Goal: Task Accomplishment & Management: Use online tool/utility

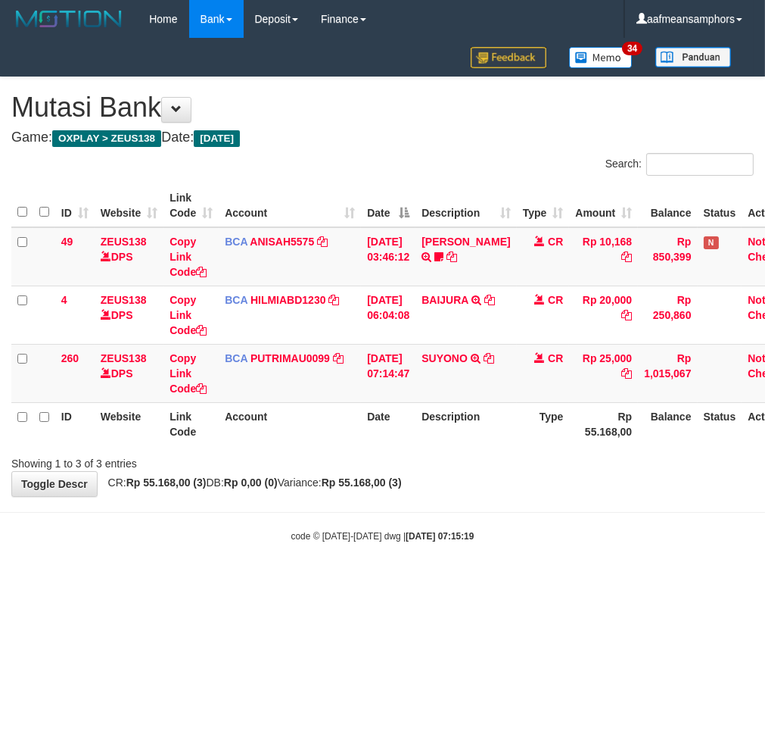
drag, startPoint x: 534, startPoint y: 621, endPoint x: 521, endPoint y: 617, distance: 13.4
click at [521, 581] on html "Toggle navigation Home Bank Account List Load By Website Group [OXPLAY] ZEUS138…" at bounding box center [382, 290] width 765 height 581
click at [516, 547] on body "Toggle navigation Home Bank Account List Load By Website Group [OXPLAY] ZEUS138…" at bounding box center [382, 290] width 765 height 581
click at [510, 548] on body "Toggle navigation Home Bank Account List Load By Website Group [OXPLAY] ZEUS138…" at bounding box center [382, 290] width 765 height 581
drag, startPoint x: 359, startPoint y: 559, endPoint x: 472, endPoint y: 533, distance: 116.5
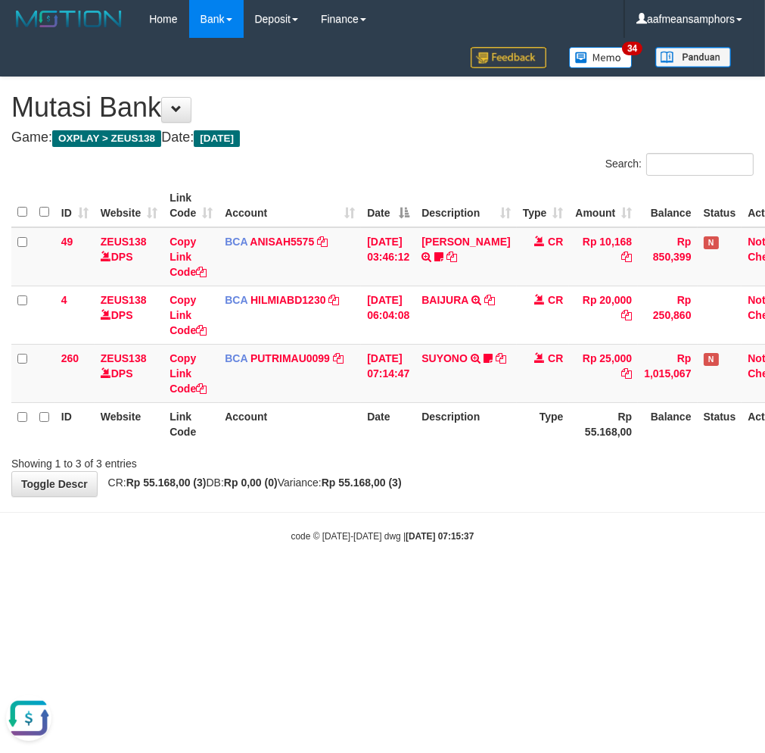
click at [360, 559] on body "Toggle navigation Home Bank Account List Load By Website Group [OXPLAY] ZEUS138…" at bounding box center [382, 290] width 765 height 581
click at [460, 535] on strong "2025/10/01 07:15:37" at bounding box center [440, 536] width 68 height 11
click at [445, 488] on div "**********" at bounding box center [382, 286] width 765 height 419
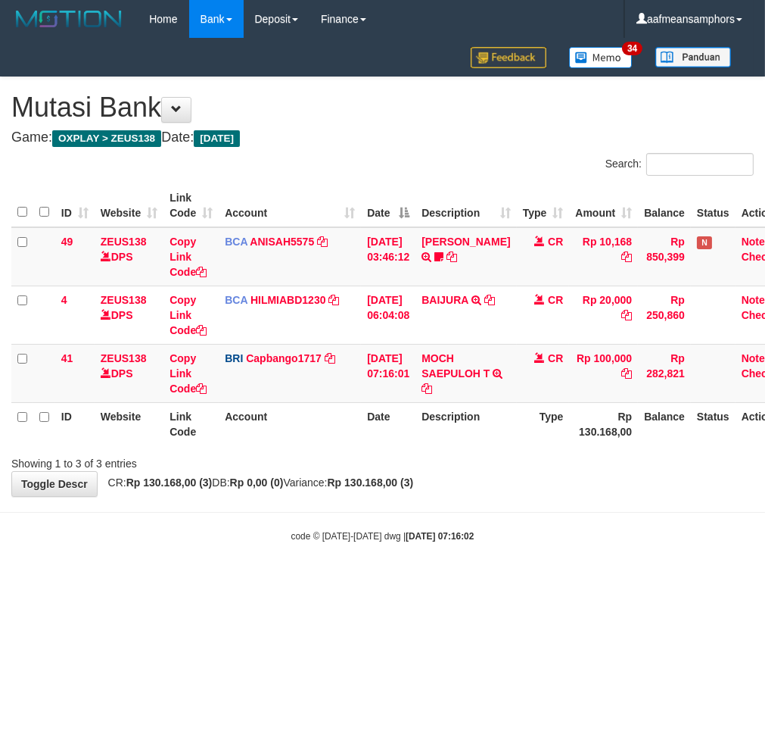
drag, startPoint x: 482, startPoint y: 554, endPoint x: 759, endPoint y: 612, distance: 283.0
click at [494, 554] on body "Toggle navigation Home Bank Account List Load By Website Group [OXPLAY] ZEUS138…" at bounding box center [382, 290] width 765 height 581
drag, startPoint x: 428, startPoint y: 353, endPoint x: 463, endPoint y: 373, distance: 40.0
click at [463, 373] on td "MOCH SAEPULOH T TRANSFER NBMB MOCH SAEPULOH T TO HELMI" at bounding box center [466, 373] width 101 height 58
copy link "MOCH SAEP"
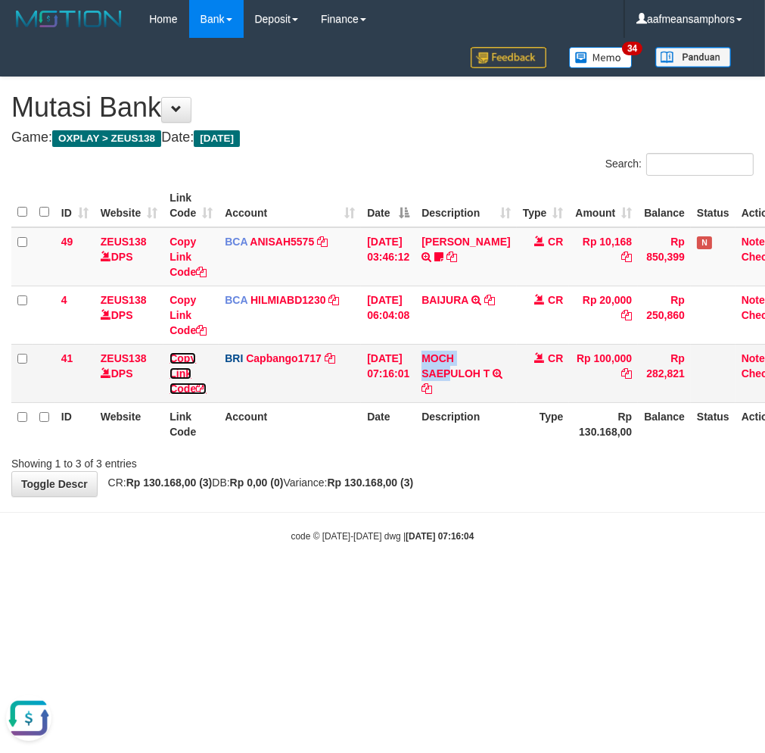
click at [178, 368] on link "Copy Link Code" at bounding box center [188, 373] width 37 height 42
copy link "MOCH SAEP"
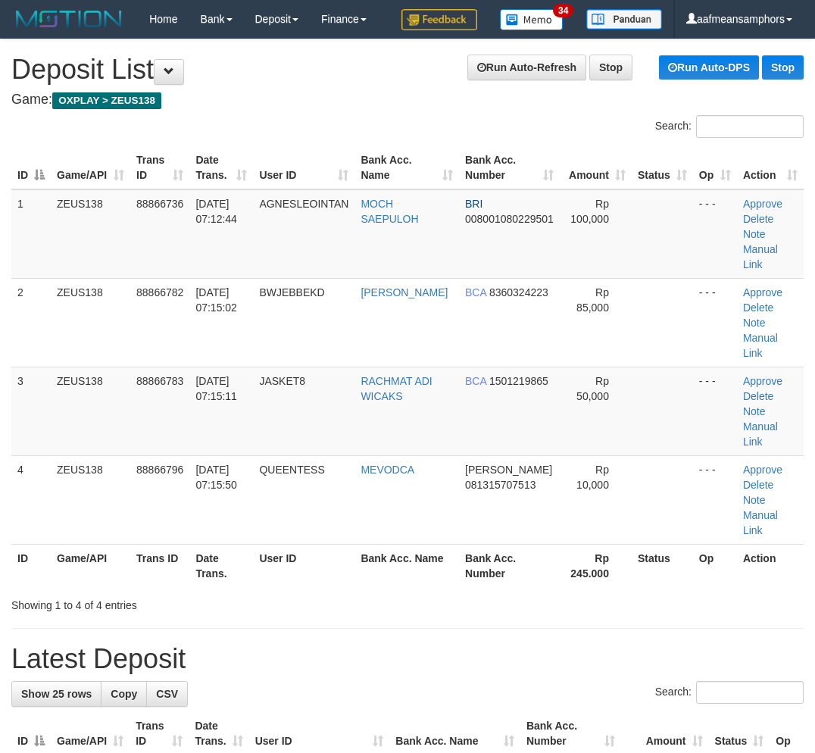
scroll to position [0, 1]
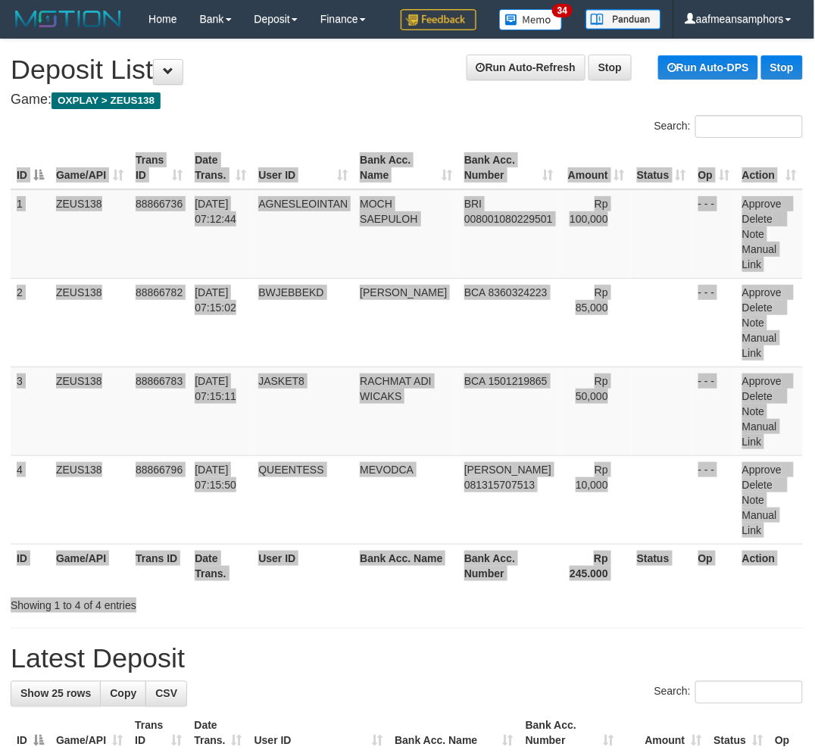
click at [451, 546] on div "Search: ID Game/API Trans ID Date Trans. User ID Bank Acc. Name Bank Acc. Numbe…" at bounding box center [407, 363] width 792 height 497
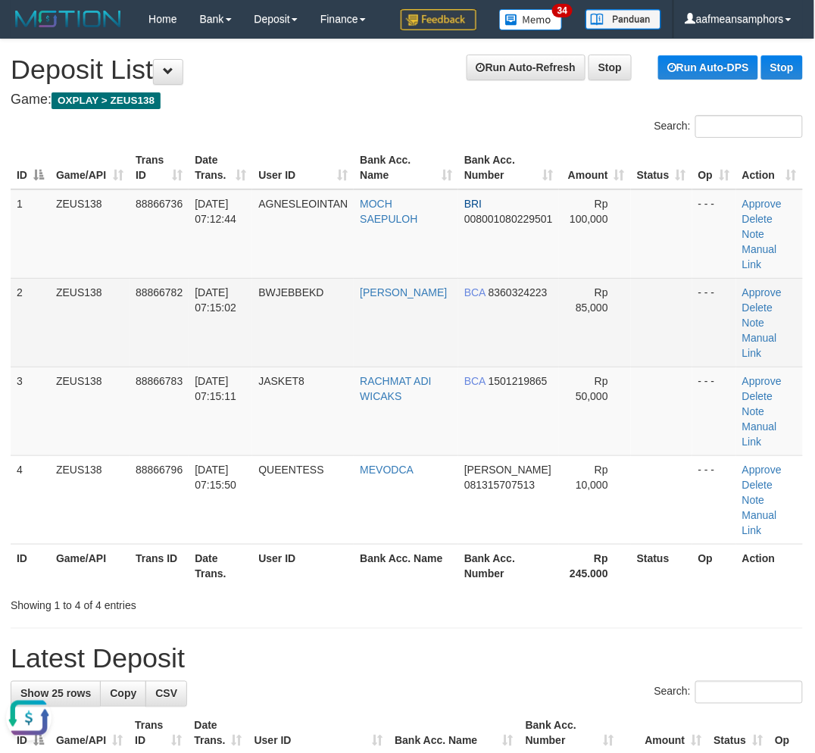
scroll to position [0, 0]
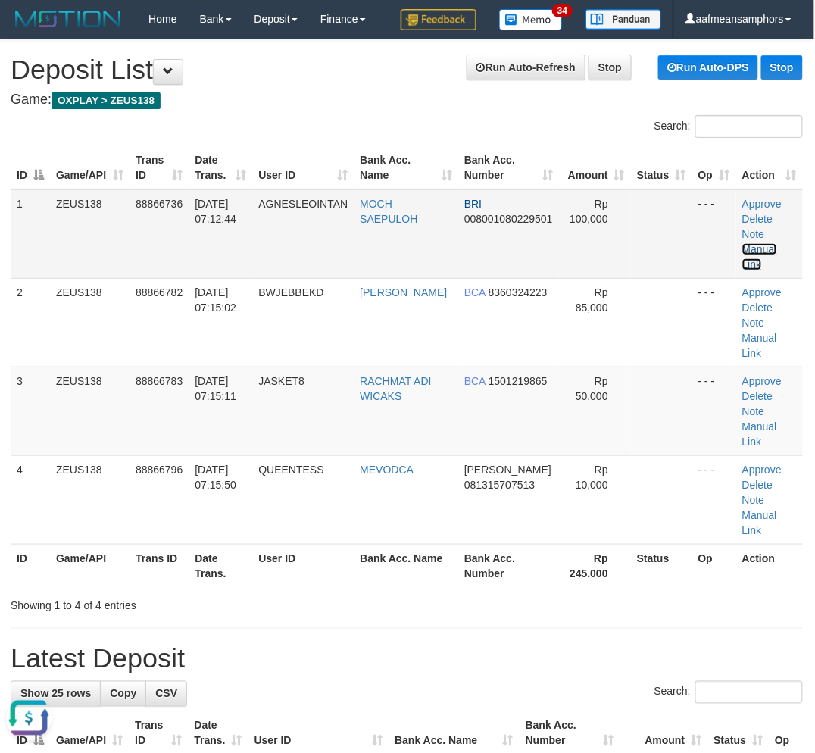
click at [742, 244] on link "Manual Link" at bounding box center [759, 256] width 35 height 27
click at [750, 243] on link "Manual Link" at bounding box center [759, 256] width 35 height 27
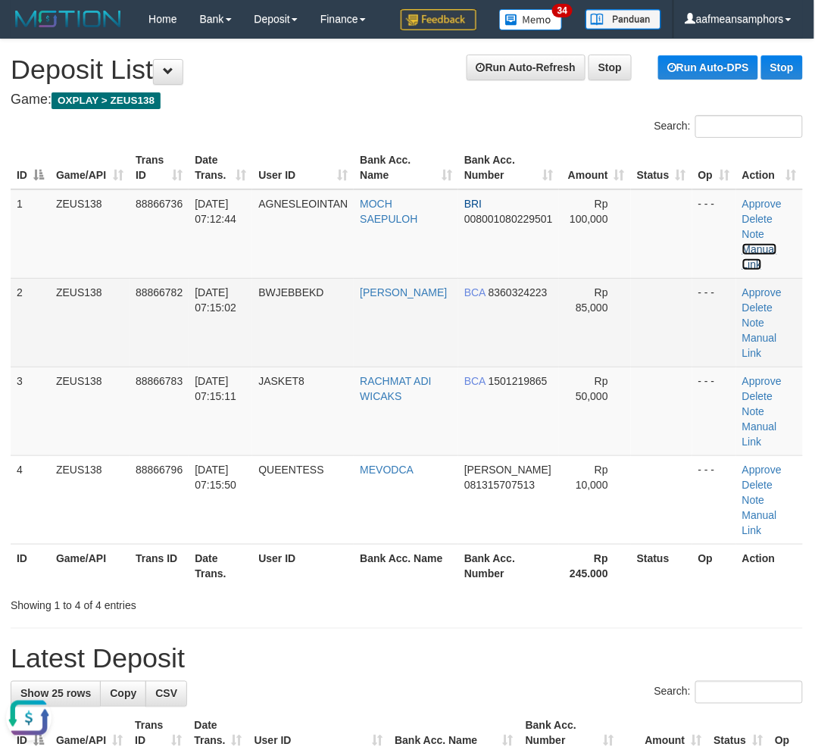
click at [742, 243] on link "Manual Link" at bounding box center [759, 256] width 35 height 27
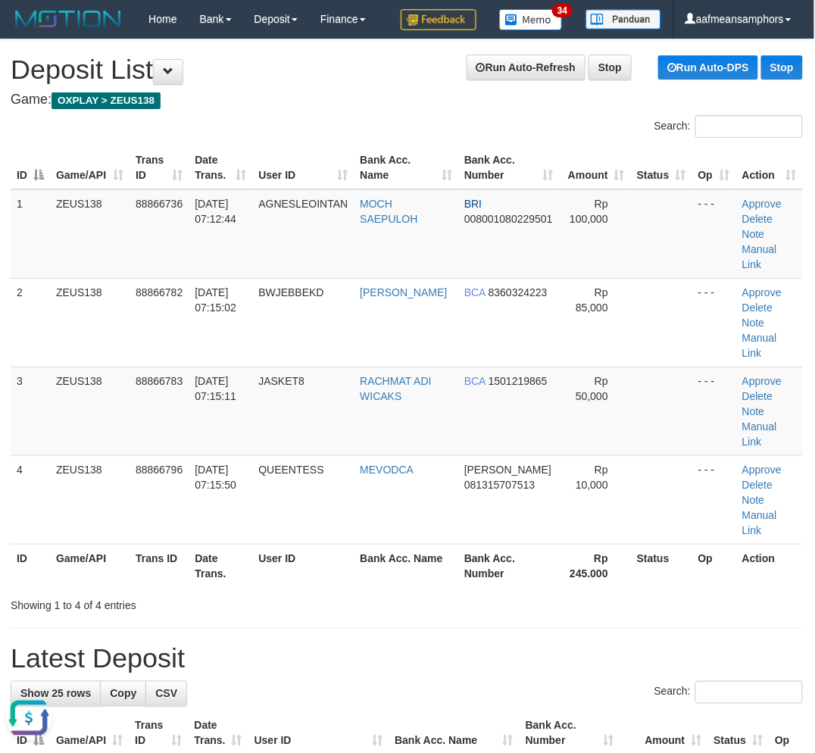
drag, startPoint x: 332, startPoint y: 563, endPoint x: 319, endPoint y: 562, distance: 13.0
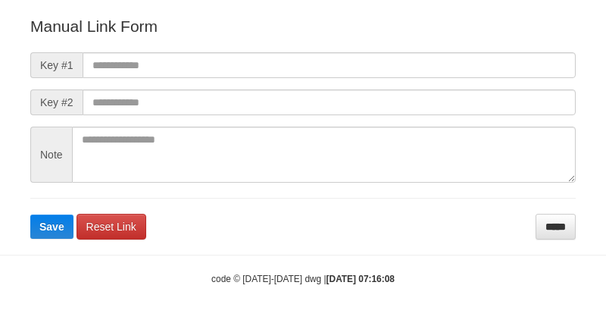
scroll to position [168, 0]
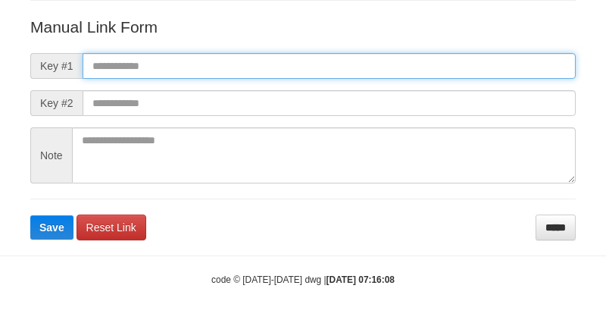
paste input "**********"
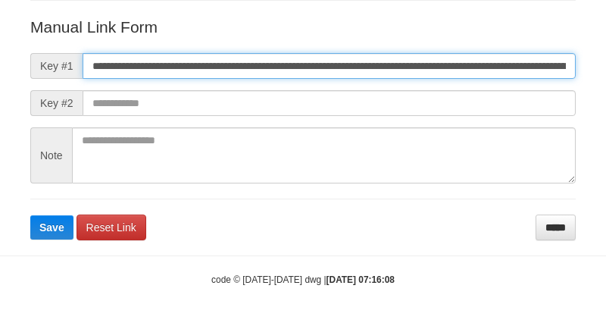
click at [390, 67] on input "**********" at bounding box center [329, 66] width 493 height 26
type input "**********"
click at [30, 215] on button "Save" at bounding box center [51, 227] width 43 height 24
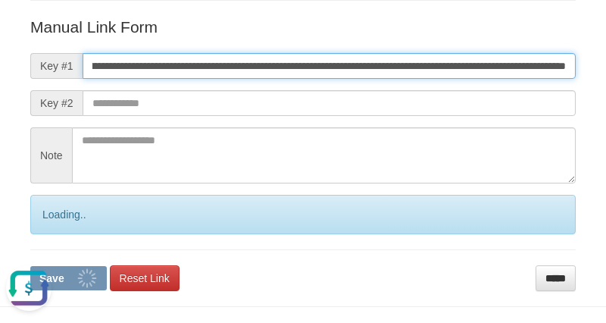
click at [30, 266] on button "Save" at bounding box center [68, 278] width 76 height 24
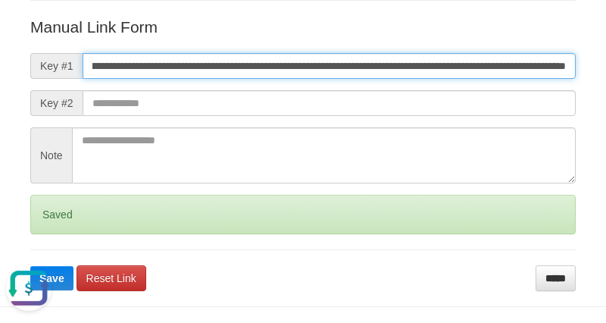
click at [30, 266] on button "Save" at bounding box center [51, 278] width 43 height 24
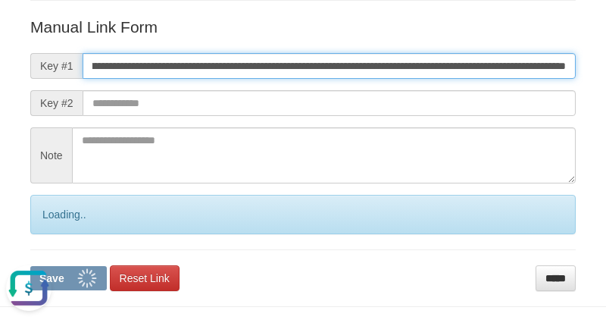
click at [30, 266] on button "Save" at bounding box center [68, 278] width 76 height 24
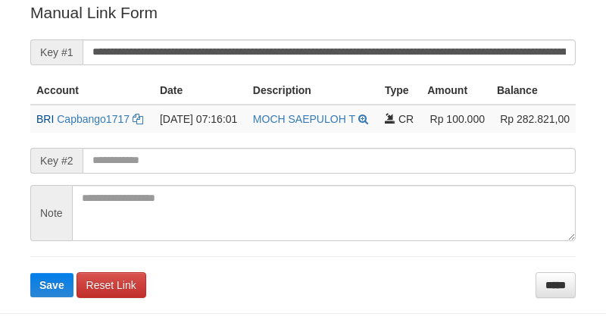
click at [403, 66] on form "**********" at bounding box center [302, 149] width 545 height 295
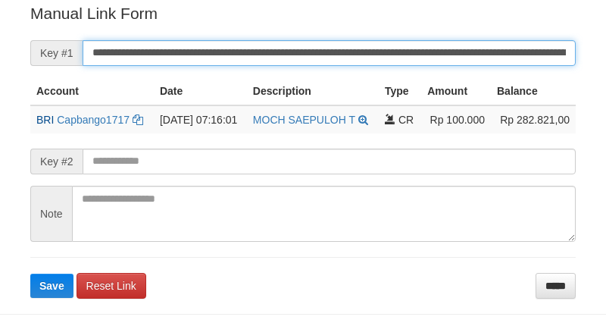
click at [30, 273] on button "Save" at bounding box center [51, 285] width 43 height 24
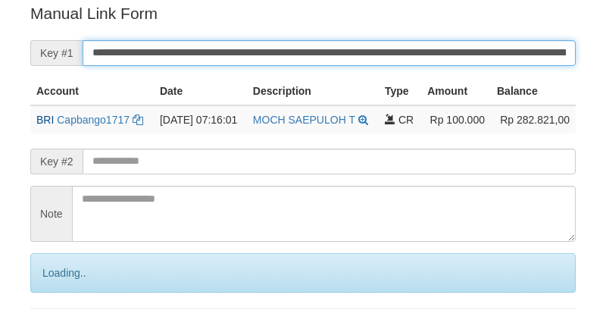
click at [394, 42] on input "**********" at bounding box center [329, 53] width 493 height 26
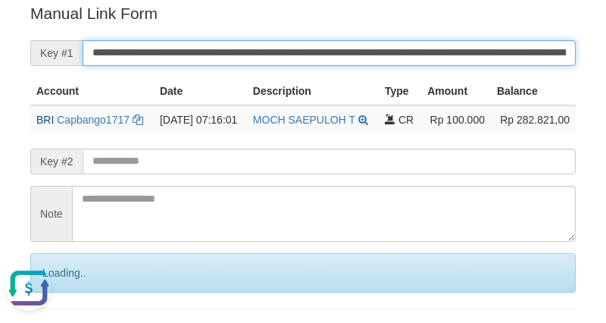
scroll to position [0, 0]
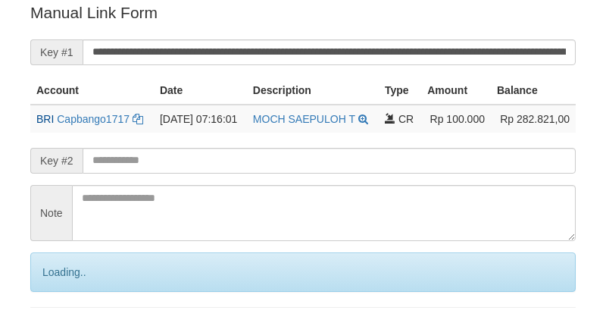
click at [379, 49] on input "**********" at bounding box center [329, 52] width 493 height 26
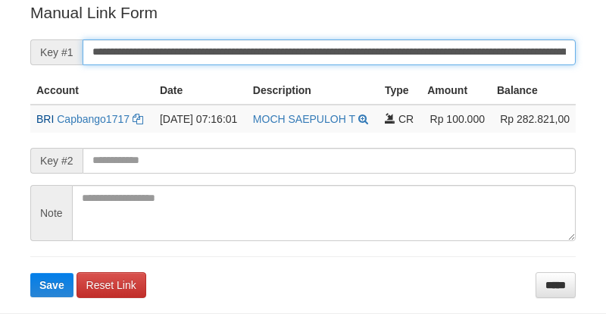
click at [376, 43] on input "**********" at bounding box center [329, 52] width 493 height 26
click at [30, 273] on button "Save" at bounding box center [51, 285] width 43 height 24
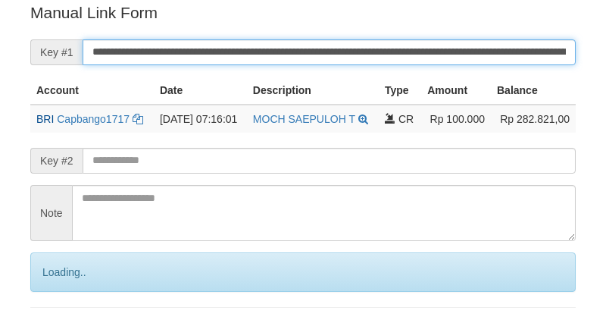
scroll to position [306, 0]
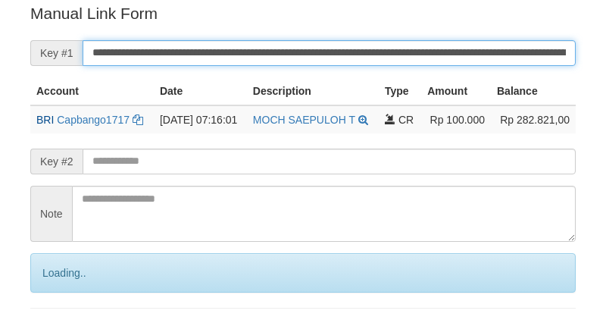
click at [376, 43] on input "**********" at bounding box center [329, 53] width 493 height 26
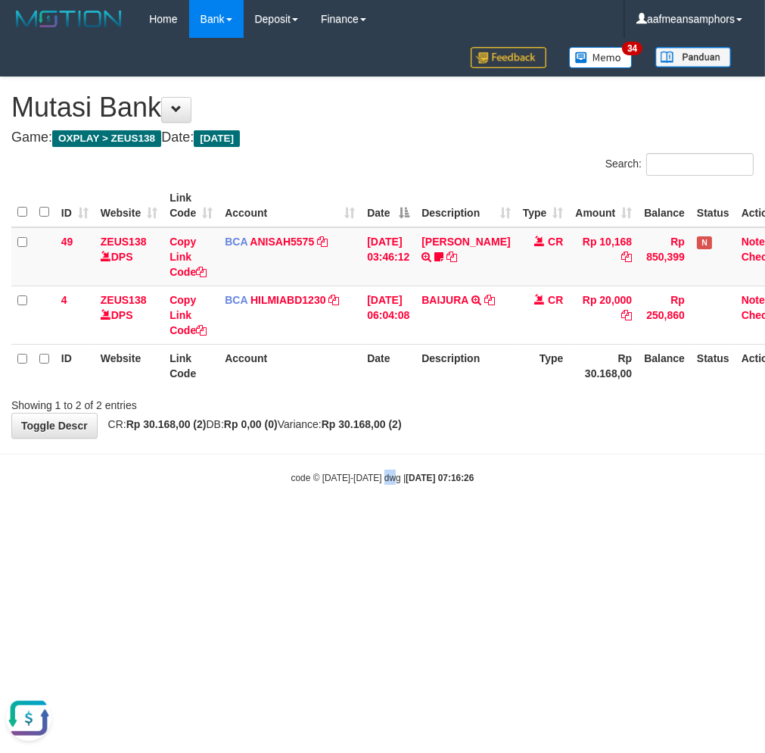
drag, startPoint x: 386, startPoint y: 462, endPoint x: 390, endPoint y: 454, distance: 8.5
click at [390, 457] on body "Toggle navigation Home Bank Account List Load By Website Group [OXPLAY] ZEUS138…" at bounding box center [382, 261] width 765 height 522
click at [477, 522] on html "Toggle navigation Home Bank Account List Load By Website Group [OXPLAY] ZEUS138…" at bounding box center [382, 261] width 765 height 522
click at [507, 512] on body "Toggle navigation Home Bank Account List Load By Website Group [OXPLAY] ZEUS138…" at bounding box center [382, 261] width 765 height 522
click at [493, 522] on html "Toggle navigation Home Bank Account List Load By Website Group [OXPLAY] ZEUS138…" at bounding box center [382, 261] width 765 height 522
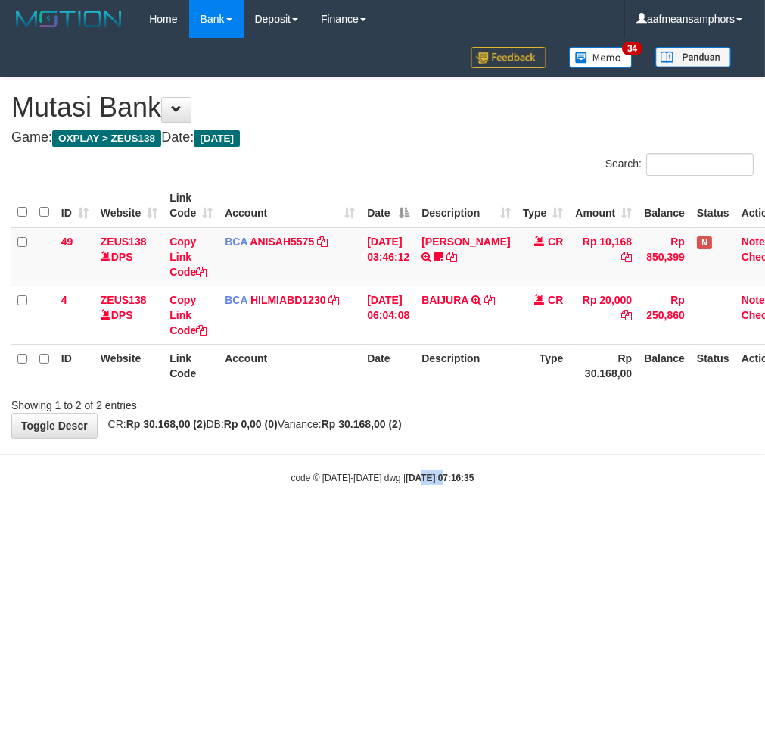
click at [404, 522] on html "Toggle navigation Home Bank Account List Load By Website Group [OXPLAY] ZEUS138…" at bounding box center [382, 261] width 765 height 522
click at [572, 522] on html "Toggle navigation Home Bank Account List Load By Website Group [OXPLAY] ZEUS138…" at bounding box center [382, 261] width 765 height 522
click at [413, 522] on html "Toggle navigation Home Bank Account List Load By Website Group [OXPLAY] ZEUS138…" at bounding box center [382, 261] width 765 height 522
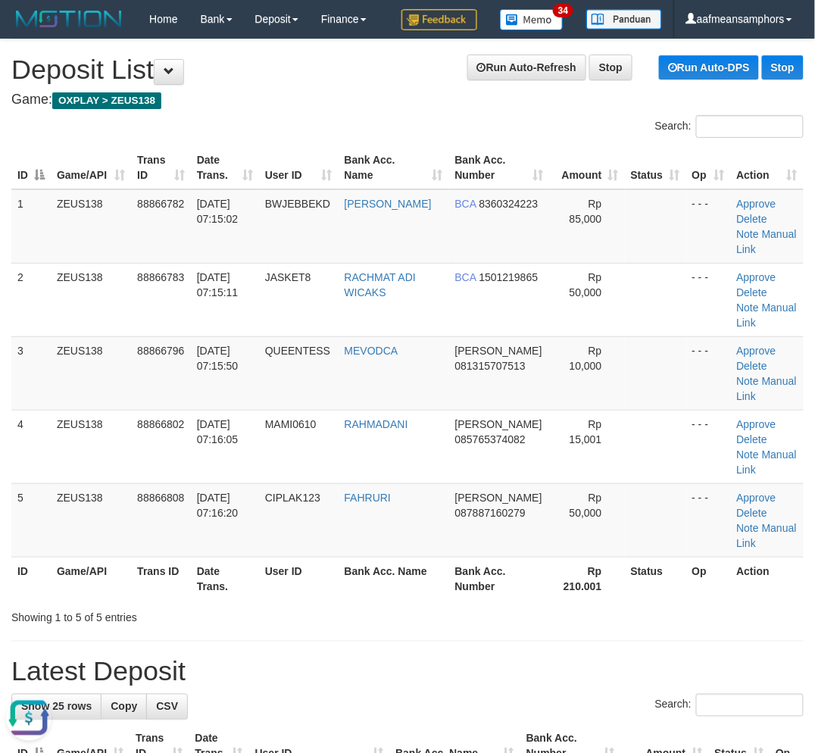
drag, startPoint x: 332, startPoint y: 598, endPoint x: 58, endPoint y: 584, distance: 274.5
click at [337, 597] on th "User ID" at bounding box center [299, 578] width 80 height 43
drag, startPoint x: 254, startPoint y: 585, endPoint x: 94, endPoint y: 585, distance: 160.5
click at [178, 585] on tr "ID Game/API Trans ID Date Trans. User ID Bank Acc. Name Bank Acc. Number Rp 210…" at bounding box center [407, 578] width 792 height 43
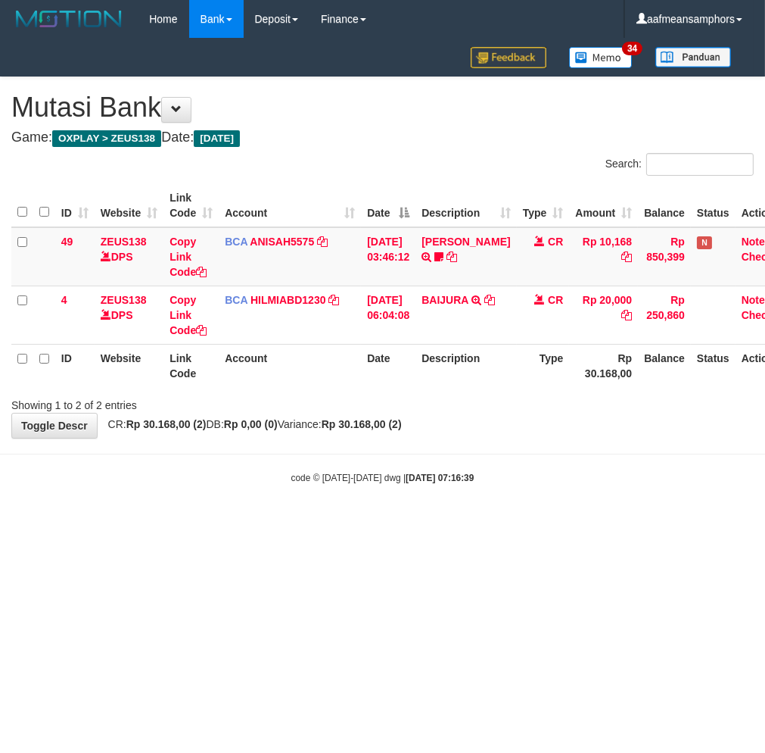
click at [505, 522] on html "Toggle navigation Home Bank Account List Load By Website Group [OXPLAY] ZEUS138…" at bounding box center [382, 261] width 765 height 522
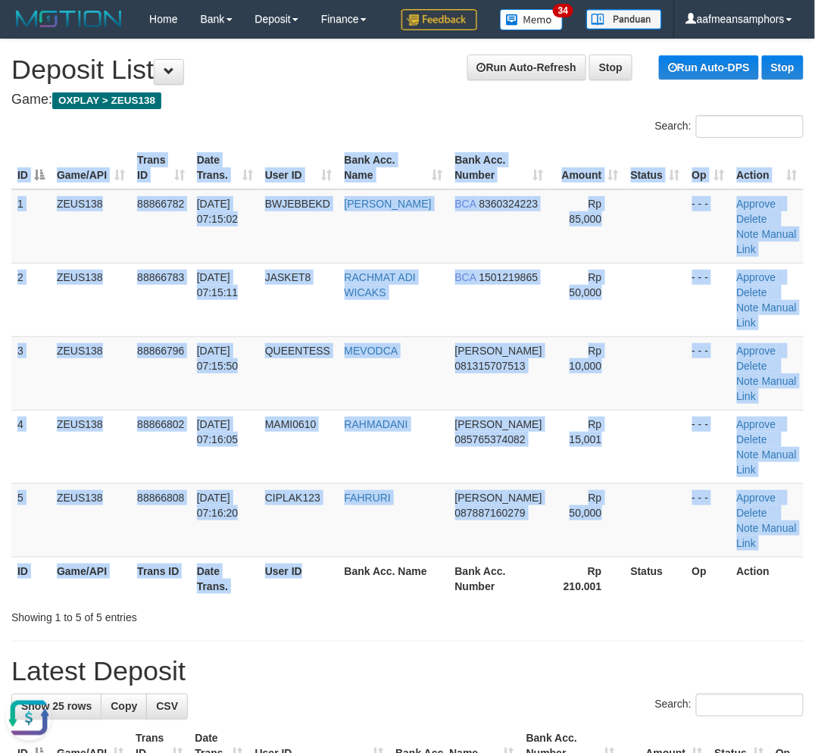
drag, startPoint x: 321, startPoint y: 600, endPoint x: 292, endPoint y: 595, distance: 29.1
click at [298, 596] on th "User ID" at bounding box center [299, 578] width 80 height 43
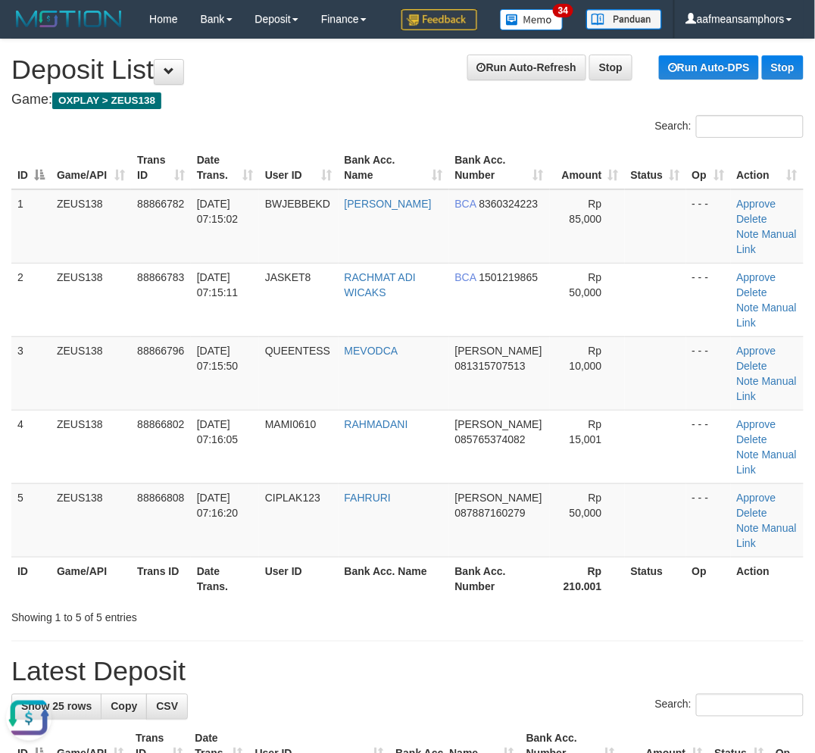
drag, startPoint x: 321, startPoint y: 647, endPoint x: 199, endPoint y: 623, distance: 124.3
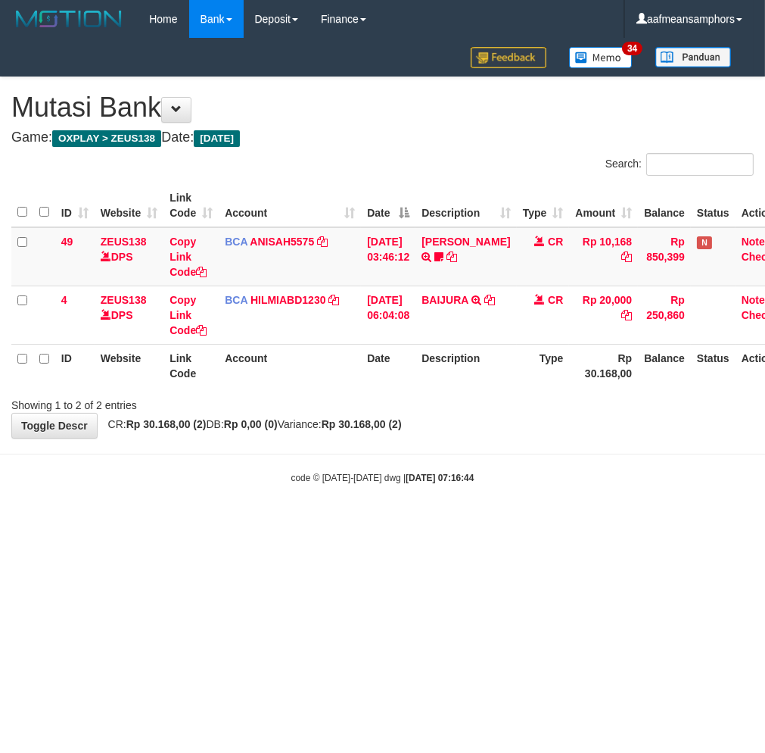
click at [359, 522] on html "Toggle navigation Home Bank Account List Load By Website Group [OXPLAY] ZEUS138…" at bounding box center [382, 261] width 765 height 522
drag, startPoint x: 500, startPoint y: 562, endPoint x: 494, endPoint y: 546, distance: 17.0
click at [502, 522] on html "Toggle navigation Home Bank Account List Load By Website Group [OXPLAY] ZEUS138…" at bounding box center [382, 261] width 765 height 522
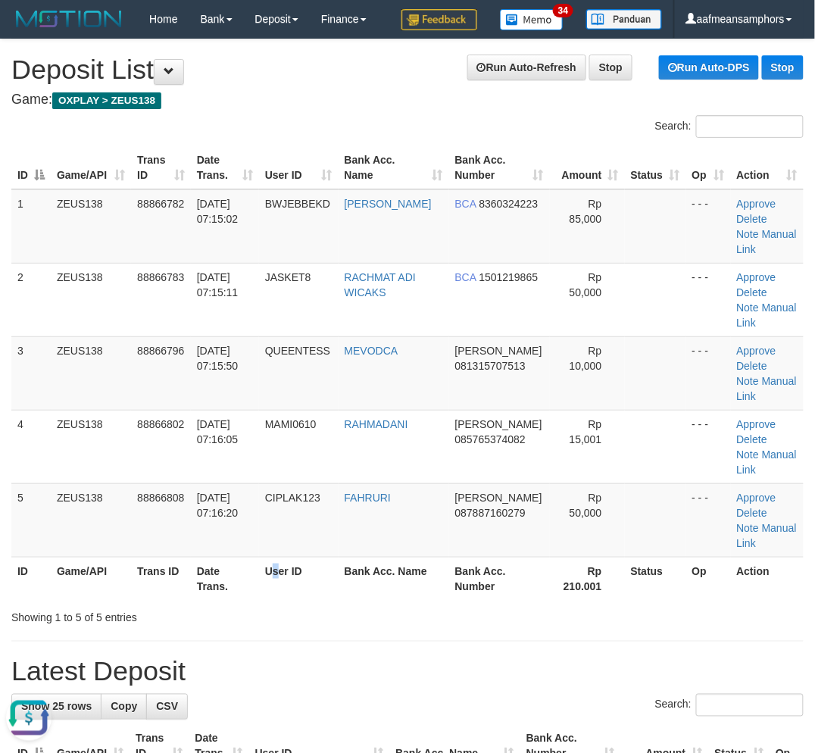
drag, startPoint x: 282, startPoint y: 578, endPoint x: 131, endPoint y: 572, distance: 150.8
click at [286, 578] on th "User ID" at bounding box center [299, 578] width 80 height 43
drag, startPoint x: 246, startPoint y: 607, endPoint x: 5, endPoint y: 588, distance: 242.3
click at [231, 604] on div "Showing 1 to 5 of 5 entries" at bounding box center [169, 614] width 316 height 21
drag, startPoint x: 271, startPoint y: 600, endPoint x: 0, endPoint y: 591, distance: 271.2
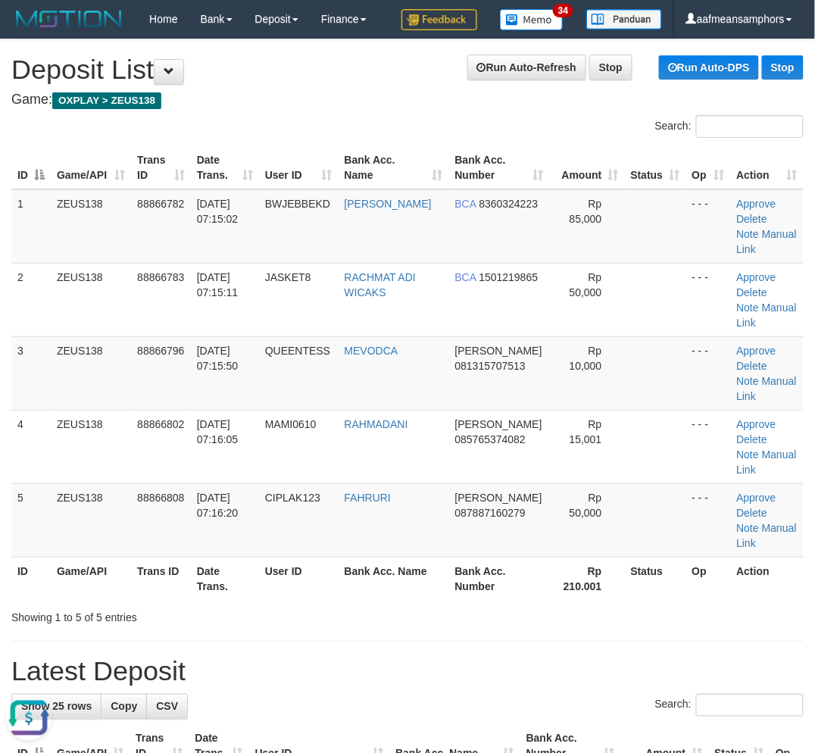
click at [263, 594] on div "ID Game/API Trans ID Date Trans. User ID Bank Acc. Name Bank Acc. Number Amount…" at bounding box center [407, 373] width 815 height 463
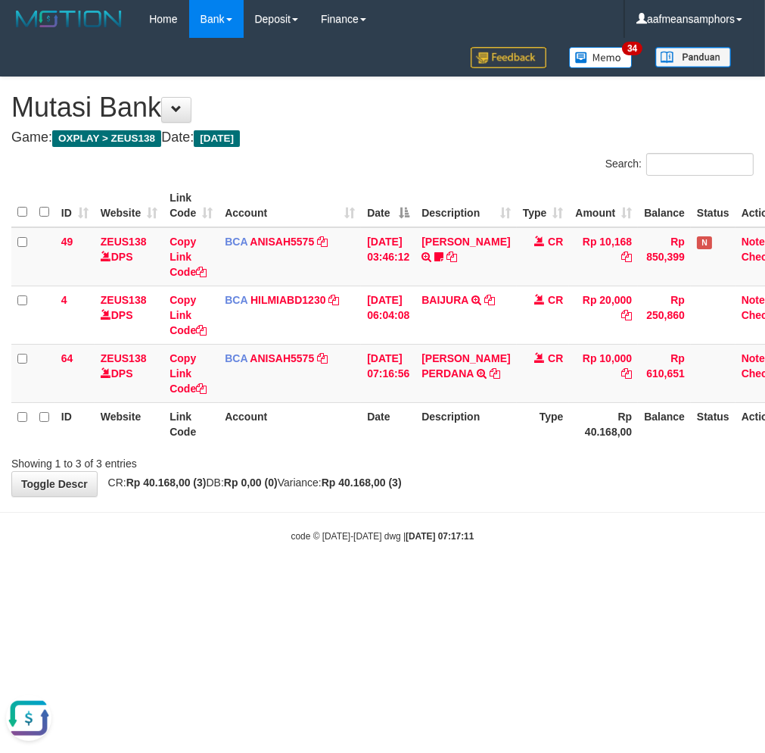
click at [498, 535] on div "code © 2012-2018 dwg | 2025/10/01 07:17:11" at bounding box center [382, 535] width 765 height 15
click at [500, 534] on div "code © 2012-2018 dwg | 2025/10/01 07:17:11" at bounding box center [382, 535] width 765 height 15
drag, startPoint x: 515, startPoint y: 505, endPoint x: 507, endPoint y: 508, distance: 8.2
click at [509, 507] on body "Toggle navigation Home Bank Account List Load By Website Group [OXPLAY] ZEUS138…" at bounding box center [382, 290] width 765 height 581
click at [416, 581] on html "Toggle navigation Home Bank Account List Load By Website Group [OXPLAY] ZEUS138…" at bounding box center [382, 290] width 765 height 581
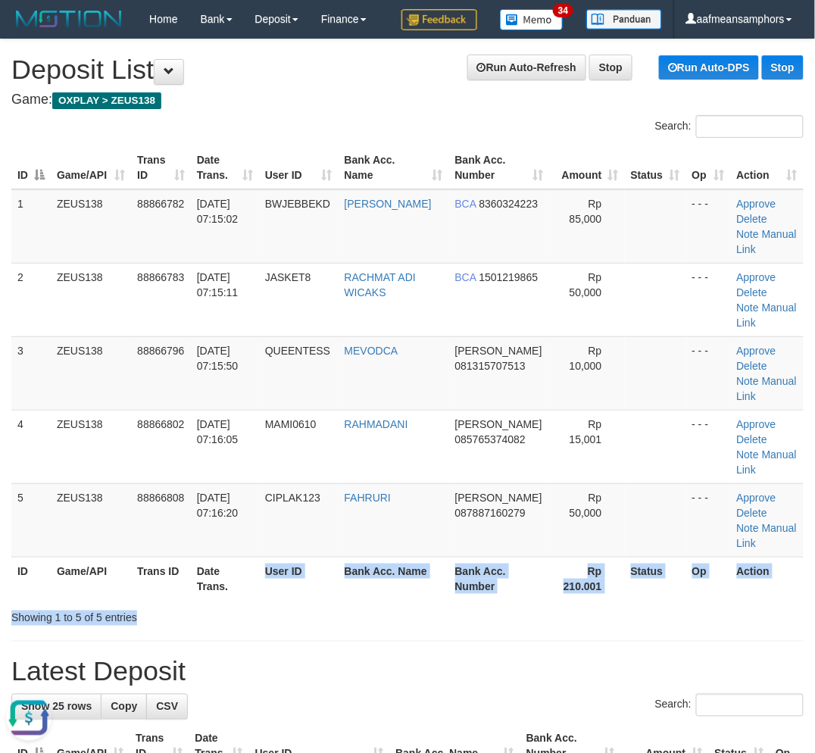
drag, startPoint x: 290, startPoint y: 600, endPoint x: 0, endPoint y: 545, distance: 295.1
click at [289, 599] on div "ID Game/API Trans ID Date Trans. User ID Bank Acc. Name Bank Acc. Number Amount…" at bounding box center [407, 373] width 815 height 463
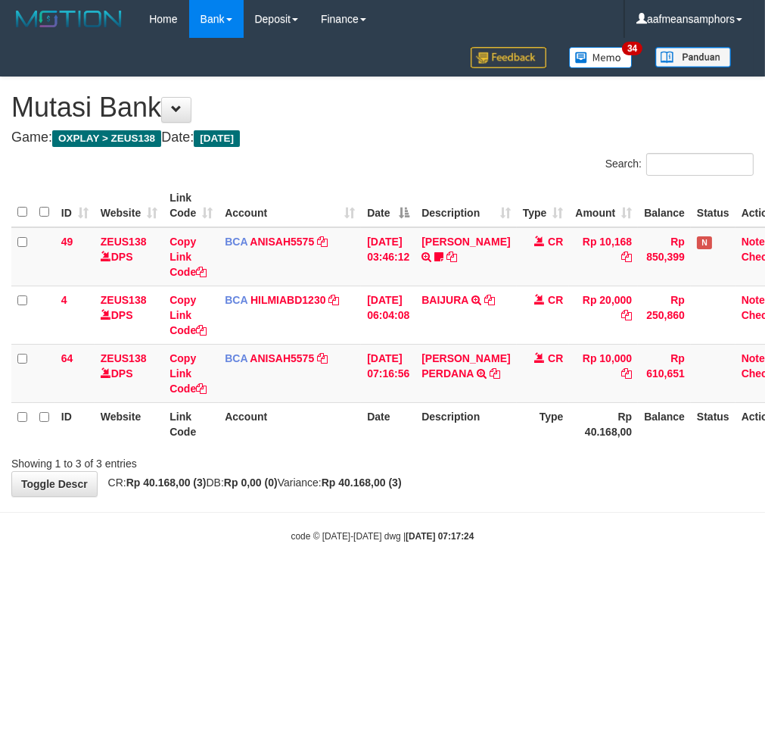
click at [581, 528] on div "code © 2012-2018 dwg | 2025/10/01 07:17:24" at bounding box center [382, 535] width 765 height 15
click at [457, 541] on div "code © [DATE]-[DATE] dwg | [DATE] 07:17:27" at bounding box center [382, 535] width 765 height 15
click at [402, 544] on body "Toggle navigation Home Bank Account List Load By Website Group [OXPLAY] ZEUS138…" at bounding box center [382, 290] width 765 height 581
drag, startPoint x: 513, startPoint y: 489, endPoint x: 504, endPoint y: 488, distance: 8.5
click at [504, 489] on div "**********" at bounding box center [382, 286] width 765 height 419
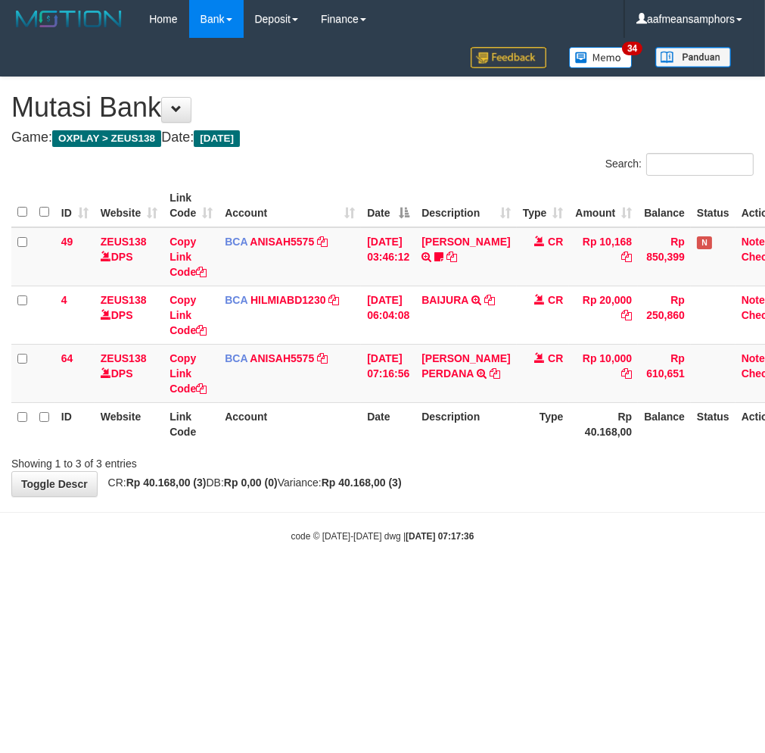
click at [505, 487] on div "**********" at bounding box center [382, 286] width 765 height 419
click at [495, 495] on div "**********" at bounding box center [382, 286] width 765 height 419
click at [501, 485] on div "**********" at bounding box center [382, 286] width 765 height 419
click at [494, 490] on div "**********" at bounding box center [382, 286] width 765 height 419
click at [448, 540] on div "code © 2012-2018 dwg | 2025/10/01 07:17:39" at bounding box center [382, 535] width 765 height 15
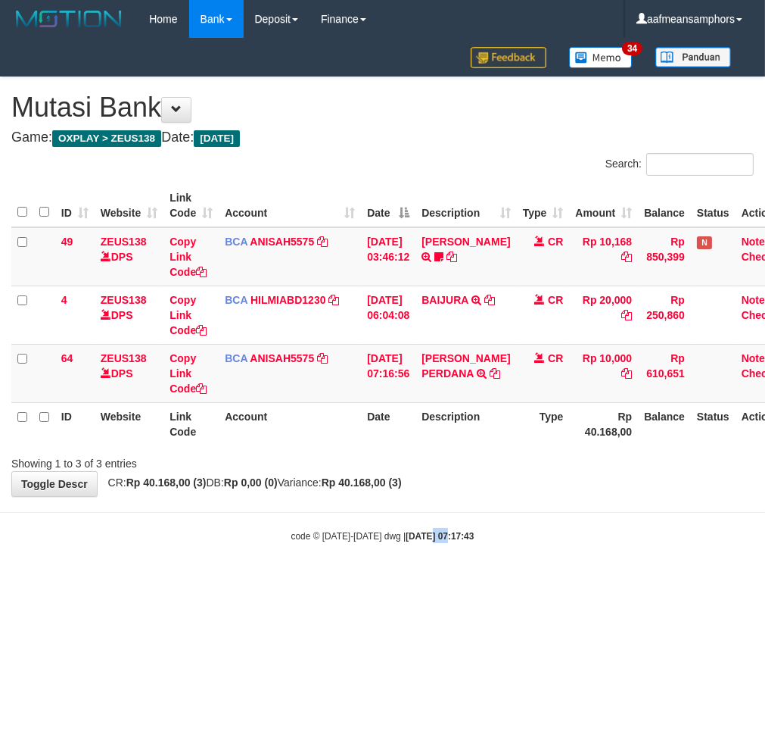
click at [414, 572] on body "Toggle navigation Home Bank Account List Load By Website Group [OXPLAY] ZEUS138…" at bounding box center [382, 290] width 765 height 581
click at [441, 572] on body "Toggle navigation Home Bank Account List Load By Website Group [OXPLAY] ZEUS138…" at bounding box center [382, 290] width 765 height 581
click at [429, 578] on body "Toggle navigation Home Bank Account List Load By Website Group [OXPLAY] ZEUS138…" at bounding box center [382, 290] width 765 height 581
click at [510, 581] on html "Toggle navigation Home Bank Account List Load By Website Group [OXPLAY] ZEUS138…" at bounding box center [382, 290] width 765 height 581
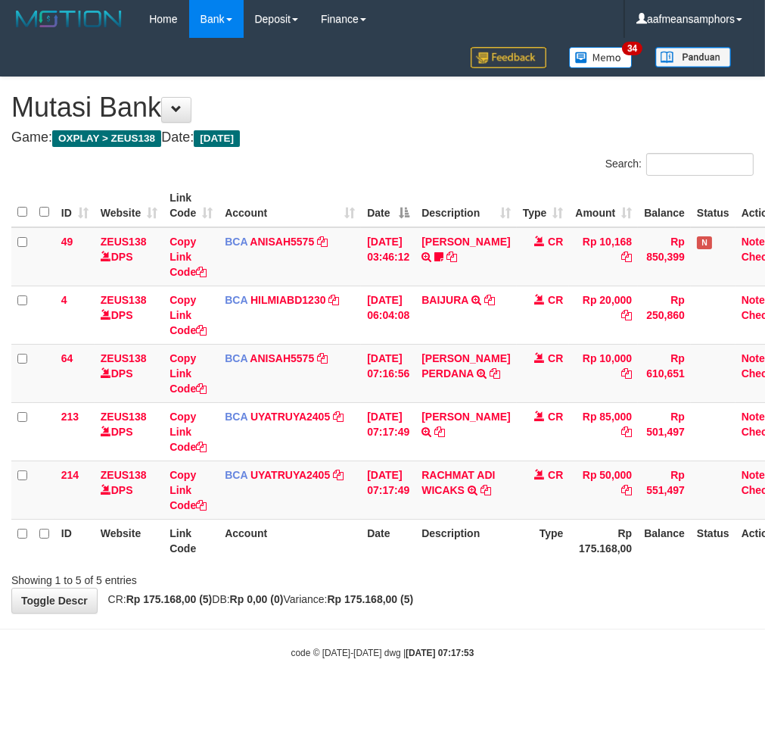
click at [506, 566] on div at bounding box center [542, 566] width 447 height 1
drag, startPoint x: 494, startPoint y: 490, endPoint x: 519, endPoint y: 493, distance: 25.9
click at [491, 490] on icon at bounding box center [486, 490] width 11 height 11
click at [555, 550] on th "Type" at bounding box center [543, 540] width 53 height 43
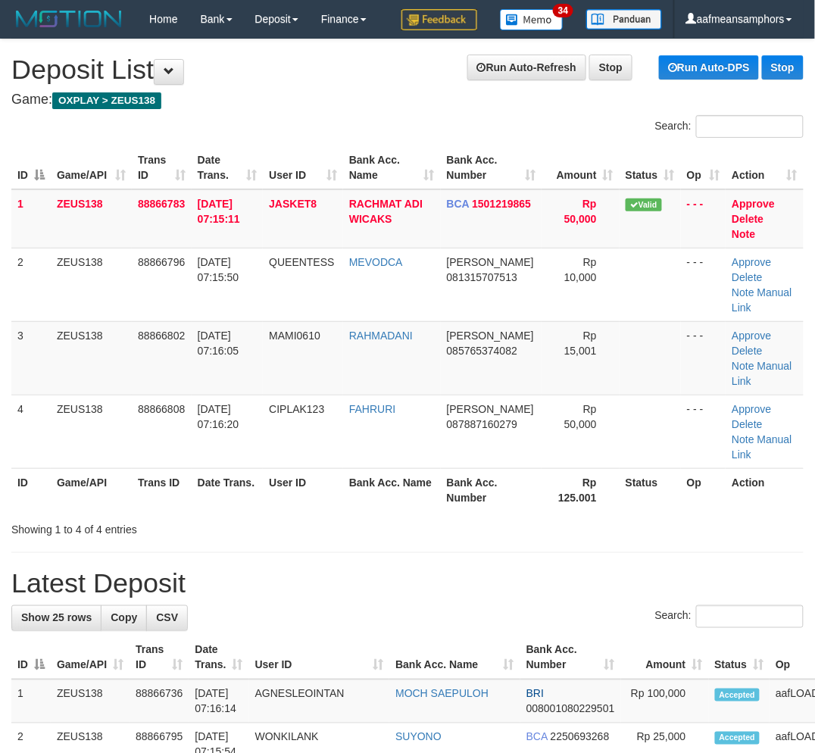
click at [374, 366] on td "RAHMADANI" at bounding box center [392, 357] width 98 height 73
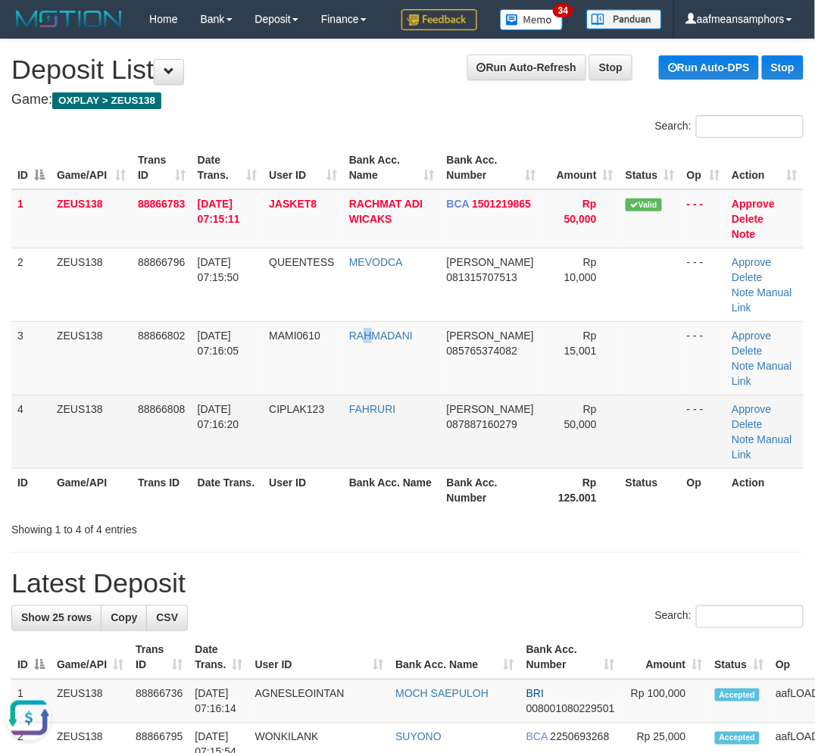
drag, startPoint x: 369, startPoint y: 366, endPoint x: 173, endPoint y: 424, distance: 204.4
click at [371, 366] on td "RAHMADANI" at bounding box center [392, 357] width 98 height 73
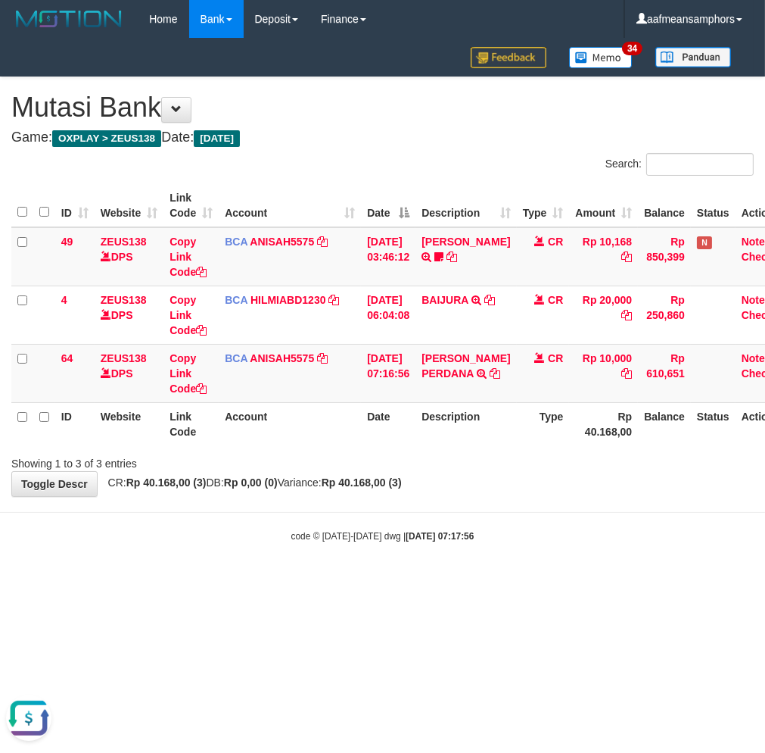
click at [388, 579] on body "Toggle navigation Home Bank Account List Load By Website Group [OXPLAY] ZEUS138…" at bounding box center [382, 290] width 765 height 581
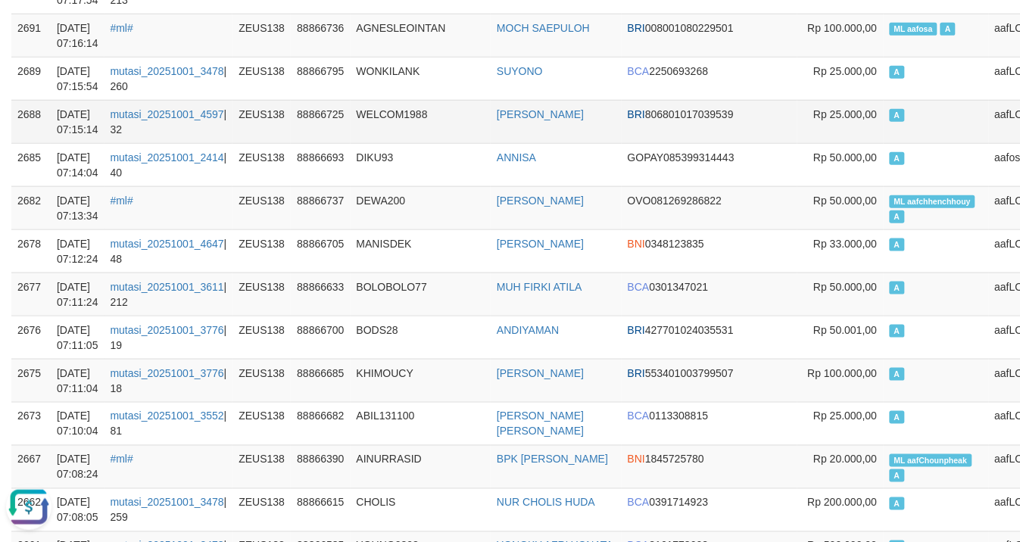
scroll to position [252, 0]
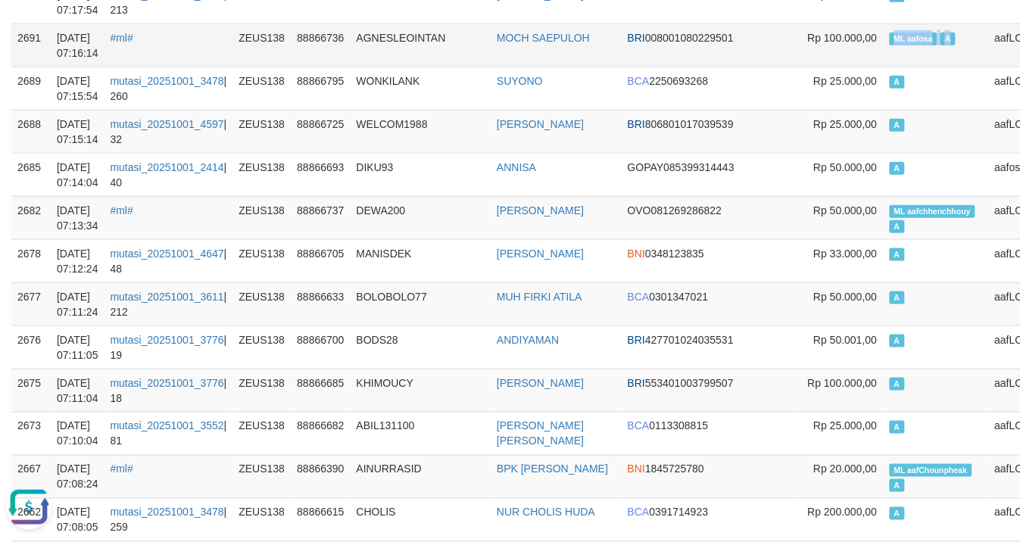
copy td "ML aafosa A"
drag, startPoint x: 796, startPoint y: 42, endPoint x: 859, endPoint y: 44, distance: 62.9
click at [884, 44] on td "ML aafosa A" at bounding box center [936, 44] width 105 height 43
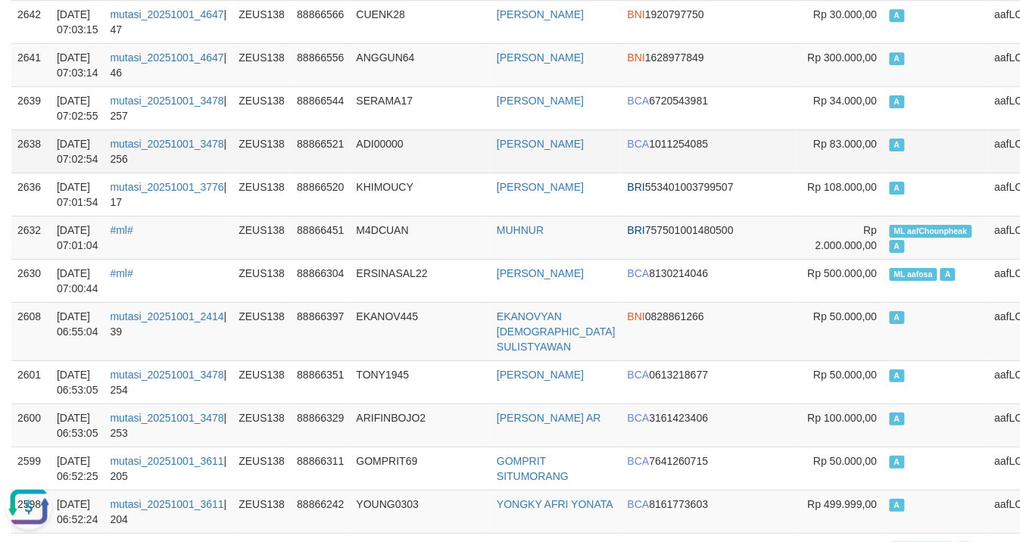
scroll to position [1169, 0]
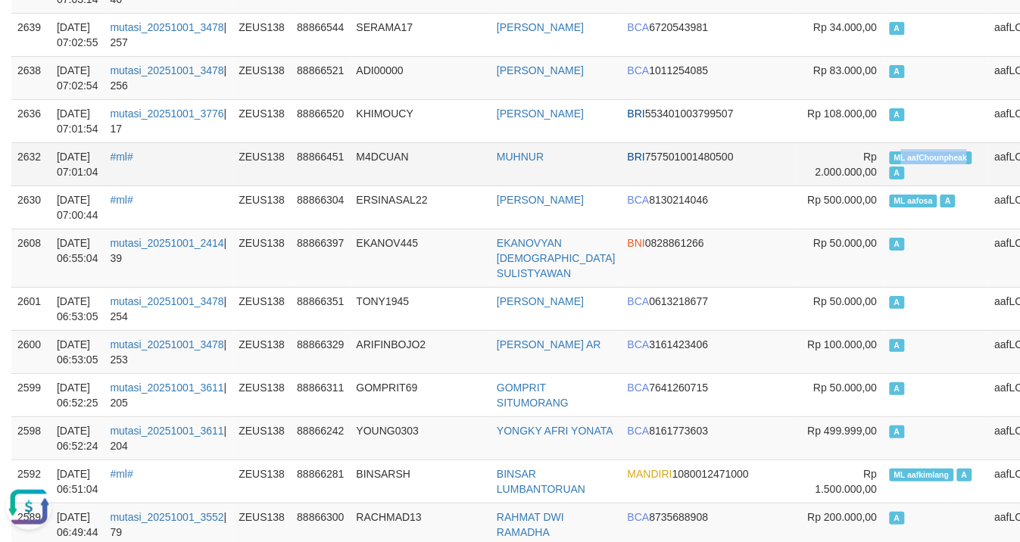
copy span "L aafChounpheak"
drag, startPoint x: 806, startPoint y: 152, endPoint x: 890, endPoint y: 154, distance: 84.8
click at [890, 154] on td "ML aafChounpheak A" at bounding box center [936, 163] width 105 height 43
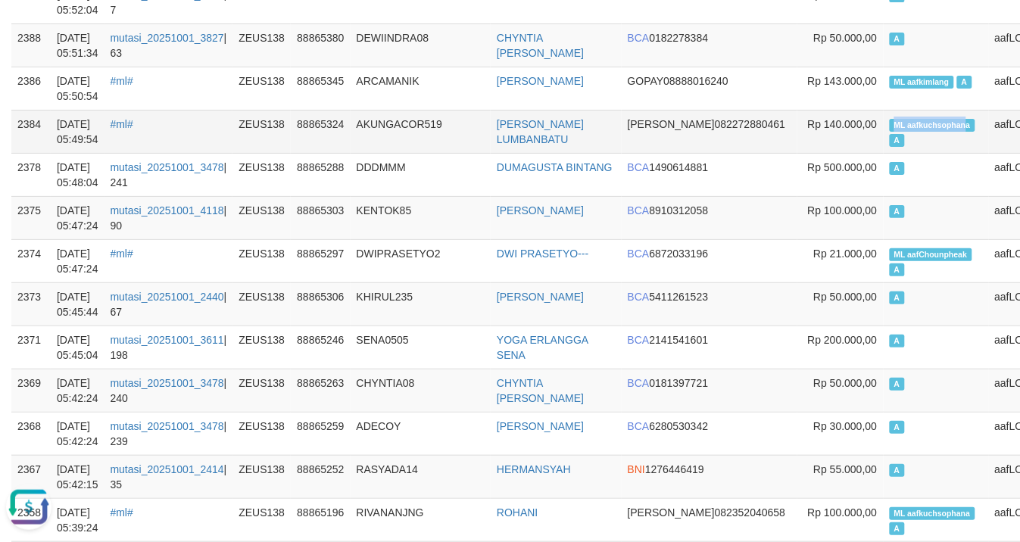
copy span "ML aafkuchsophan"
drag, startPoint x: 797, startPoint y: 126, endPoint x: 875, endPoint y: 126, distance: 78.0
click at [890, 126] on span "ML aafkuchsophana" at bounding box center [933, 125] width 86 height 13
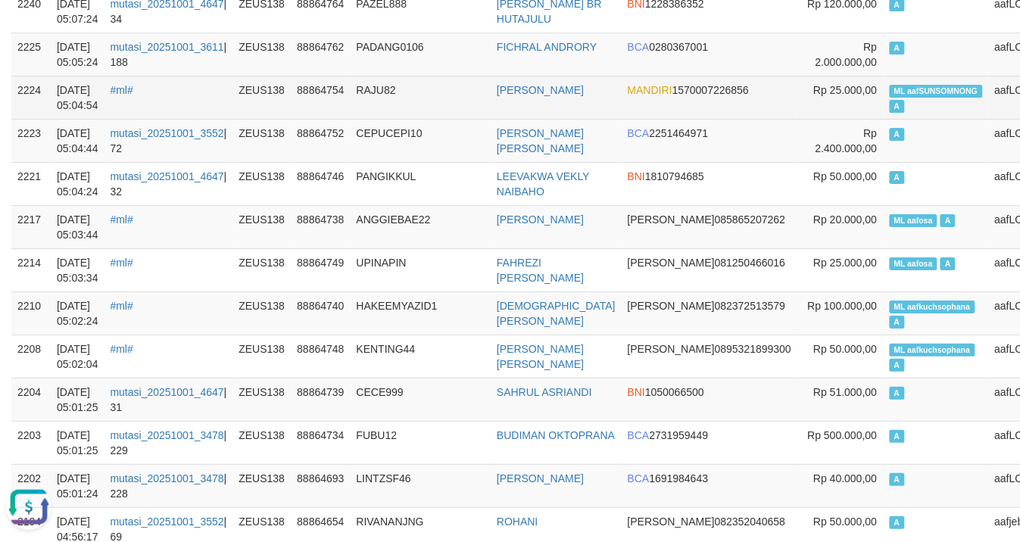
scroll to position [6416, 0]
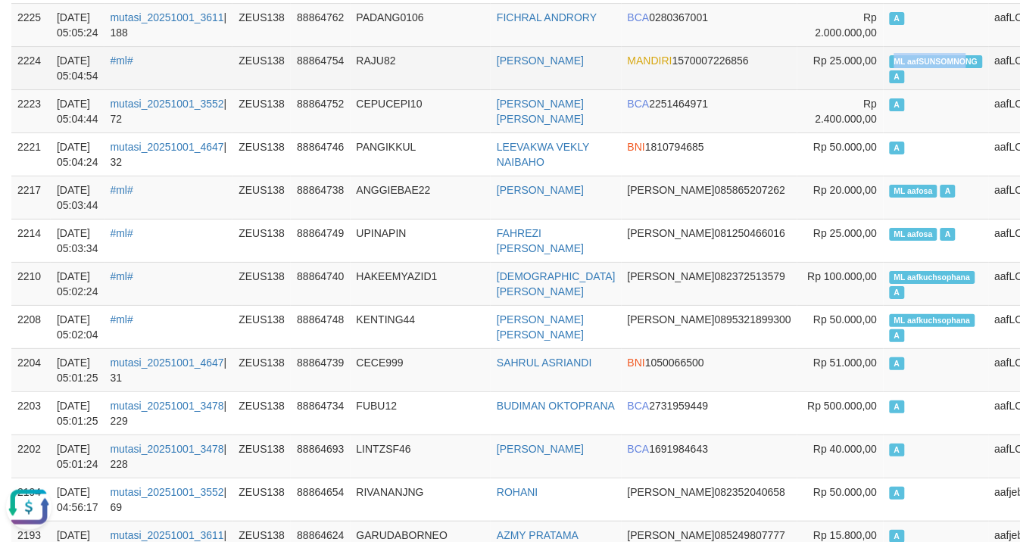
copy span "ML aafSUNSOMNO"
drag, startPoint x: 800, startPoint y: 124, endPoint x: 872, endPoint y: 129, distance: 72.8
click at [890, 68] on span "ML aafSUNSOMNONG" at bounding box center [936, 61] width 93 height 13
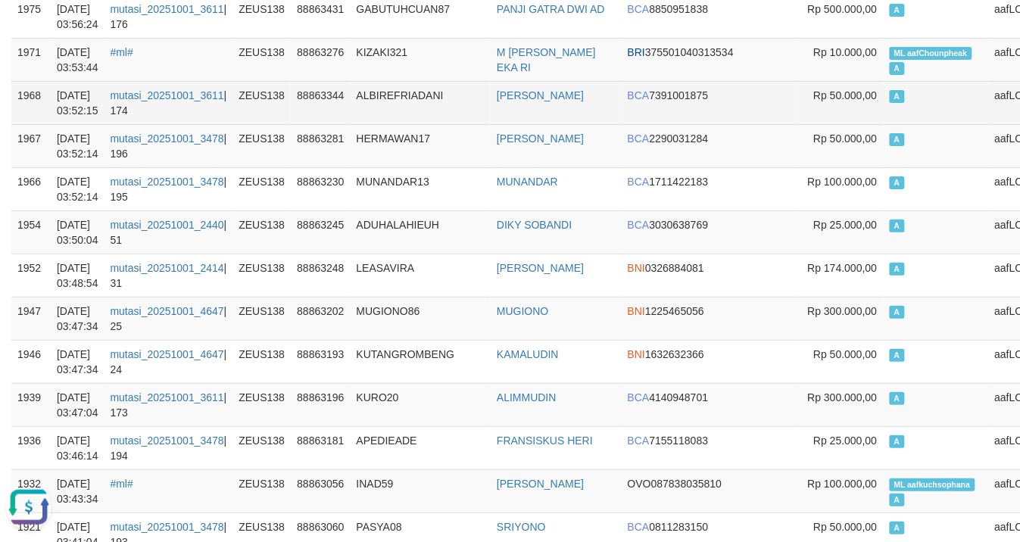
scroll to position [10400, 0]
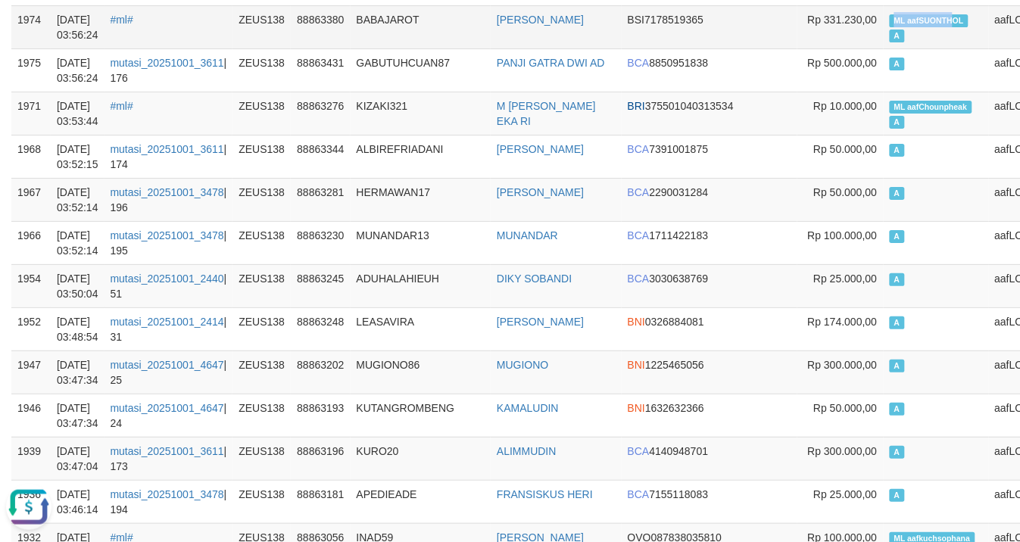
copy span "ML aafSUONTH"
drag, startPoint x: 796, startPoint y: 101, endPoint x: 859, endPoint y: 107, distance: 63.1
click at [884, 48] on td "ML aafSUONTHOL A" at bounding box center [936, 26] width 105 height 43
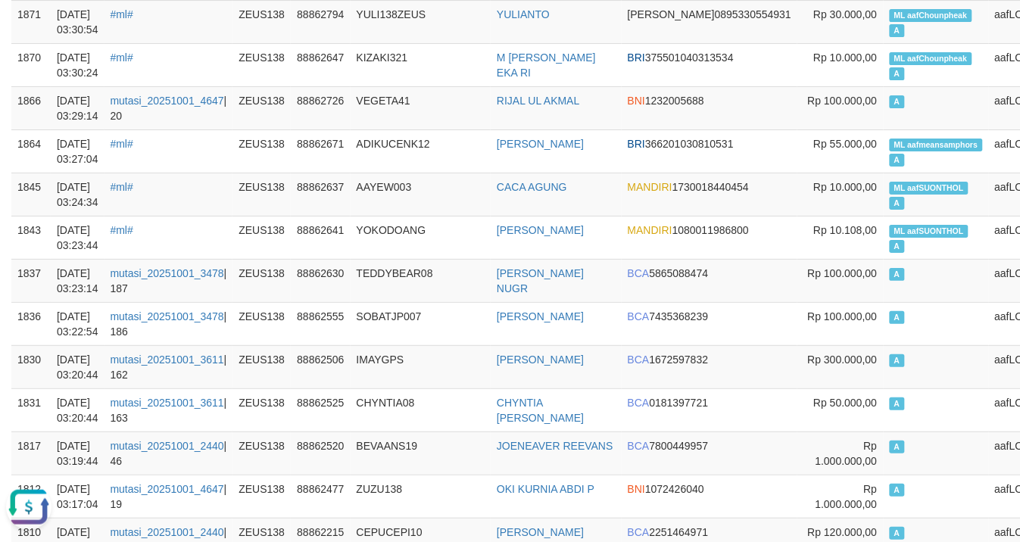
drag, startPoint x: 853, startPoint y: 56, endPoint x: 875, endPoint y: 59, distance: 22.2
drag, startPoint x: 424, startPoint y: 73, endPoint x: 410, endPoint y: 65, distance: 16.0
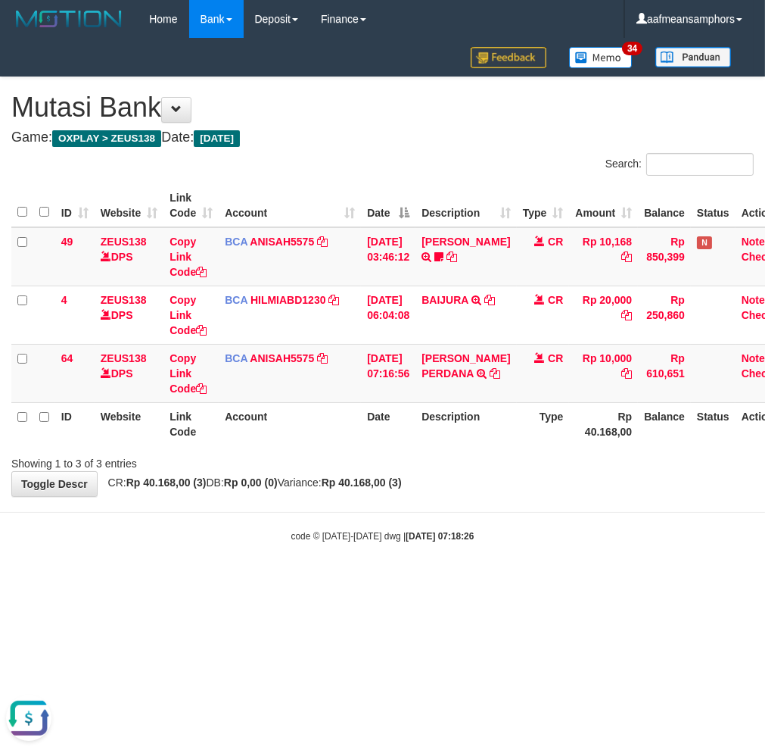
click at [371, 525] on body "Toggle navigation Home Bank Account List Load By Website Group [OXPLAY] ZEUS138…" at bounding box center [382, 290] width 765 height 581
click at [373, 512] on body "Toggle navigation Home Bank Account List Load By Website Group [OXPLAY] ZEUS138…" at bounding box center [382, 290] width 765 height 581
click at [563, 579] on body "Toggle navigation Home Bank Account List Load By Website Group [OXPLAY] ZEUS138…" at bounding box center [382, 290] width 765 height 581
drag, startPoint x: 548, startPoint y: 497, endPoint x: 573, endPoint y: 492, distance: 25.4
click at [547, 497] on body "Toggle navigation Home Bank Account List Load By Website Group [OXPLAY] ZEUS138…" at bounding box center [382, 290] width 765 height 581
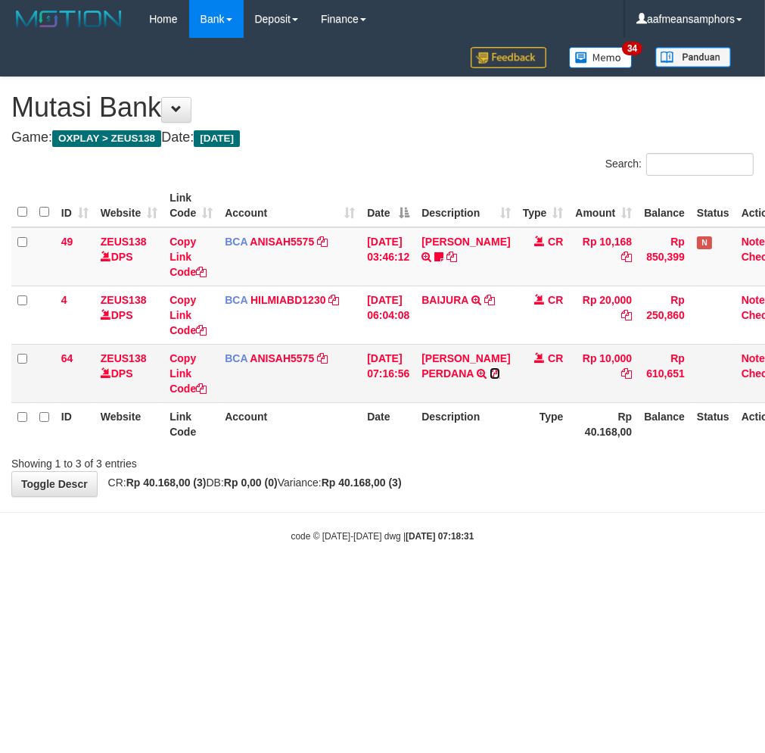
drag, startPoint x: 435, startPoint y: 386, endPoint x: 444, endPoint y: 387, distance: 9.1
click at [490, 379] on icon at bounding box center [495, 373] width 11 height 11
drag, startPoint x: 595, startPoint y: 546, endPoint x: 585, endPoint y: 543, distance: 11.0
click at [585, 543] on body "Toggle navigation Home Bank Account List Load By Website Group [OXPLAY] ZEUS138…" at bounding box center [382, 290] width 765 height 581
click at [588, 533] on div "code © [DATE]-[DATE] dwg | [DATE] 07:18:31" at bounding box center [382, 535] width 765 height 15
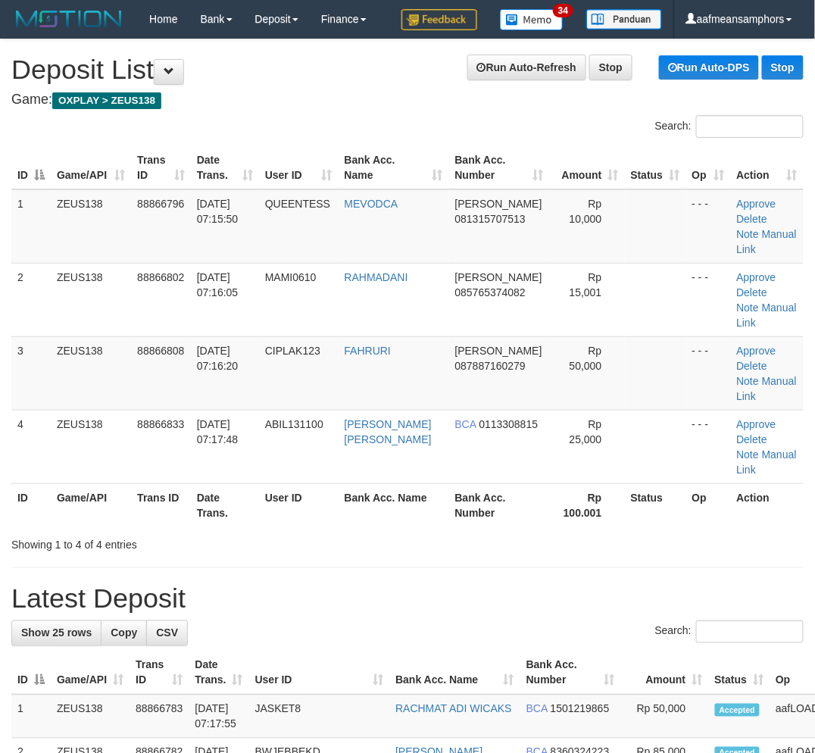
click at [531, 545] on div "Showing 1 to 4 of 4 entries" at bounding box center [407, 541] width 815 height 21
click at [467, 516] on th "Bank Acc. Number" at bounding box center [499, 504] width 101 height 43
click at [466, 515] on th "Bank Acc. Number" at bounding box center [499, 504] width 101 height 43
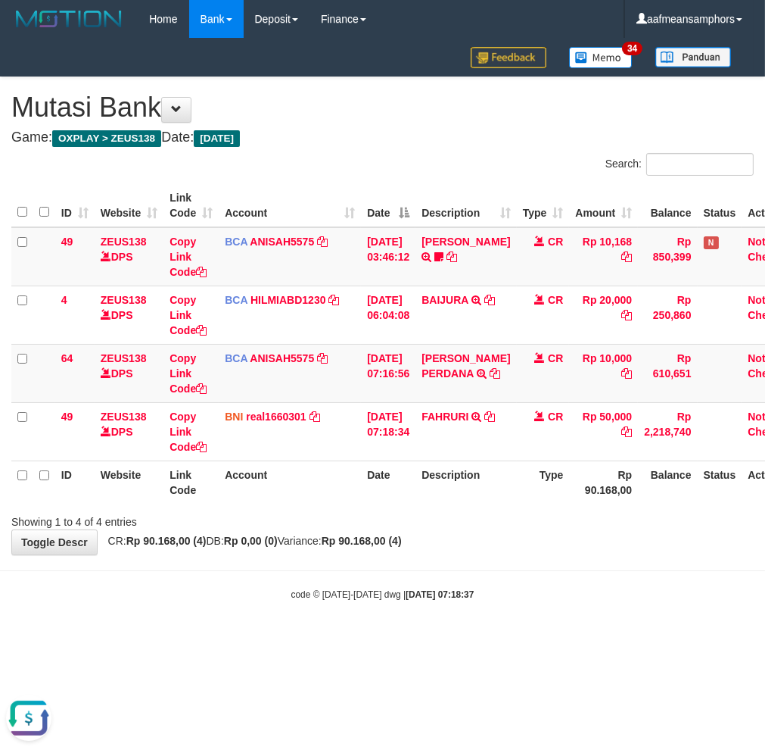
drag, startPoint x: 556, startPoint y: 543, endPoint x: 563, endPoint y: 546, distance: 8.2
click at [563, 546] on div "**********" at bounding box center [382, 315] width 765 height 477
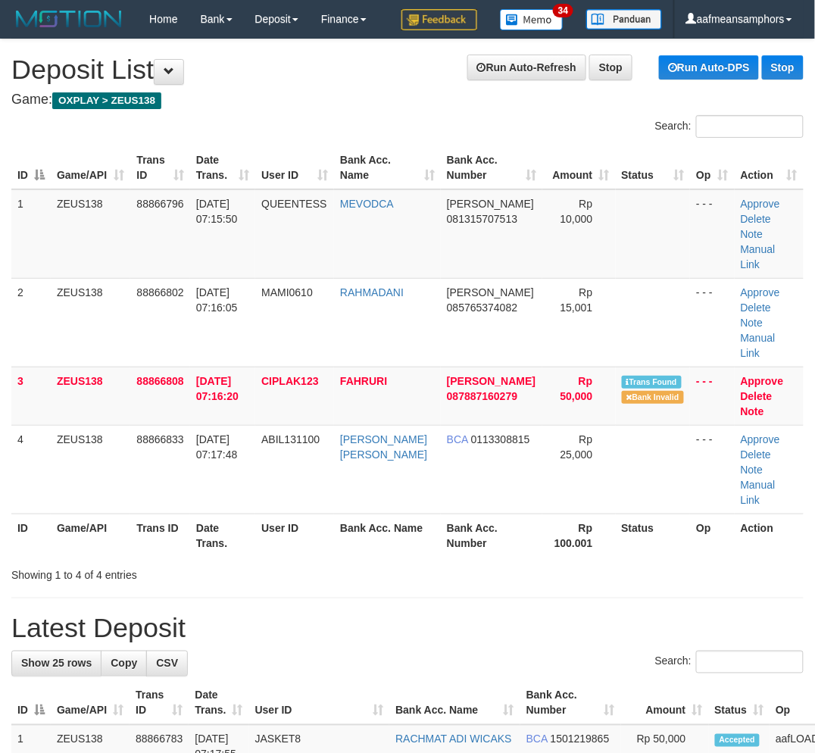
drag, startPoint x: 452, startPoint y: 525, endPoint x: 438, endPoint y: 525, distance: 14.4
click at [447, 561] on div "Showing 1 to 4 of 4 entries" at bounding box center [407, 571] width 815 height 21
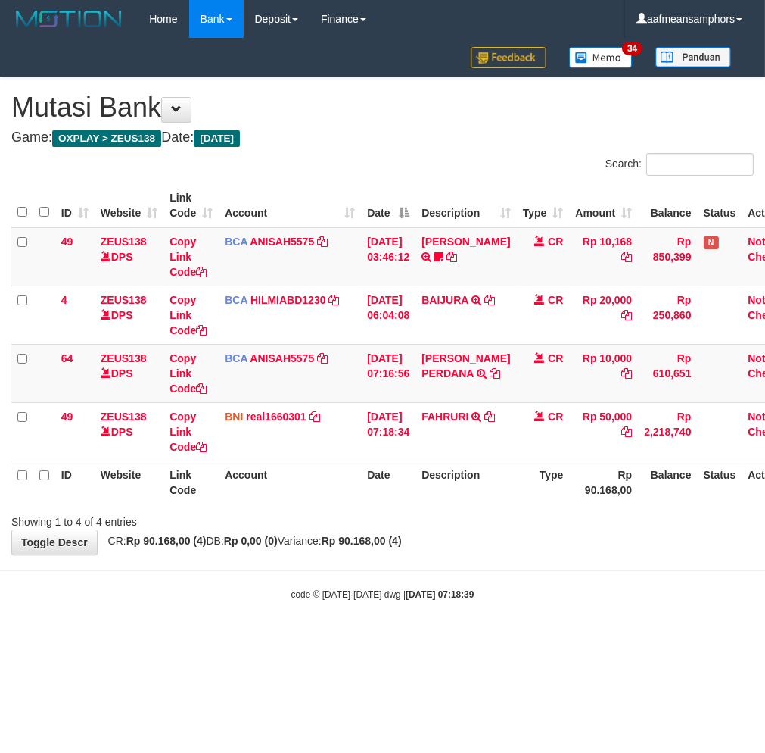
click at [500, 540] on div "**********" at bounding box center [382, 315] width 765 height 477
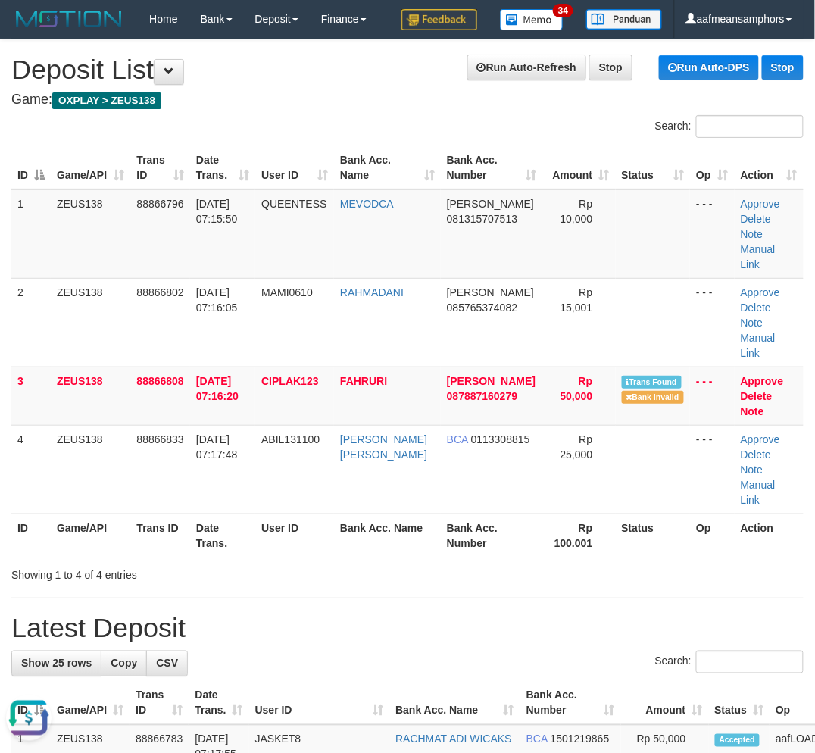
drag, startPoint x: 444, startPoint y: 581, endPoint x: 366, endPoint y: 565, distance: 78.8
click at [415, 613] on h1 "Latest Deposit" at bounding box center [407, 628] width 792 height 30
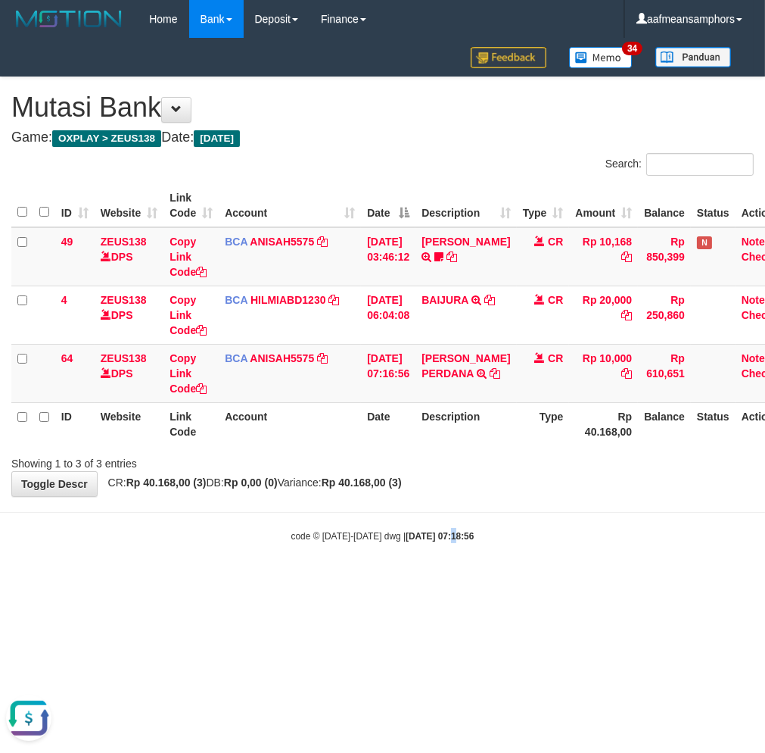
click at [437, 547] on body "Toggle navigation Home Bank Account List Load By Website Group [OXPLAY] ZEUS138…" at bounding box center [382, 290] width 765 height 581
click at [500, 528] on div "code © 2012-2018 dwg | 2025/10/01 07:19:11" at bounding box center [382, 535] width 765 height 15
click at [268, 581] on html "Toggle navigation Home Bank Account List Load By Website Group [OXPLAY] ZEUS138…" at bounding box center [382, 290] width 765 height 581
click at [221, 581] on html "Toggle navigation Home Bank Account List Load By Website Group [OXPLAY] ZEUS138…" at bounding box center [382, 290] width 765 height 581
click at [407, 572] on body "Toggle navigation Home Bank Account List Load By Website Group [OXPLAY] ZEUS138…" at bounding box center [382, 290] width 765 height 581
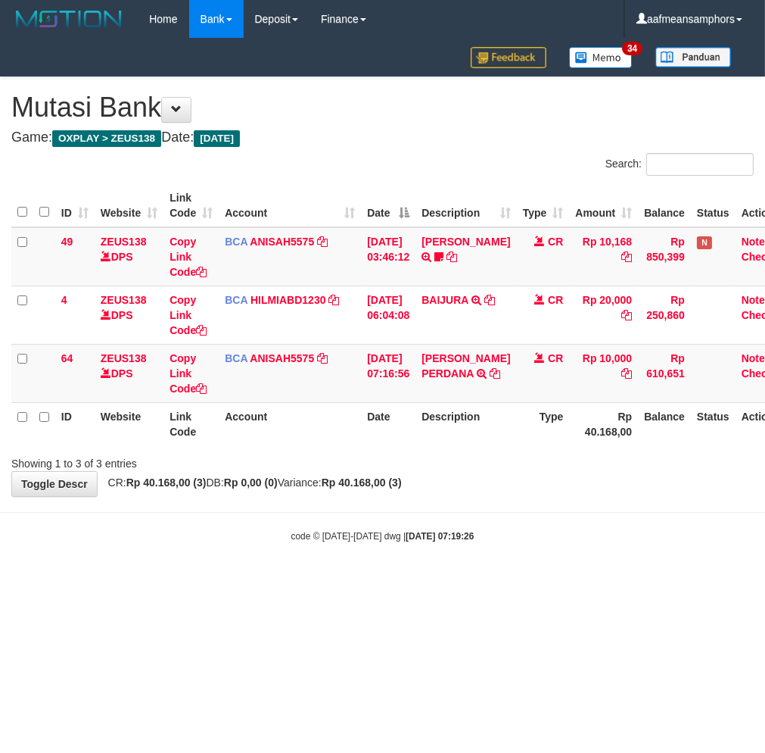
click at [438, 581] on html "Toggle navigation Home Bank Account List Load By Website Group [OXPLAY] ZEUS138…" at bounding box center [382, 290] width 765 height 581
click at [541, 519] on body "Toggle navigation Home Bank Account List Load By Website Group [OXPLAY] ZEUS138…" at bounding box center [382, 290] width 765 height 581
drag, startPoint x: 520, startPoint y: 504, endPoint x: 510, endPoint y: 500, distance: 10.5
click at [513, 502] on body "Toggle navigation Home Bank Account List Load By Website Group [OXPLAY] ZEUS138…" at bounding box center [382, 290] width 765 height 581
click at [498, 492] on body "Toggle navigation Home Bank Account List Load By Website Group [OXPLAY] ZEUS138…" at bounding box center [382, 290] width 765 height 581
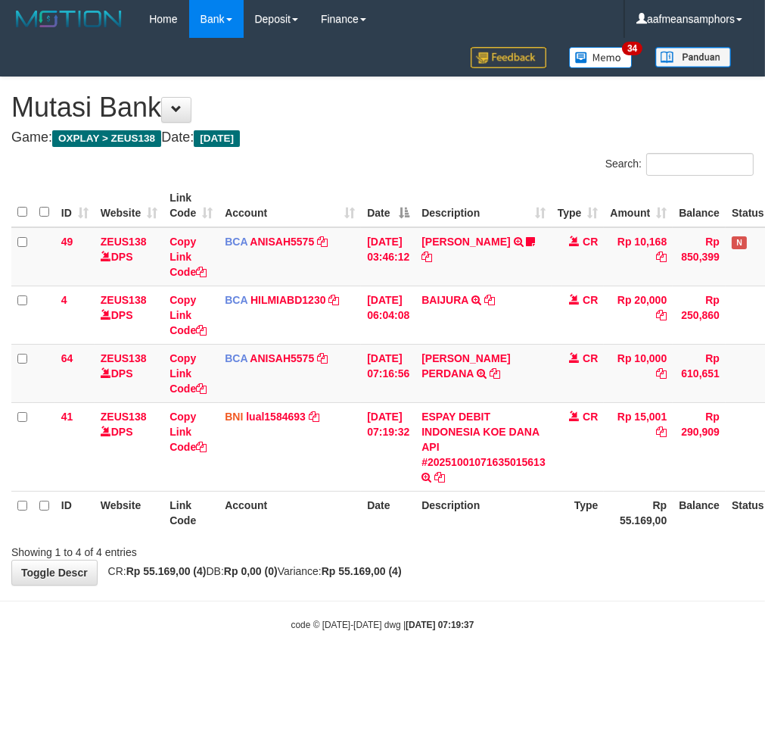
click at [467, 611] on body "Toggle navigation Home Bank Account List Load By Website Group [OXPLAY] ZEUS138…" at bounding box center [382, 334] width 765 height 669
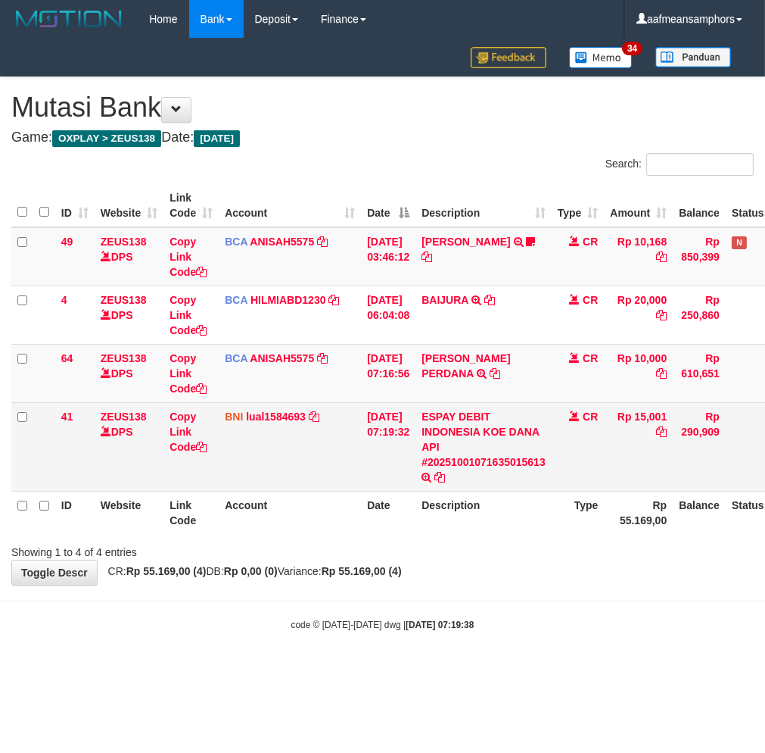
click at [665, 417] on td "Rp 15,001" at bounding box center [638, 446] width 69 height 89
copy td "15,001"
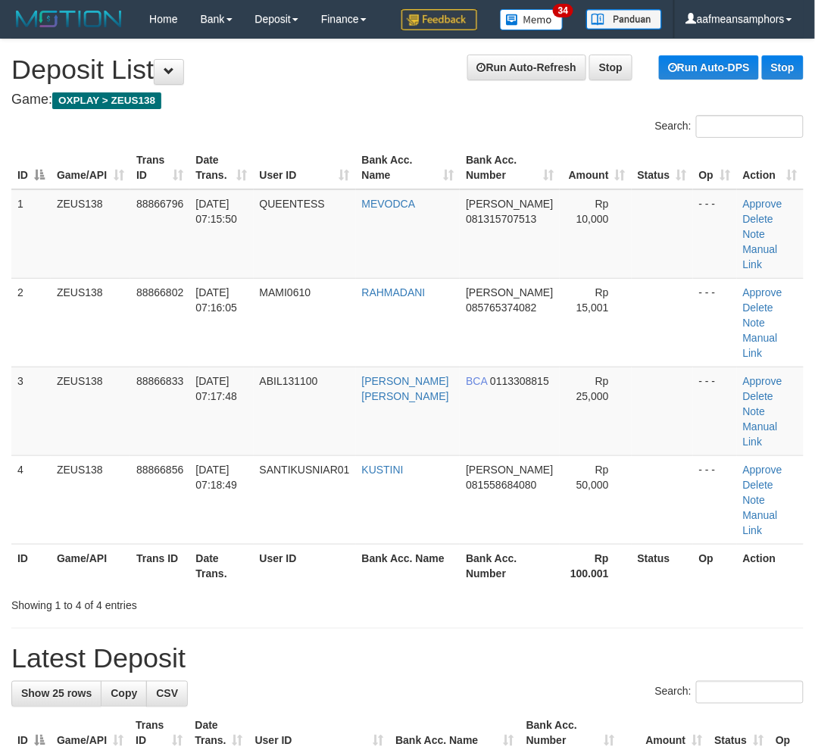
drag, startPoint x: 489, startPoint y: 634, endPoint x: 502, endPoint y: 576, distance: 59.0
click at [491, 681] on div "Search:" at bounding box center [407, 694] width 792 height 27
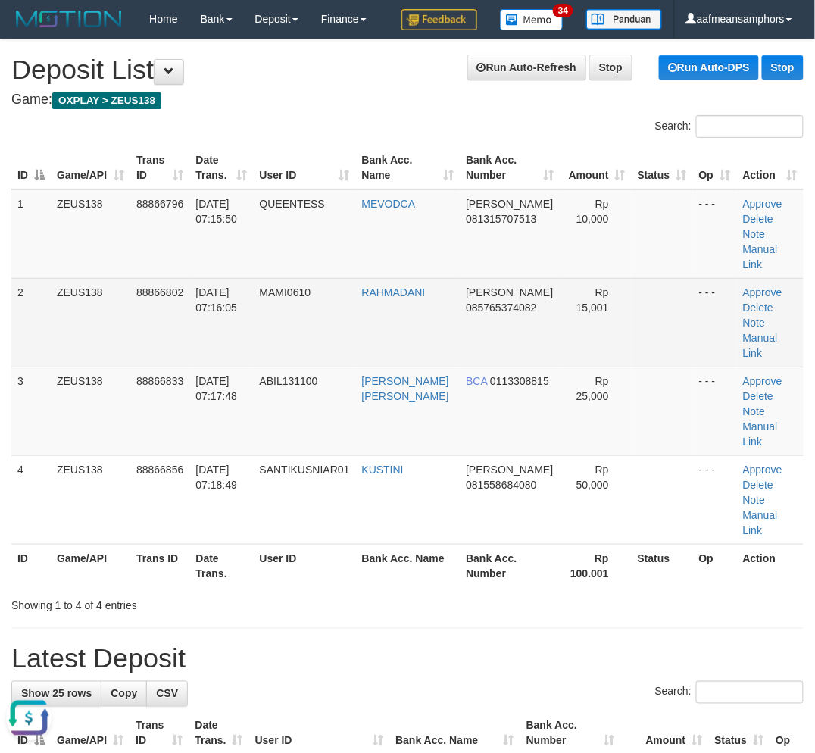
click at [765, 298] on td "Approve Delete Note Manual Link" at bounding box center [770, 322] width 67 height 89
click at [778, 332] on link "Manual Link" at bounding box center [760, 345] width 35 height 27
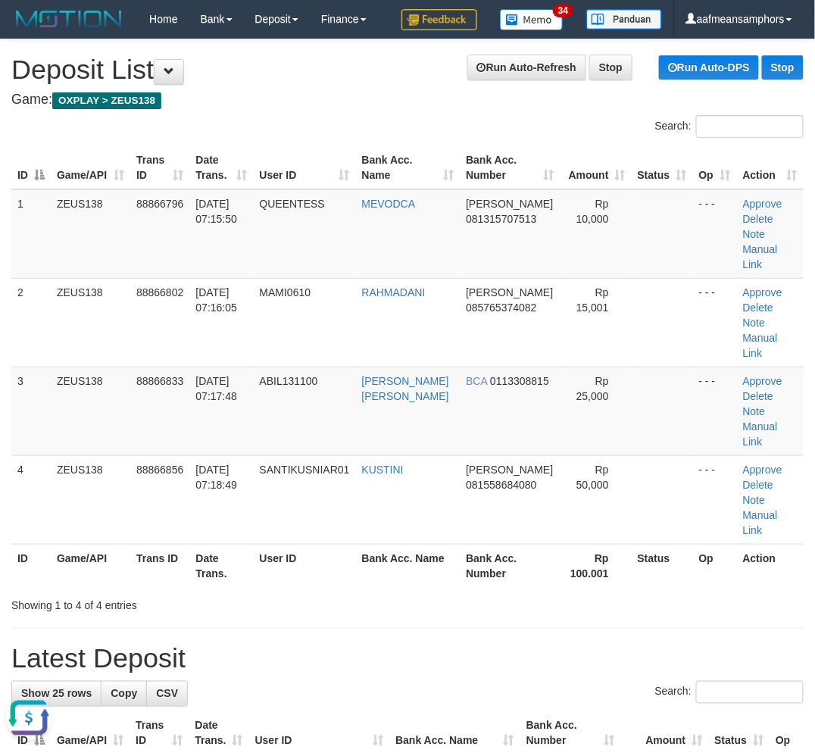
drag, startPoint x: 383, startPoint y: 540, endPoint x: 3, endPoint y: 497, distance: 382.5
click at [385, 591] on div "Showing 1 to 4 of 4 entries" at bounding box center [407, 601] width 815 height 21
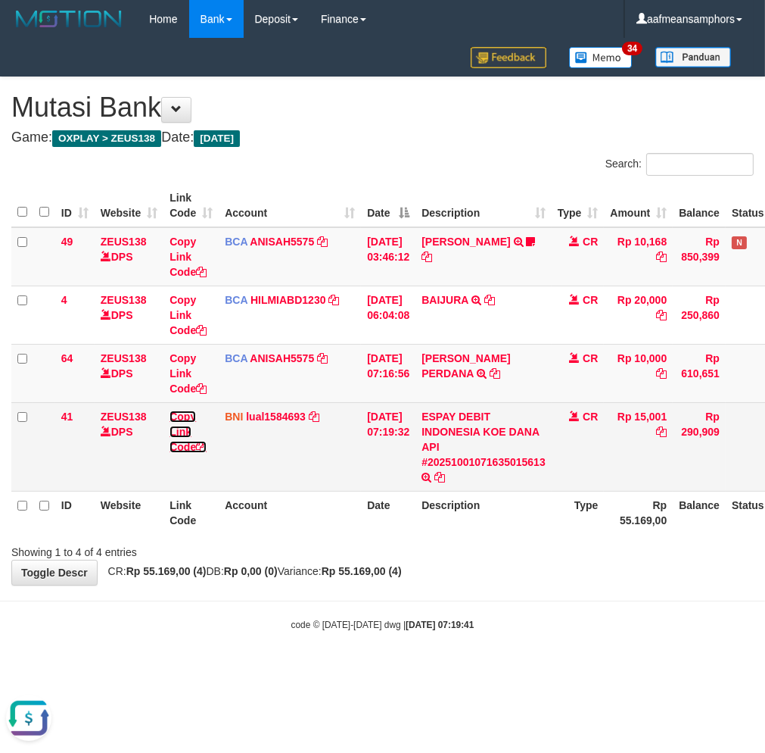
click at [172, 429] on link "Copy Link Code" at bounding box center [188, 431] width 37 height 42
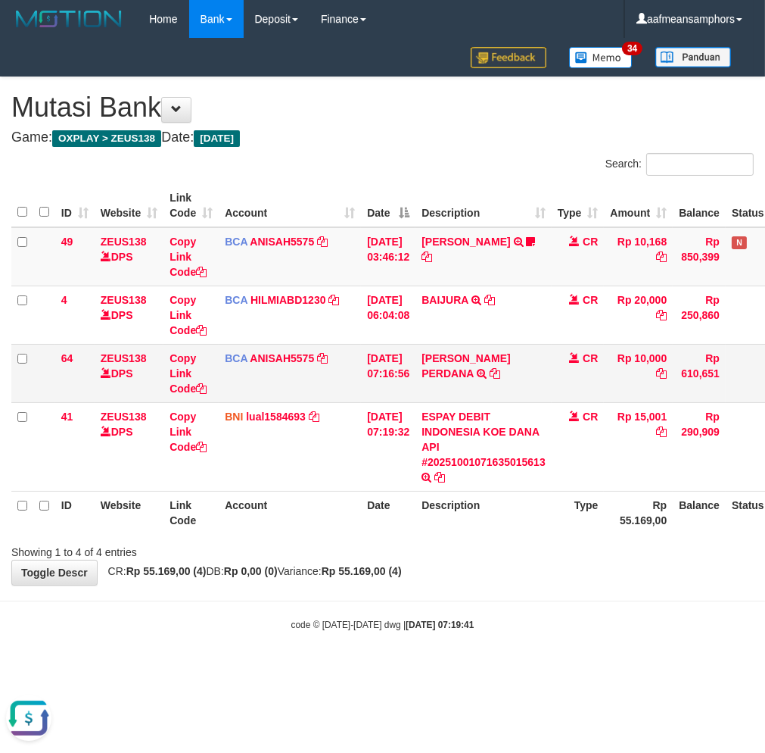
scroll to position [191, 0]
click at [600, 571] on div "**********" at bounding box center [382, 330] width 765 height 507
drag, startPoint x: 588, startPoint y: 563, endPoint x: 762, endPoint y: 533, distance: 176.6
click at [593, 557] on div "**********" at bounding box center [382, 330] width 765 height 507
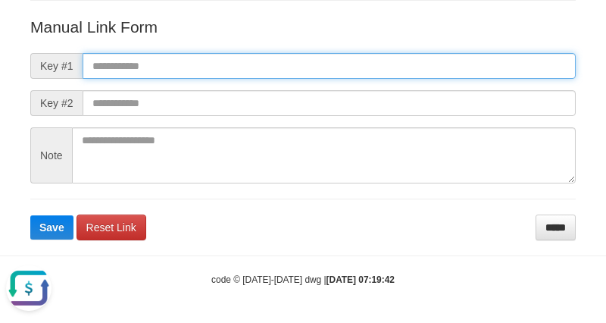
click at [391, 72] on input "text" at bounding box center [329, 66] width 493 height 26
paste input "**********"
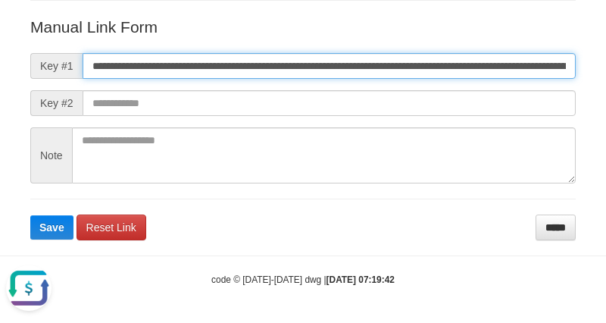
scroll to position [0, 853]
type input "**********"
click at [30, 215] on button "Save" at bounding box center [51, 227] width 43 height 24
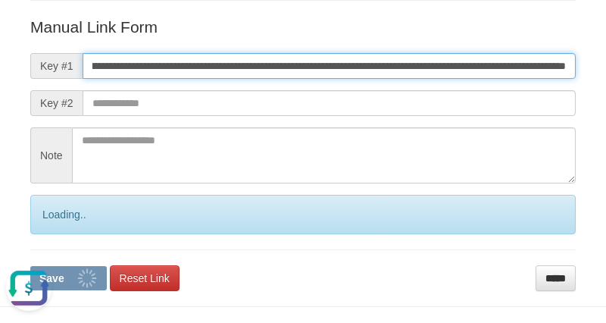
click at [30, 266] on button "Save" at bounding box center [68, 278] width 76 height 24
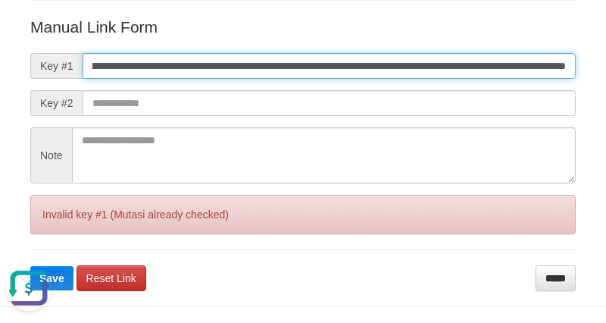
click at [30, 266] on button "Save" at bounding box center [51, 278] width 43 height 24
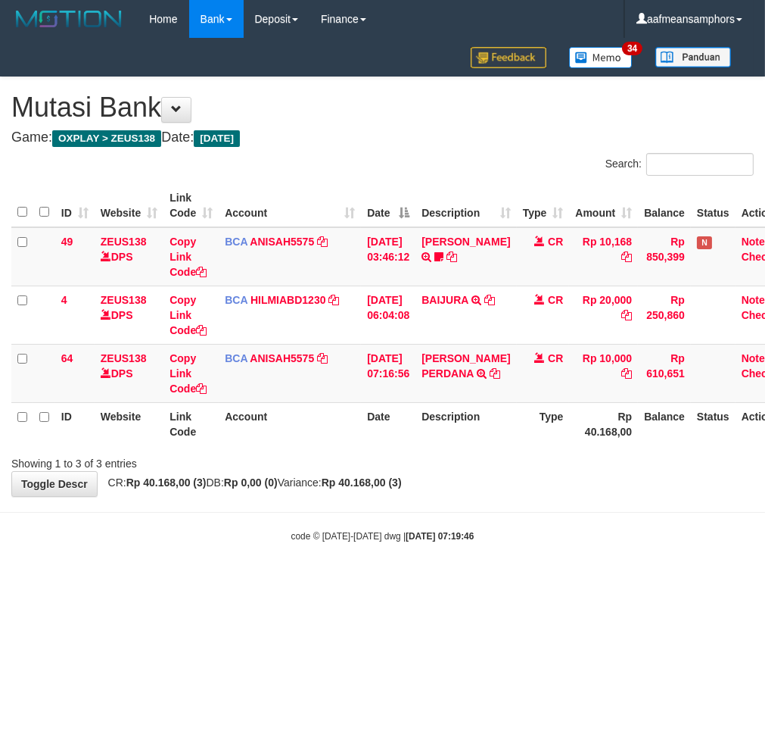
drag, startPoint x: 553, startPoint y: 520, endPoint x: 585, endPoint y: 513, distance: 32.5
click at [575, 516] on body "Toggle navigation Home Bank Account List Load By Website Group [OXPLAY] ZEUS138…" at bounding box center [382, 290] width 765 height 581
drag, startPoint x: 504, startPoint y: 538, endPoint x: 506, endPoint y: 530, distance: 8.6
click at [506, 531] on div "code © 2012-2018 dwg | 2025/10/01 07:19:46" at bounding box center [382, 535] width 765 height 15
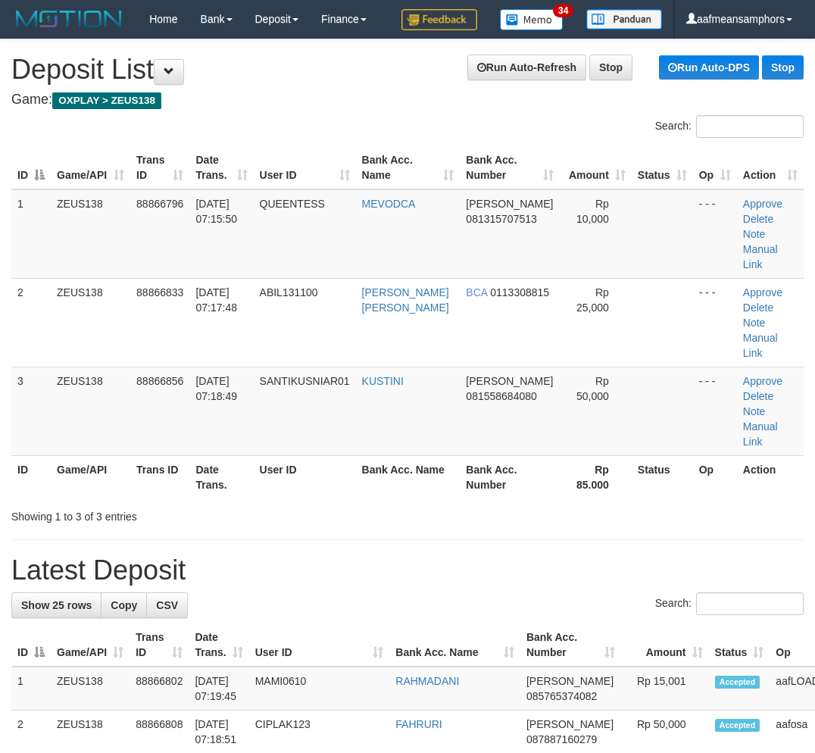
drag, startPoint x: 320, startPoint y: 383, endPoint x: 5, endPoint y: 387, distance: 314.2
click at [315, 383] on td "SANTIKUSNIAR01" at bounding box center [305, 410] width 102 height 89
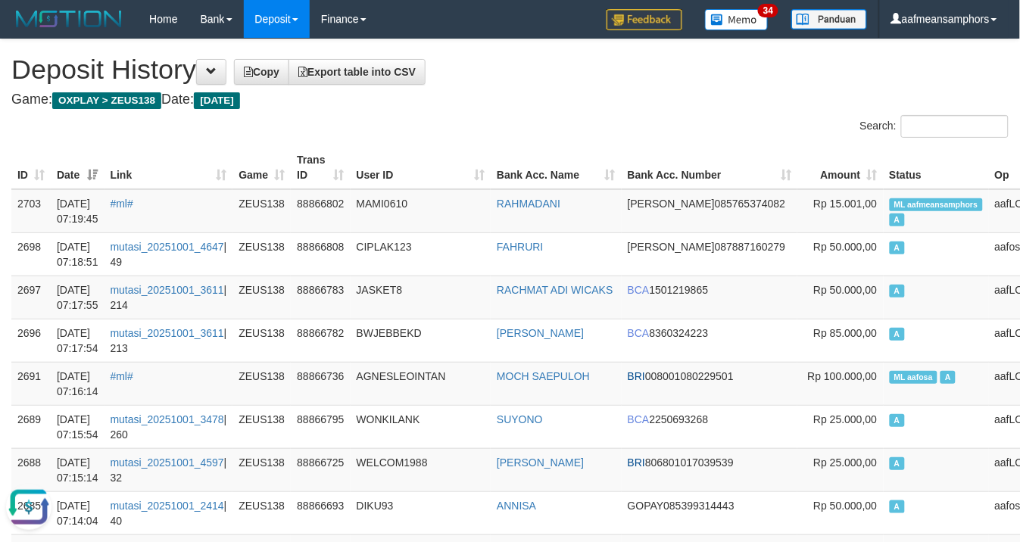
click at [527, 118] on div "Search:" at bounding box center [766, 128] width 488 height 27
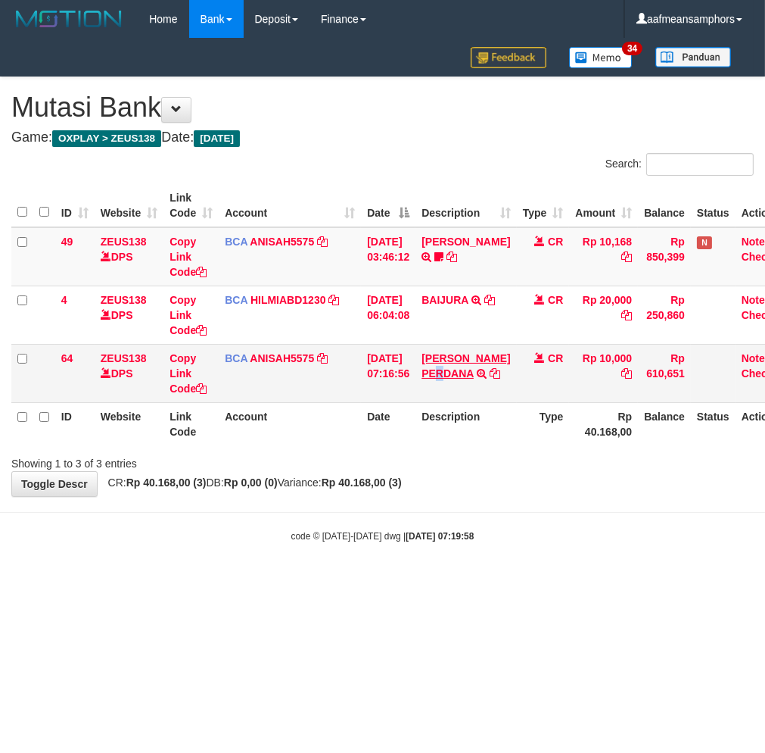
click at [479, 376] on td "REZA NING PERDANA TRSF E-BANKING CR 0110/FTSCY/WS95271 10000.00REZA NING PERDANA" at bounding box center [466, 373] width 101 height 58
click at [475, 372] on link "REZA NING PERDANA" at bounding box center [466, 365] width 89 height 27
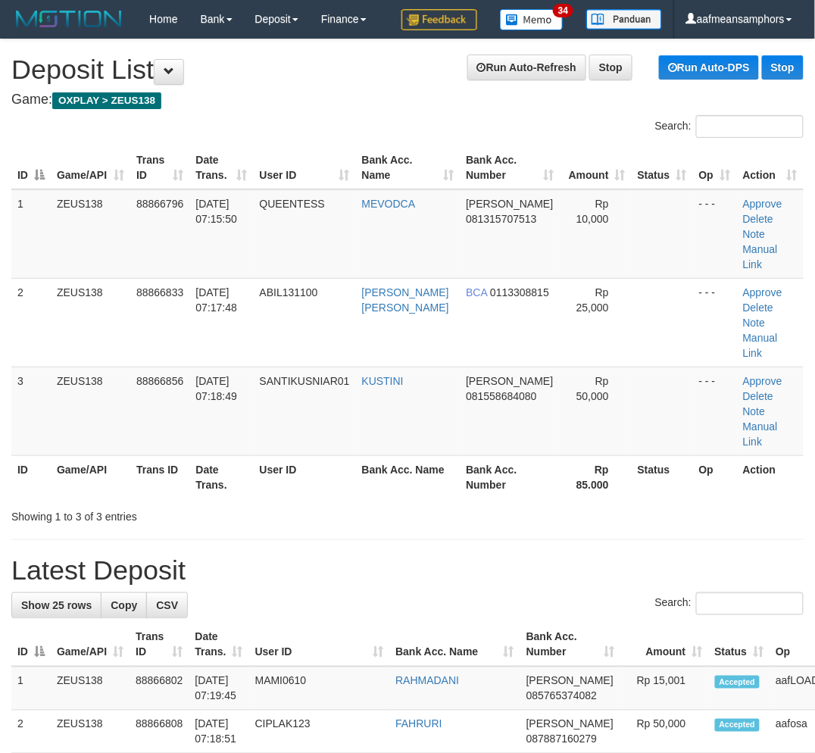
drag, startPoint x: 438, startPoint y: 444, endPoint x: 390, endPoint y: 451, distance: 48.2
click at [416, 455] on th "Bank Acc. Name" at bounding box center [408, 476] width 104 height 43
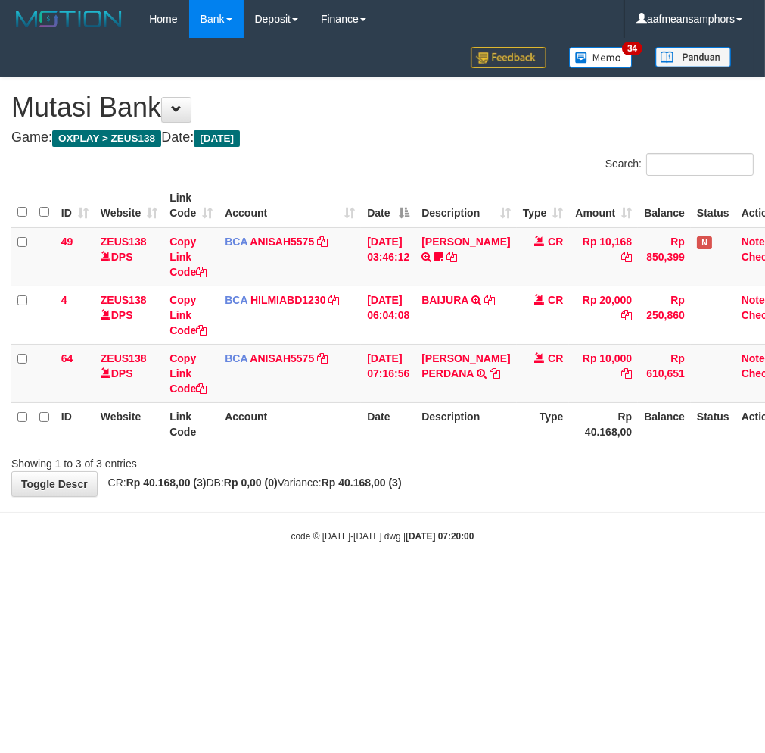
click at [533, 482] on div "**********" at bounding box center [382, 286] width 765 height 419
click at [534, 482] on div "**********" at bounding box center [382, 286] width 765 height 419
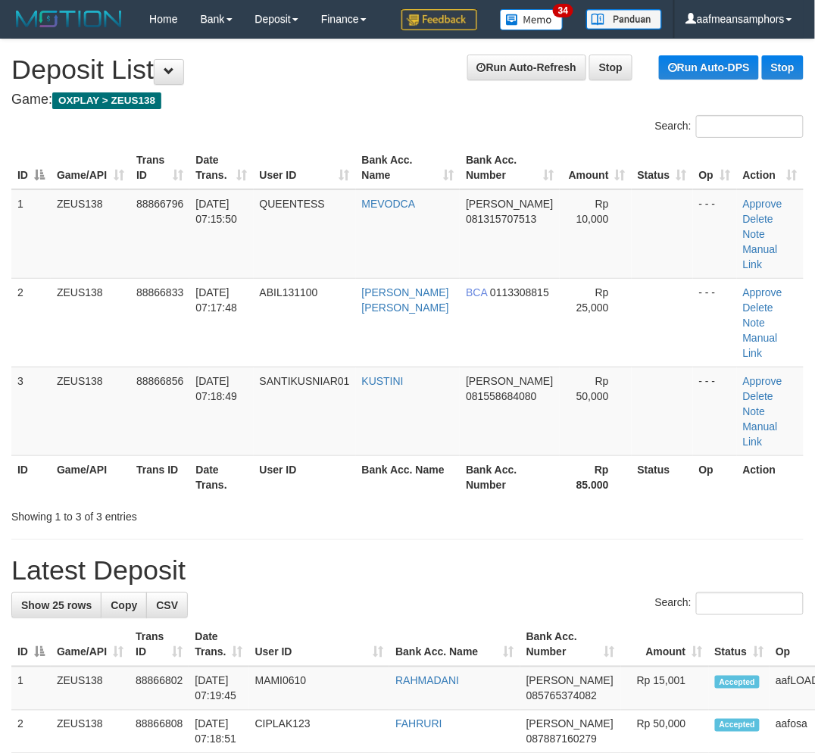
click at [354, 555] on h1 "Latest Deposit" at bounding box center [407, 570] width 792 height 30
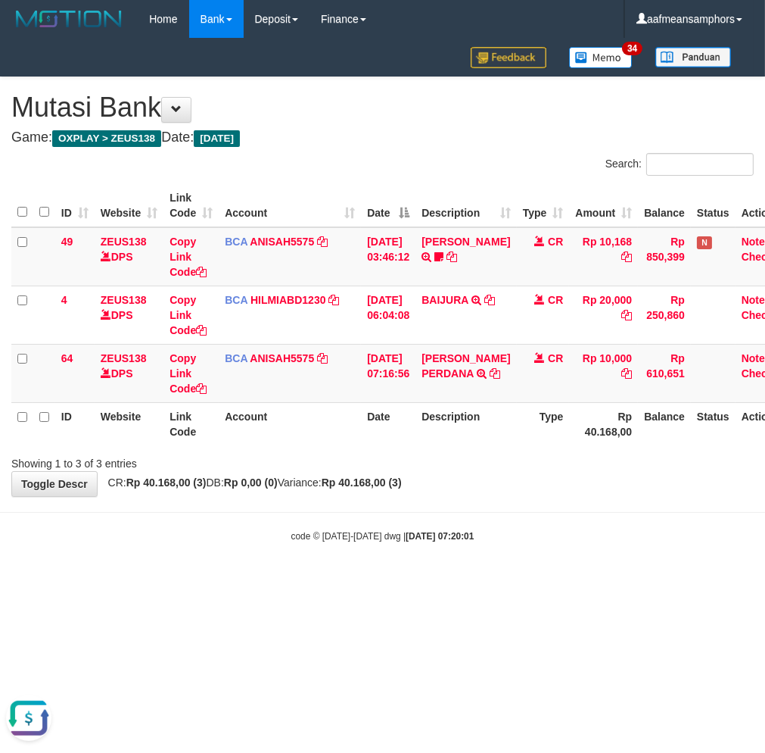
click at [601, 538] on div "code © [DATE]-[DATE] dwg | [DATE] 07:20:01" at bounding box center [382, 535] width 765 height 15
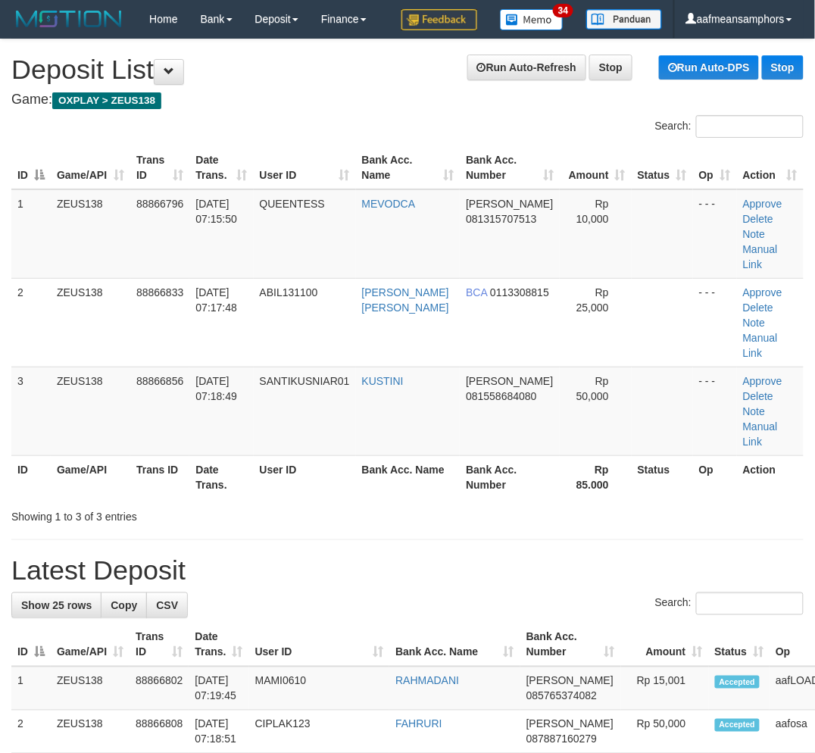
drag, startPoint x: 391, startPoint y: 456, endPoint x: 382, endPoint y: 458, distance: 9.4
click at [391, 455] on div "Search: ID Game/API Trans ID Date Trans. User ID Bank Acc. Name Bank Acc. Numbe…" at bounding box center [407, 319] width 792 height 409
click at [248, 555] on h1 "Latest Deposit" at bounding box center [407, 570] width 792 height 30
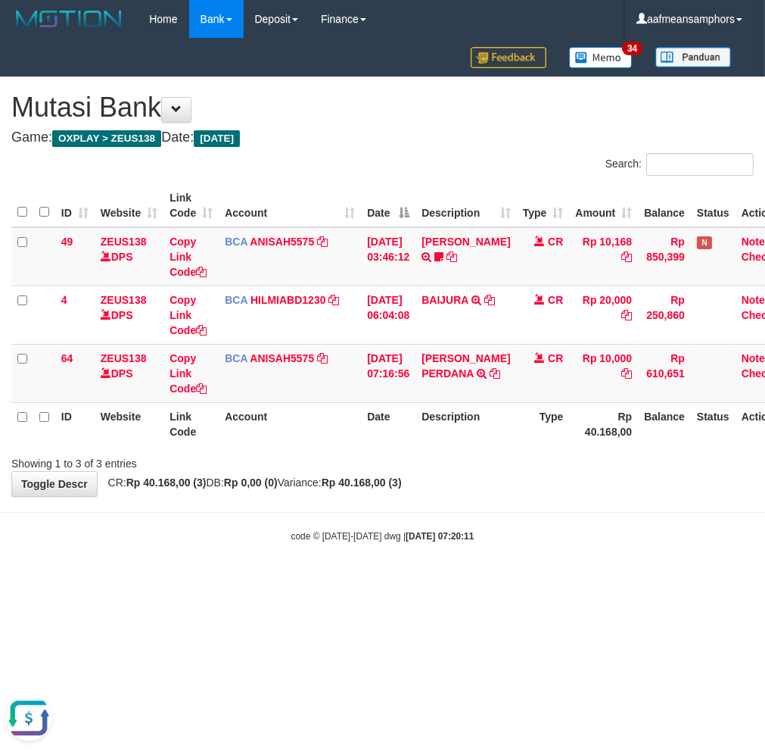
click at [426, 515] on body "Toggle navigation Home Bank Account List Load By Website Group [OXPLAY] ZEUS138…" at bounding box center [382, 290] width 765 height 581
drag, startPoint x: 422, startPoint y: 515, endPoint x: 424, endPoint y: 500, distance: 14.6
click at [427, 504] on body "Toggle navigation Home Bank Account List Load By Website Group [OXPLAY] ZEUS138…" at bounding box center [382, 290] width 765 height 581
click at [459, 472] on div "**********" at bounding box center [382, 286] width 765 height 419
click at [565, 553] on body "Toggle navigation Home Bank Account List Load By Website Group [OXPLAY] ZEUS138…" at bounding box center [382, 290] width 765 height 581
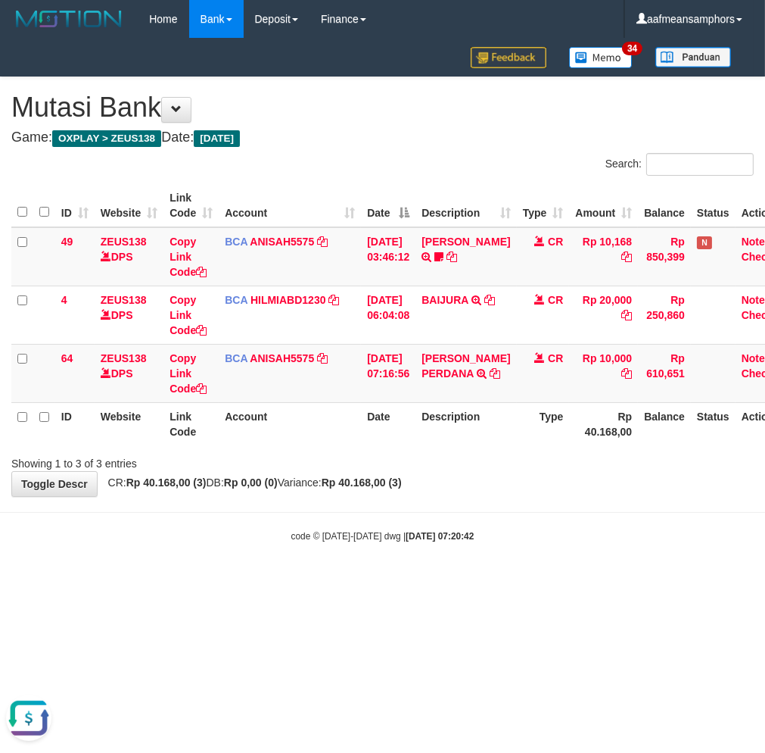
drag, startPoint x: 560, startPoint y: 549, endPoint x: 576, endPoint y: 507, distance: 44.6
click at [556, 535] on body "Toggle navigation Home Bank Account List Load By Website Group [OXPLAY] ZEUS138…" at bounding box center [382, 290] width 765 height 581
click at [563, 500] on body "Toggle navigation Home Bank Account List Load By Website Group [OXPLAY] ZEUS138…" at bounding box center [382, 290] width 765 height 581
click at [541, 506] on body "Toggle navigation Home Bank Account List Load By Website Group [OXPLAY] ZEUS138…" at bounding box center [382, 290] width 765 height 581
drag, startPoint x: 0, startPoint y: 0, endPoint x: 556, endPoint y: 486, distance: 738.3
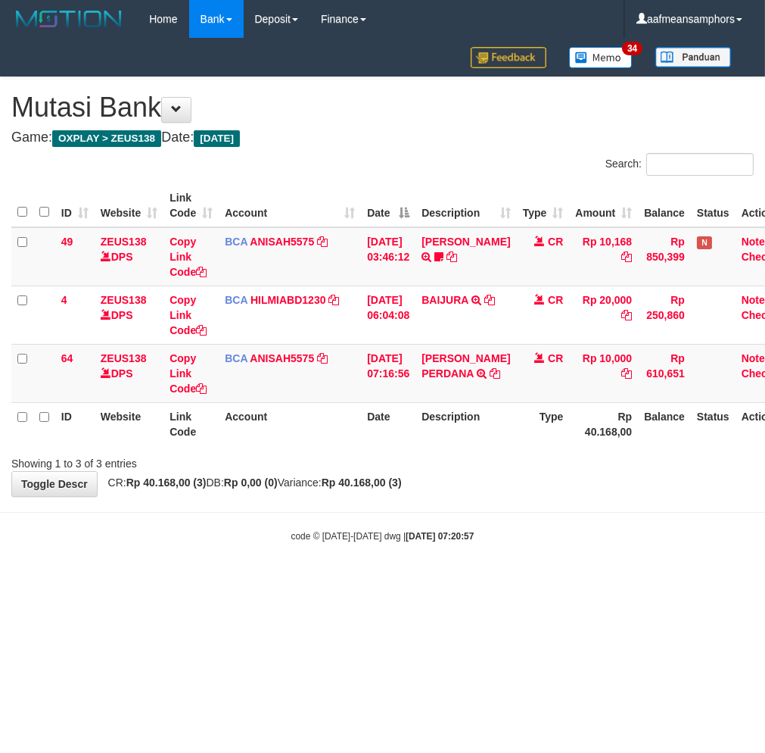
click at [551, 489] on div "**********" at bounding box center [382, 286] width 765 height 419
click at [525, 465] on div "Showing 1 to 3 of 3 entries" at bounding box center [382, 460] width 765 height 21
click at [565, 523] on body "Toggle navigation Home Bank Account List Load By Website Group [OXPLAY] ZEUS138…" at bounding box center [382, 290] width 765 height 581
click at [503, 512] on hr at bounding box center [382, 512] width 765 height 1
drag, startPoint x: 524, startPoint y: 464, endPoint x: 522, endPoint y: 483, distance: 19.0
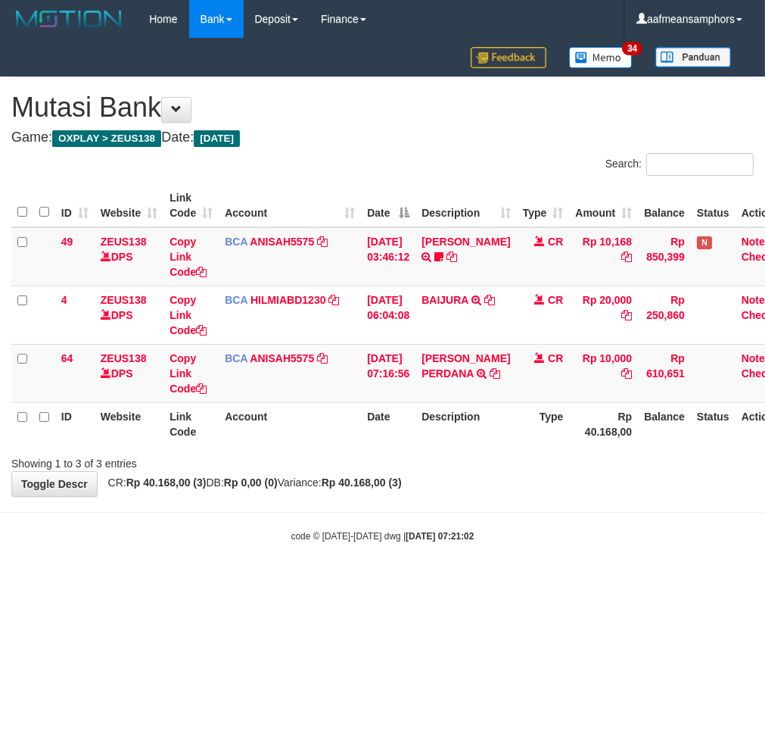
click at [522, 466] on div "Showing 1 to 3 of 3 entries" at bounding box center [382, 460] width 765 height 21
click at [522, 479] on div "**********" at bounding box center [382, 286] width 765 height 419
click at [562, 469] on div "**********" at bounding box center [382, 286] width 765 height 419
click at [551, 502] on body "Toggle navigation Home Bank Account List Load By Website Group [OXPLAY] ZEUS138…" at bounding box center [382, 290] width 765 height 581
click at [551, 497] on body "Toggle navigation Home Bank Account List Load By Website Group [OXPLAY] ZEUS138…" at bounding box center [382, 290] width 765 height 581
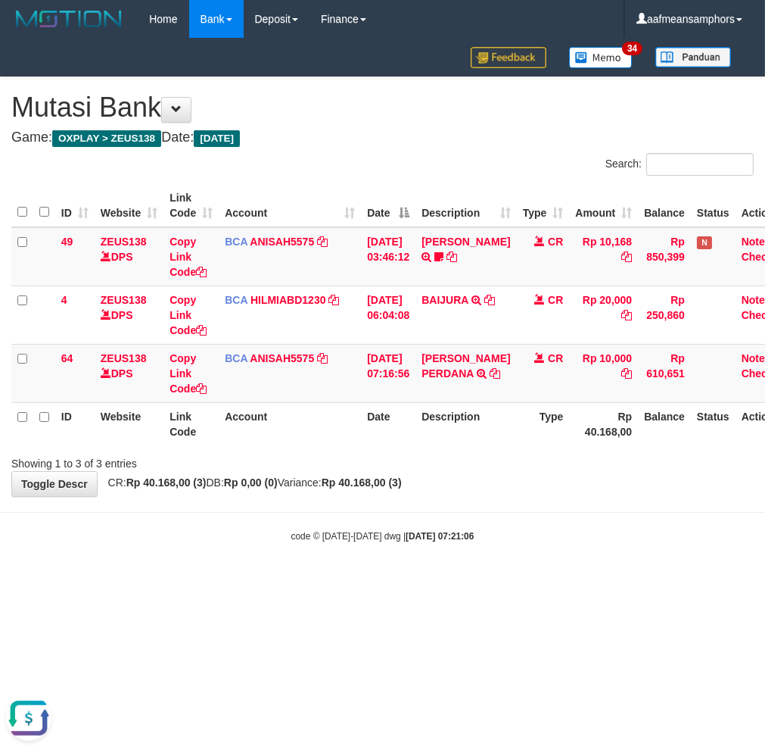
click at [551, 497] on body "Toggle navigation Home Bank Account List Load By Website Group [OXPLAY] ZEUS138…" at bounding box center [382, 290] width 765 height 581
click at [505, 504] on body "Toggle navigation Home Bank Account List Load By Website Group [OXPLAY] ZEUS138…" at bounding box center [382, 290] width 765 height 581
click at [507, 498] on body "Toggle navigation Home Bank Account List Load By Website Group [OXPLAY] ZEUS138…" at bounding box center [382, 290] width 765 height 581
click at [485, 507] on body "Toggle navigation Home Bank Account List Load By Website Group [OXPLAY] ZEUS138…" at bounding box center [382, 290] width 765 height 581
drag, startPoint x: 504, startPoint y: 494, endPoint x: 502, endPoint y: 504, distance: 10.7
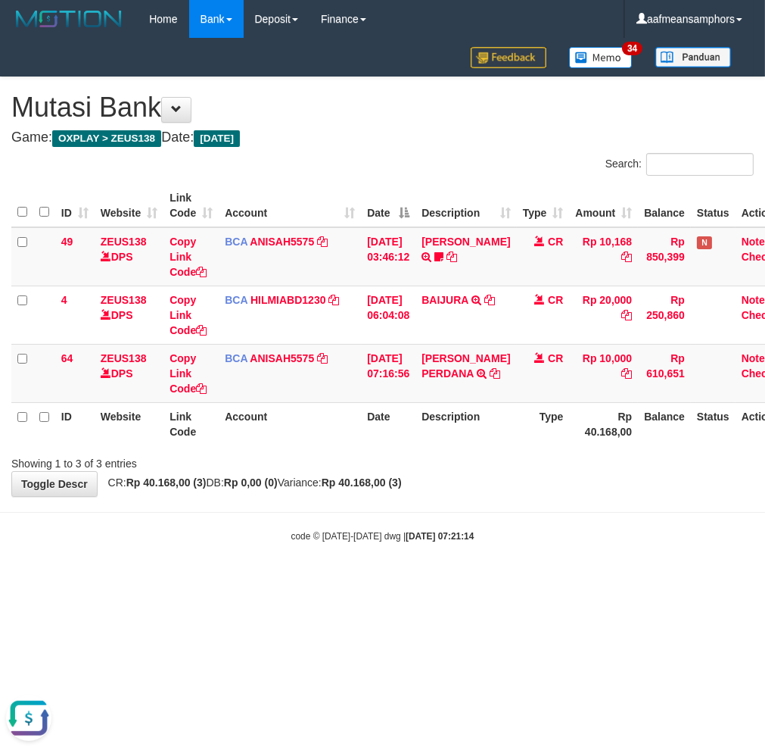
click at [501, 507] on body "Toggle navigation Home Bank Account List Load By Website Group [OXPLAY] ZEUS138…" at bounding box center [382, 290] width 765 height 581
click at [519, 485] on div "**********" at bounding box center [382, 286] width 765 height 419
click at [516, 489] on div "**********" at bounding box center [382, 286] width 765 height 419
click at [527, 486] on div "**********" at bounding box center [382, 286] width 765 height 419
click at [523, 494] on div "**********" at bounding box center [382, 286] width 765 height 419
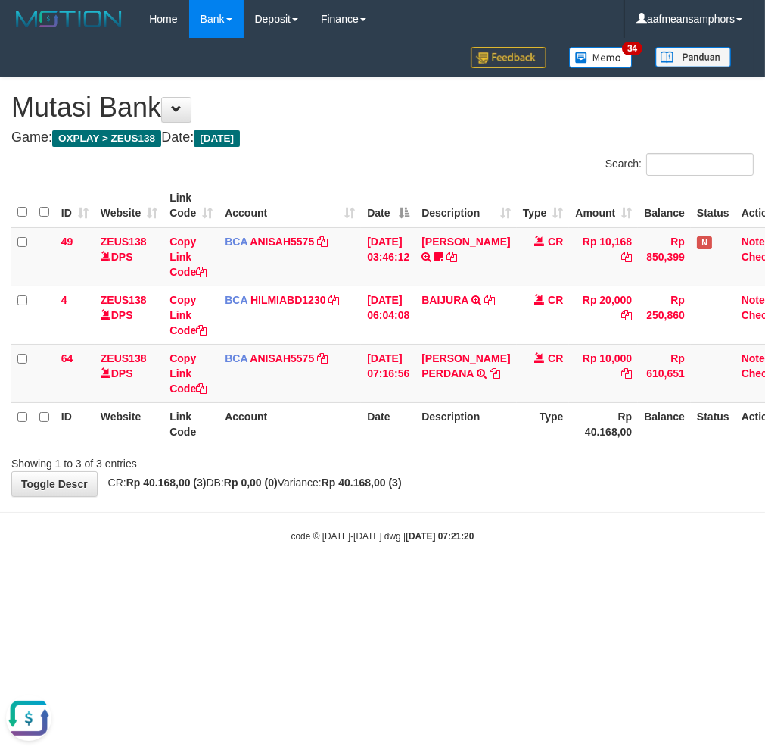
drag, startPoint x: 619, startPoint y: 574, endPoint x: 616, endPoint y: 564, distance: 10.3
click at [619, 574] on body "Toggle navigation Home Bank Account List Load By Website Group [OXPLAY] ZEUS138…" at bounding box center [382, 290] width 765 height 581
click at [603, 581] on html "Toggle navigation Home Bank Account List Load By Website Group [OXPLAY] ZEUS138…" at bounding box center [382, 290] width 765 height 581
click at [586, 573] on body "Toggle navigation Home Bank Account List Load By Website Group [OXPLAY] ZEUS138…" at bounding box center [382, 290] width 765 height 581
click at [583, 575] on body "Toggle navigation Home Bank Account List Load By Website Group [OXPLAY] ZEUS138…" at bounding box center [382, 290] width 765 height 581
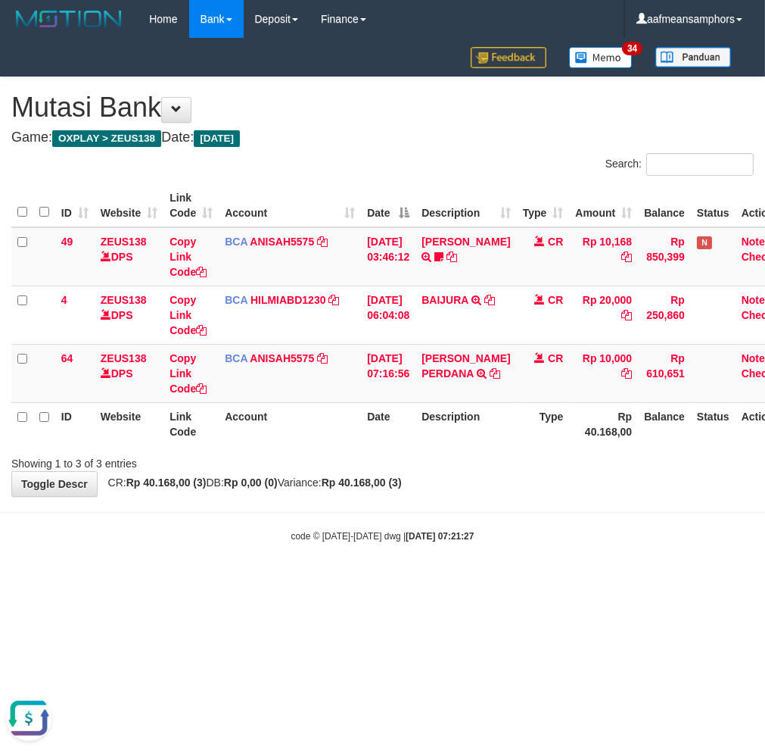
click at [564, 566] on body "Toggle navigation Home Bank Account List Load By Website Group [OXPLAY] ZEUS138…" at bounding box center [382, 290] width 765 height 581
click at [492, 581] on html "Toggle navigation Home Bank Account List Load By Website Group [OXPLAY] ZEUS138…" at bounding box center [382, 290] width 765 height 581
drag, startPoint x: 543, startPoint y: 557, endPoint x: 550, endPoint y: 564, distance: 10.7
click at [550, 564] on body "Toggle navigation Home Bank Account List Load By Website Group [OXPLAY] ZEUS138…" at bounding box center [382, 290] width 765 height 581
drag, startPoint x: 547, startPoint y: 568, endPoint x: 562, endPoint y: 569, distance: 15.2
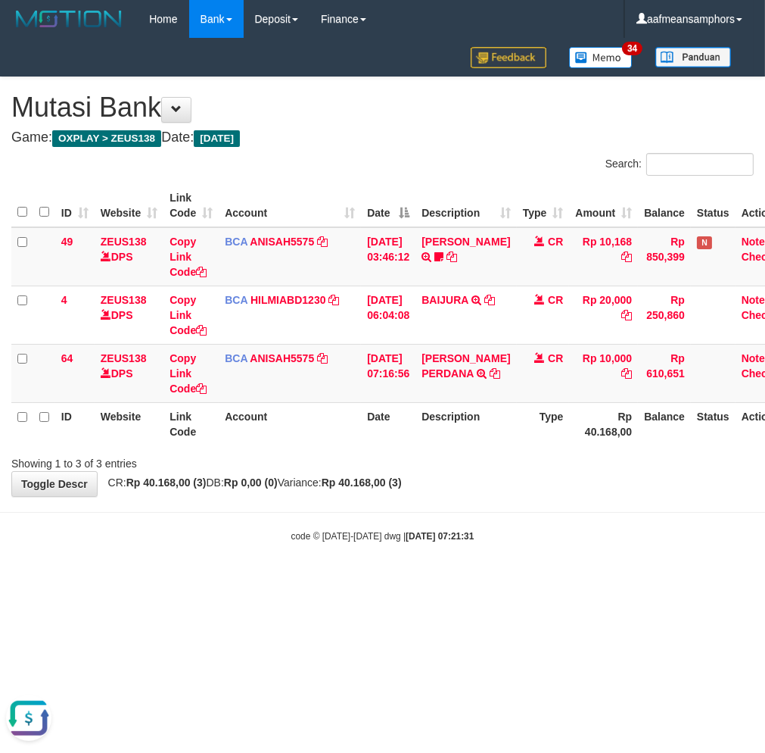
click at [562, 569] on body "Toggle navigation Home Bank Account List Load By Website Group [OXPLAY] ZEUS138…" at bounding box center [382, 290] width 765 height 581
click at [562, 575] on body "Toggle navigation Home Bank Account List Load By Website Group [OXPLAY] ZEUS138…" at bounding box center [382, 290] width 765 height 581
click at [557, 579] on body "Toggle navigation Home Bank Account List Load By Website Group [OXPLAY] ZEUS138…" at bounding box center [382, 290] width 765 height 581
click at [578, 513] on body "Toggle navigation Home Bank Account List Load By Website Group [OXPLAY] ZEUS138…" at bounding box center [382, 290] width 765 height 581
click at [581, 506] on body "Toggle navigation Home Bank Account List Load By Website Group [OXPLAY] ZEUS138…" at bounding box center [382, 290] width 765 height 581
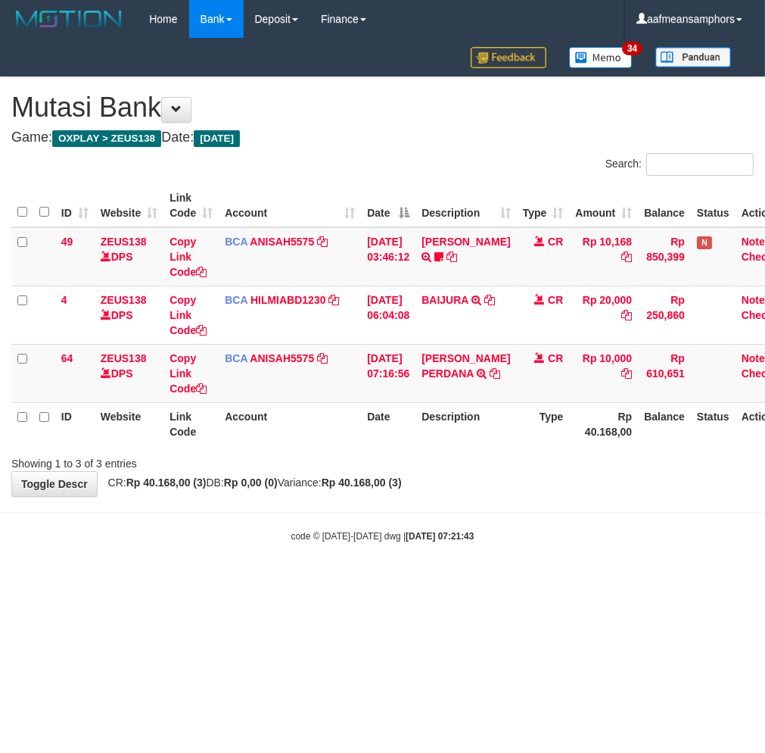
click at [589, 503] on body "Toggle navigation Home Bank Account List Load By Website Group [OXPLAY] ZEUS138…" at bounding box center [382, 290] width 765 height 581
click at [510, 462] on div "Showing 1 to 3 of 3 entries" at bounding box center [382, 460] width 765 height 21
click at [510, 458] on div "Showing 1 to 3 of 3 entries" at bounding box center [382, 460] width 765 height 21
drag, startPoint x: 402, startPoint y: 594, endPoint x: 394, endPoint y: 596, distance: 8.5
click at [394, 581] on html "Toggle navigation Home Bank Account List Load By Website Group [OXPLAY] ZEUS138…" at bounding box center [382, 290] width 765 height 581
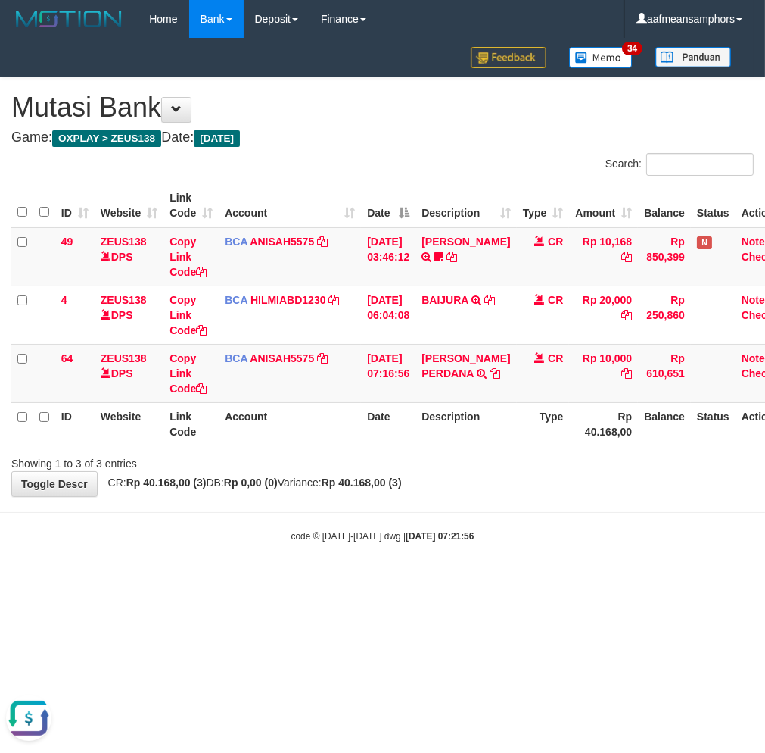
click at [458, 531] on strong "2025/10/01 07:21:56" at bounding box center [440, 536] width 68 height 11
click at [455, 531] on strong "2025/10/01 07:21:56" at bounding box center [440, 536] width 68 height 11
drag, startPoint x: 456, startPoint y: 516, endPoint x: 444, endPoint y: 524, distance: 14.3
click at [443, 524] on body "Toggle navigation Home Bank Account List Load By Website Group [OXPLAY] ZEUS138…" at bounding box center [382, 290] width 765 height 581
click at [501, 455] on div "Showing 1 to 3 of 3 entries" at bounding box center [382, 460] width 765 height 21
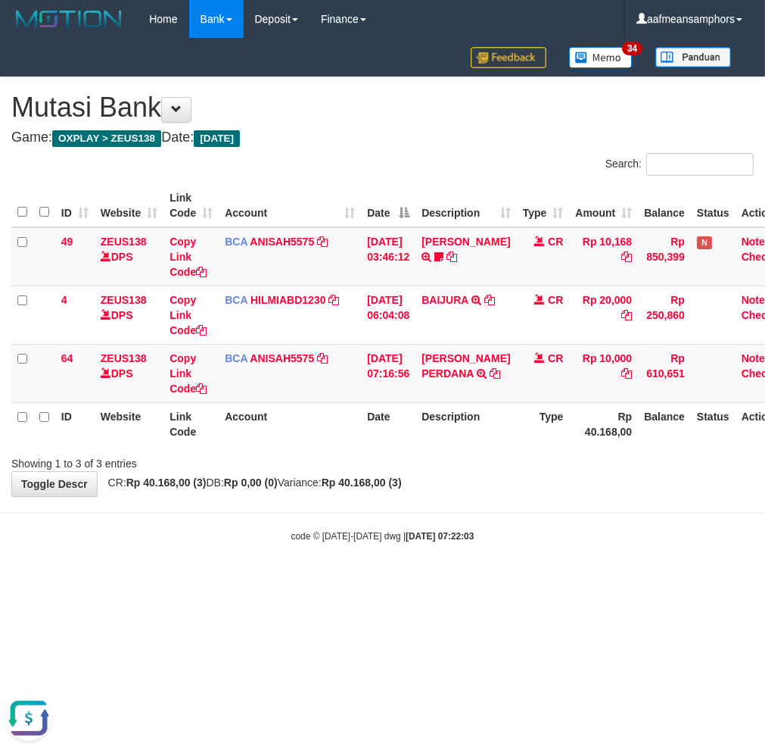
click at [488, 450] on div at bounding box center [542, 450] width 447 height 1
click at [414, 526] on body "Toggle navigation Home Bank Account List Load By Website Group [OXPLAY] ZEUS138…" at bounding box center [382, 290] width 765 height 581
drag, startPoint x: 415, startPoint y: 513, endPoint x: 435, endPoint y: 493, distance: 28.4
click at [424, 508] on body "Toggle navigation Home Bank Account List Load By Website Group [OXPLAY] ZEUS138…" at bounding box center [382, 290] width 765 height 581
click at [450, 491] on div "**********" at bounding box center [382, 286] width 765 height 419
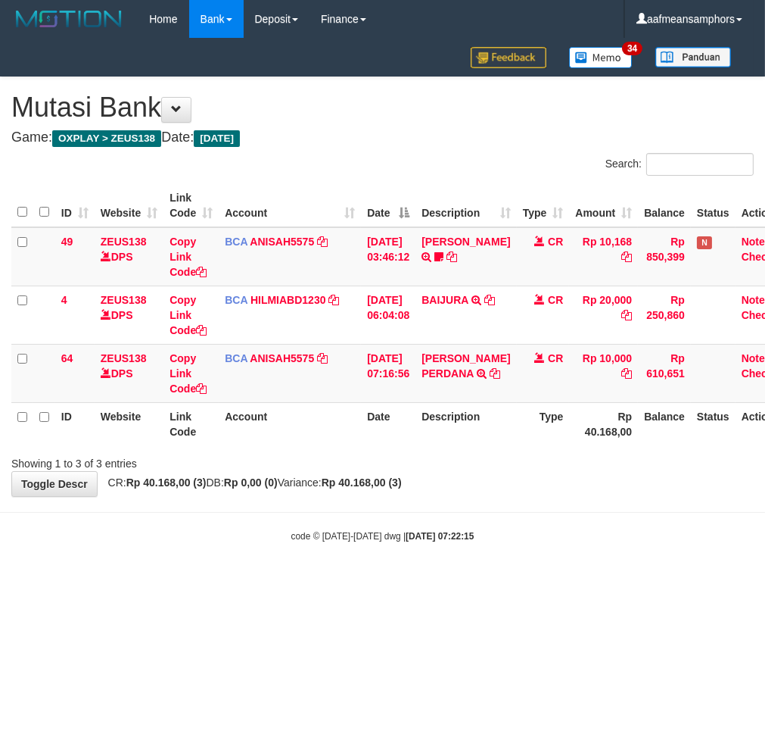
drag, startPoint x: 528, startPoint y: 497, endPoint x: 534, endPoint y: 475, distance: 23.3
click at [536, 497] on body "Toggle navigation Home Bank Account List Load By Website Group [OXPLAY] ZEUS138…" at bounding box center [382, 290] width 765 height 581
click at [538, 467] on div "Showing 1 to 3 of 3 entries" at bounding box center [382, 460] width 765 height 21
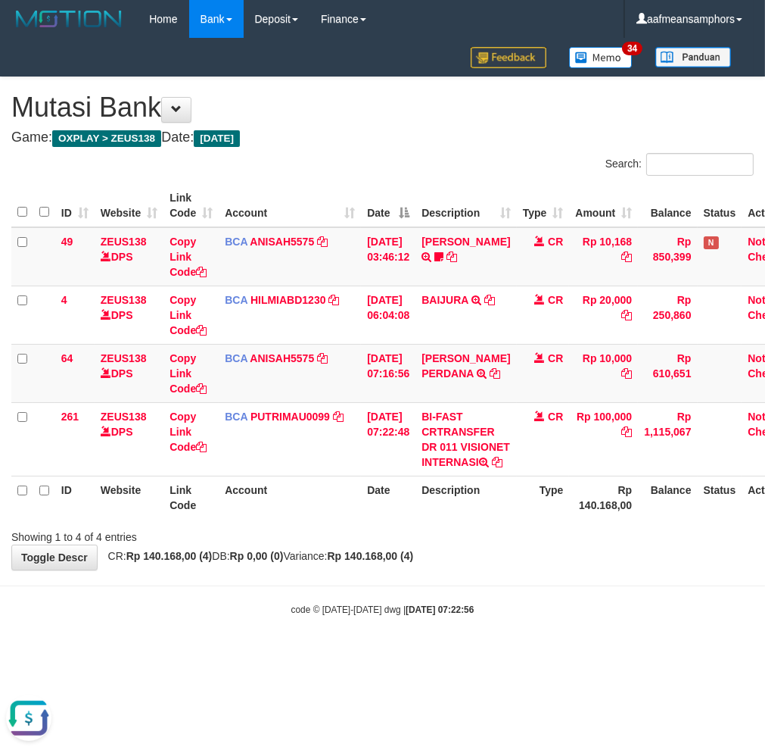
click at [472, 519] on th "Description" at bounding box center [466, 496] width 101 height 43
click at [479, 544] on div "Showing 1 to 4 of 4 entries" at bounding box center [382, 533] width 765 height 21
drag, startPoint x: 493, startPoint y: 588, endPoint x: 478, endPoint y: 586, distance: 15.3
click at [485, 569] on div "**********" at bounding box center [382, 323] width 765 height 492
drag, startPoint x: 523, startPoint y: 594, endPoint x: 515, endPoint y: 584, distance: 12.9
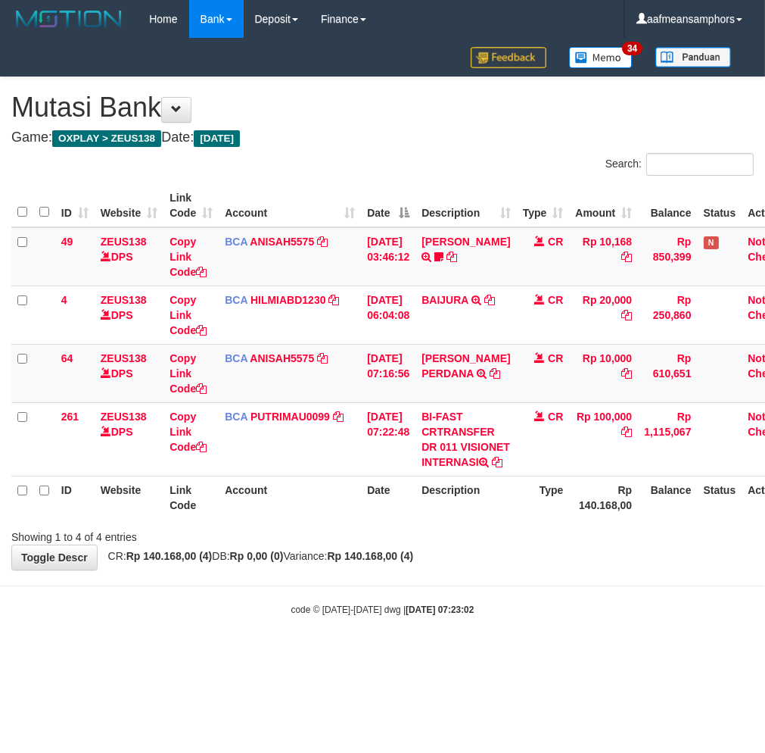
click at [521, 569] on div "**********" at bounding box center [382, 323] width 765 height 492
click at [515, 569] on div "**********" at bounding box center [382, 323] width 765 height 492
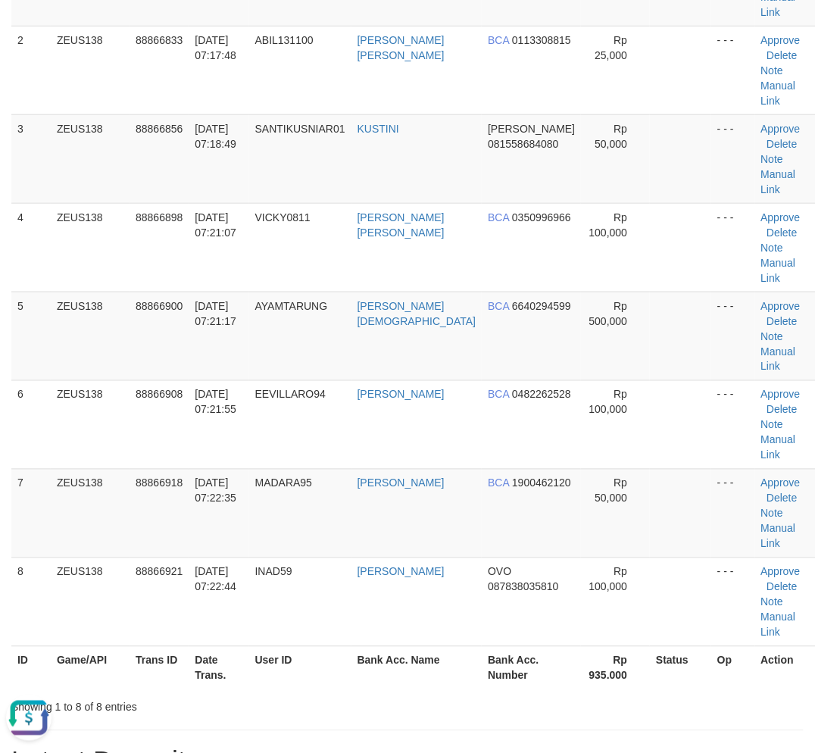
drag, startPoint x: 498, startPoint y: 594, endPoint x: 335, endPoint y: 588, distance: 163.6
drag, startPoint x: 359, startPoint y: 581, endPoint x: 345, endPoint y: 580, distance: 13.6
click at [360, 694] on div "Showing 1 to 8 of 8 entries" at bounding box center [407, 704] width 815 height 21
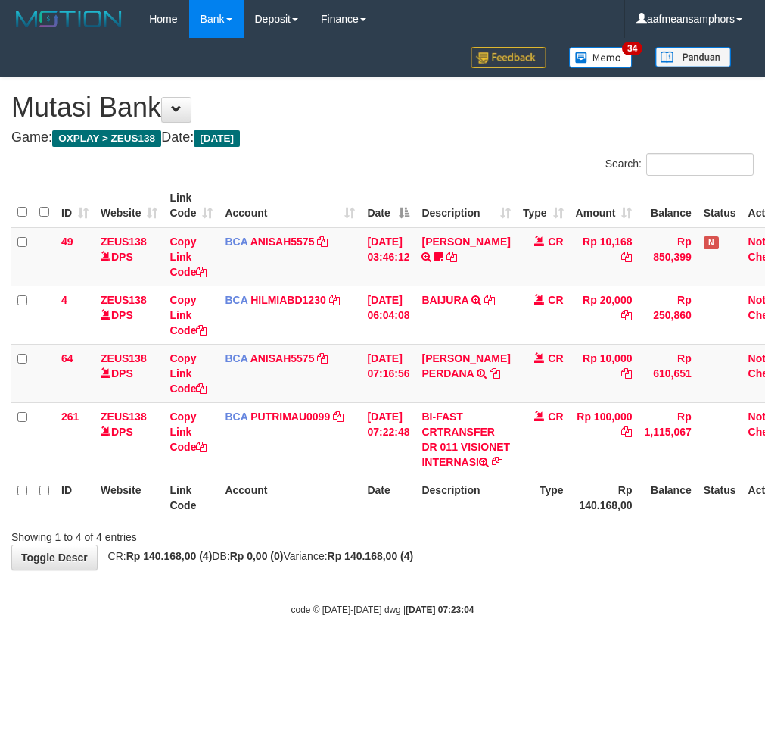
click at [512, 569] on div "**********" at bounding box center [382, 323] width 765 height 492
click at [576, 569] on div "**********" at bounding box center [382, 323] width 765 height 492
drag, startPoint x: 518, startPoint y: 573, endPoint x: 491, endPoint y: 573, distance: 27.3
click at [533, 569] on div "**********" at bounding box center [382, 323] width 765 height 492
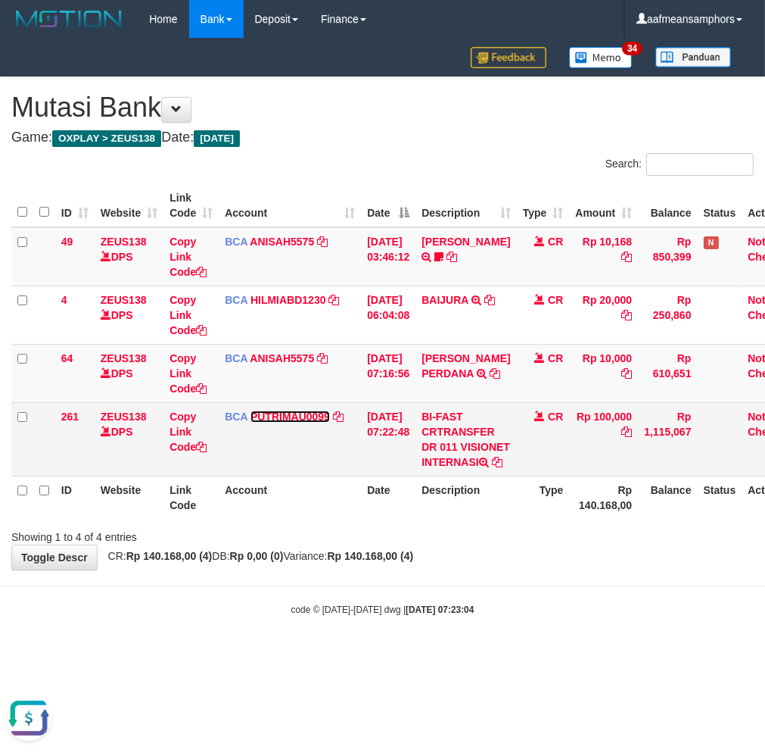
click at [307, 416] on link "PUTRIMAU0099" at bounding box center [291, 416] width 80 height 12
click at [268, 447] on div "DPS PUTRI MAUDY mutasi_20251001_3478 | 261" at bounding box center [290, 444] width 130 height 41
copy div "PUTRI [PERSON_NAME]"
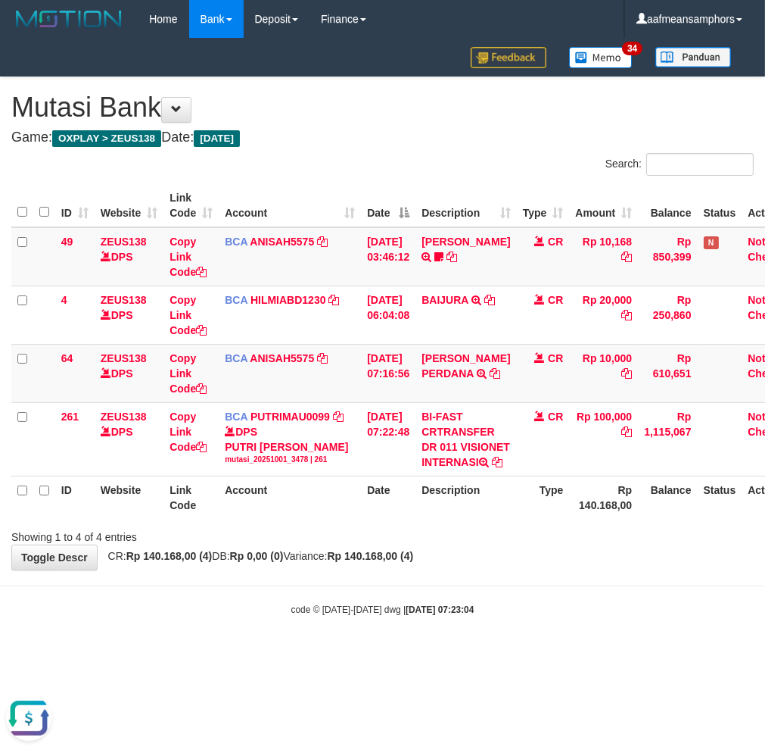
click at [522, 648] on body "Toggle navigation Home Bank Account List Load By Website Group [OXPLAY] ZEUS138…" at bounding box center [382, 327] width 765 height 654
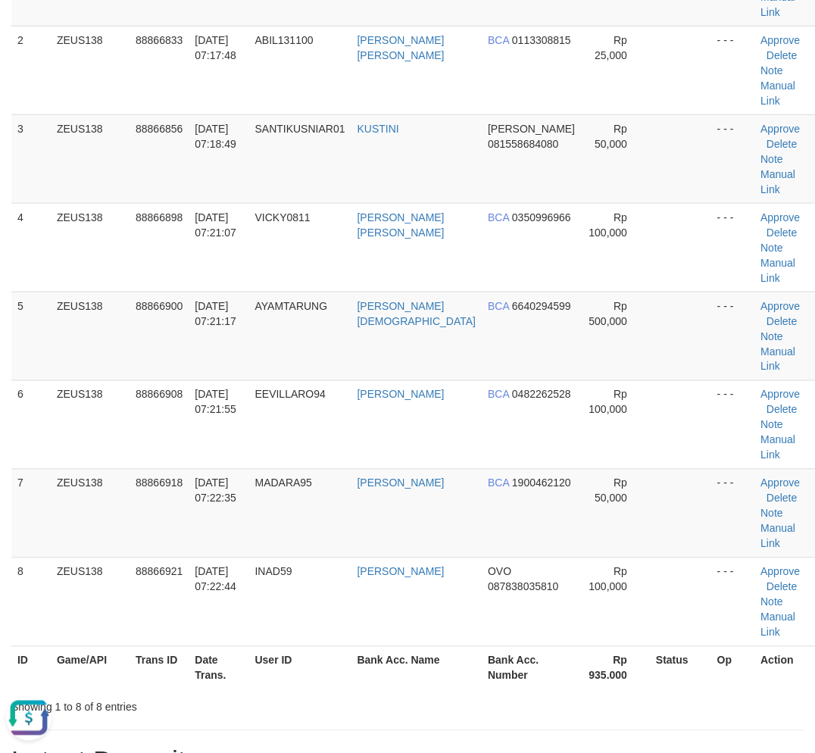
click at [494, 746] on h1 "Latest Deposit" at bounding box center [407, 761] width 792 height 30
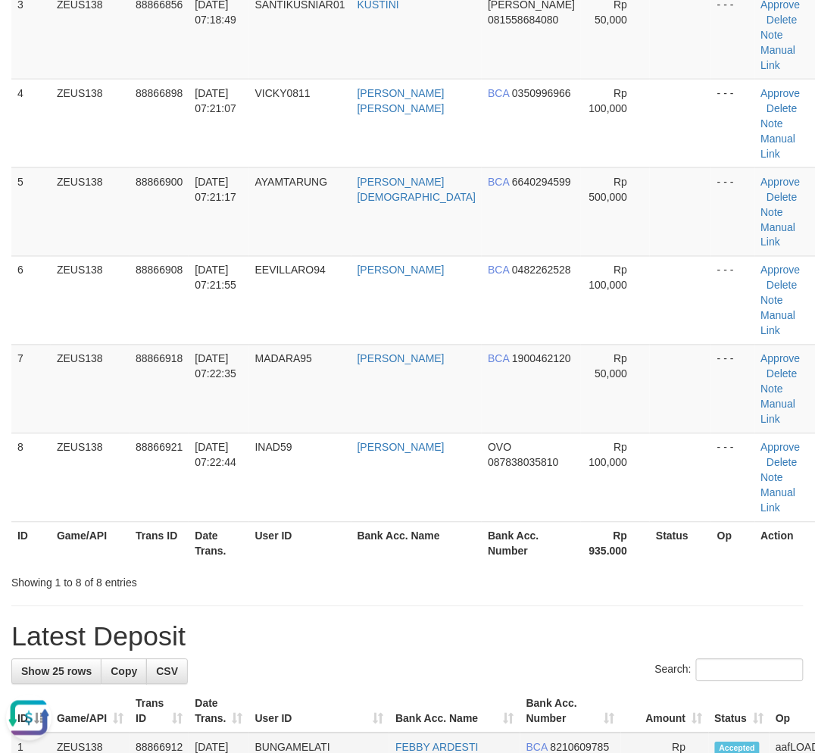
scroll to position [420, 0]
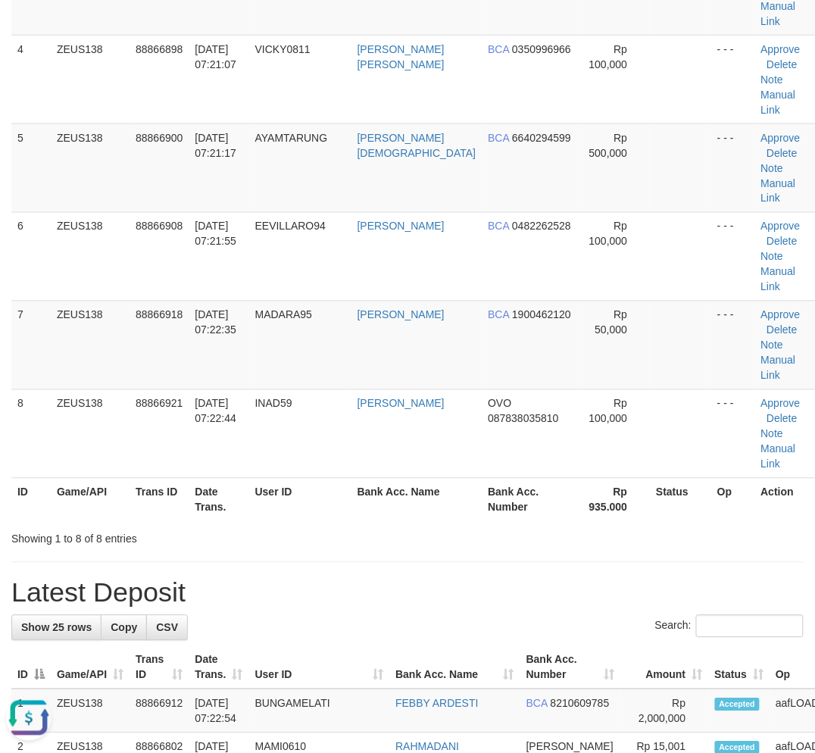
click at [305, 615] on div "Search:" at bounding box center [407, 628] width 792 height 27
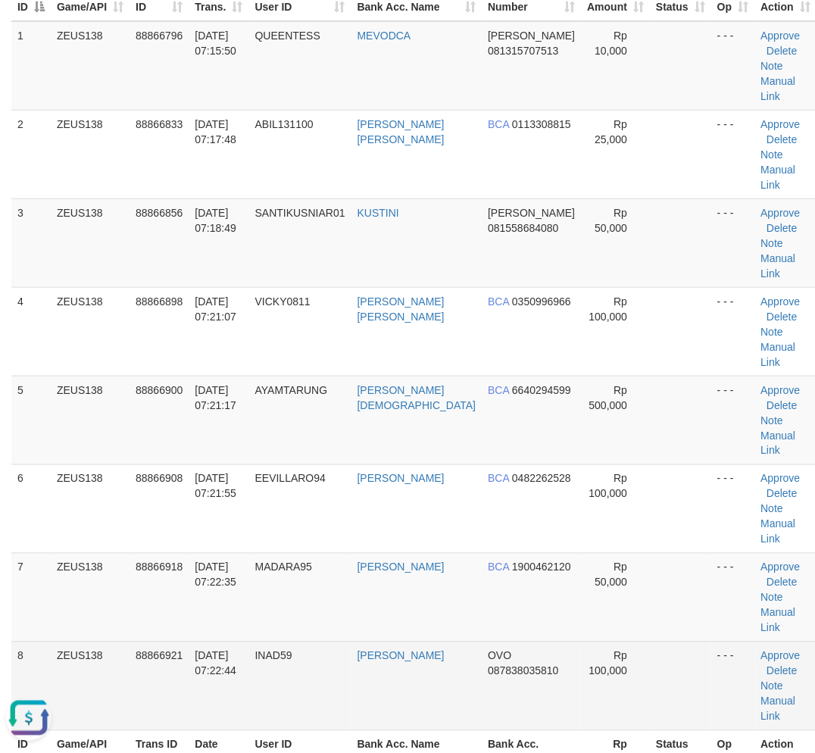
scroll to position [0, 0]
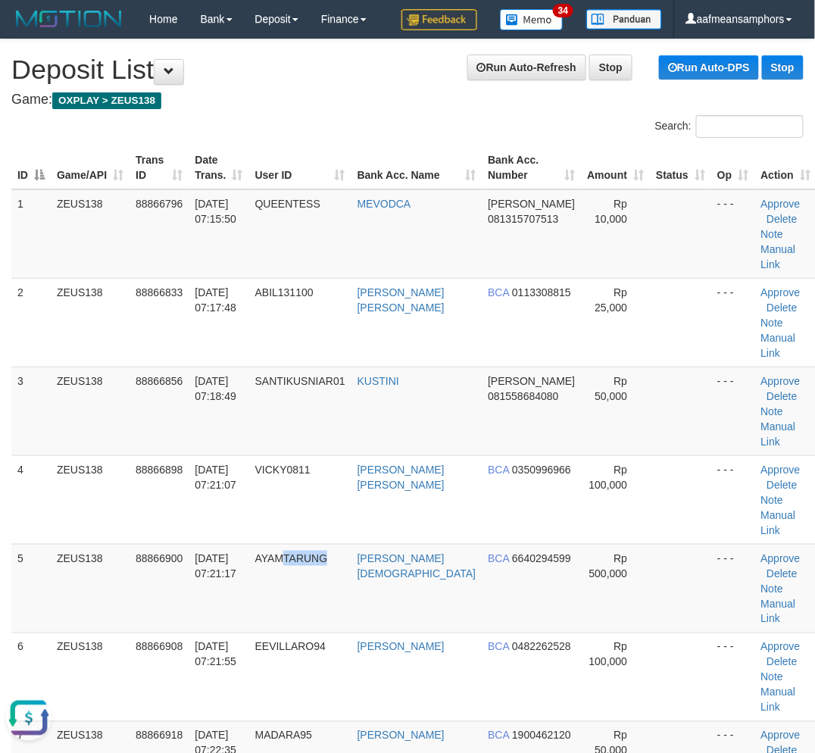
drag, startPoint x: 336, startPoint y: 525, endPoint x: 1, endPoint y: 566, distance: 337.8
click at [338, 544] on td "AYAMTARUNG" at bounding box center [300, 588] width 102 height 89
drag, startPoint x: 320, startPoint y: 506, endPoint x: 2, endPoint y: 577, distance: 325.1
click at [314, 544] on tr "5 ZEUS138 88866900 01/10/2025 07:21:17 AYAMTARUNG RUBBY AGUSTIANTO BCA 66402945…" at bounding box center [413, 588] width 805 height 89
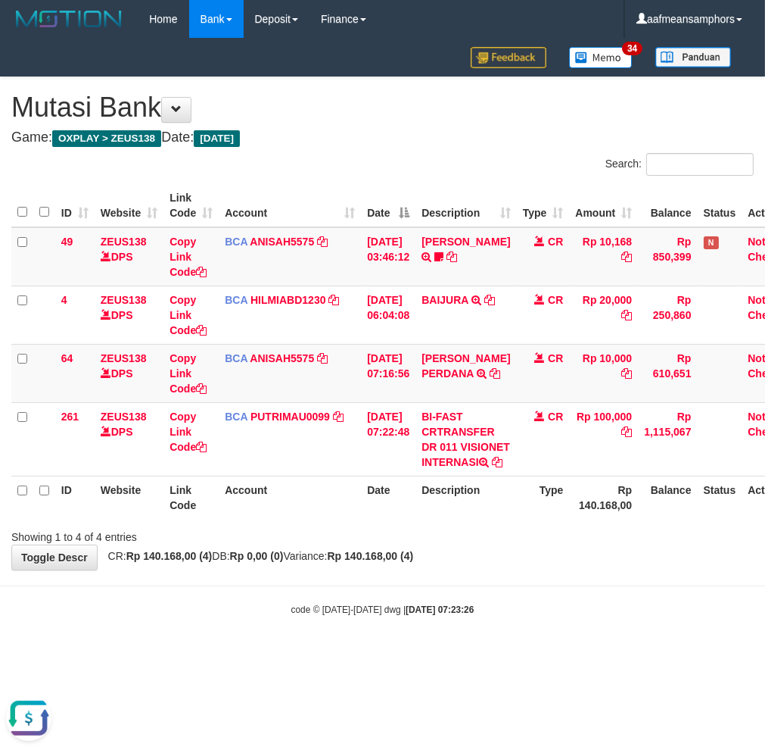
click at [521, 654] on body "Toggle navigation Home Bank Account List Load By Website Group [OXPLAY] ZEUS138…" at bounding box center [382, 327] width 765 height 654
click at [520, 645] on body "Toggle navigation Home Bank Account List Load By Website Group [OXPLAY] ZEUS138…" at bounding box center [382, 327] width 765 height 654
click at [628, 569] on div "**********" at bounding box center [382, 323] width 765 height 492
drag, startPoint x: 626, startPoint y: 586, endPoint x: 763, endPoint y: 547, distance: 142.4
click at [628, 569] on div "**********" at bounding box center [382, 323] width 765 height 492
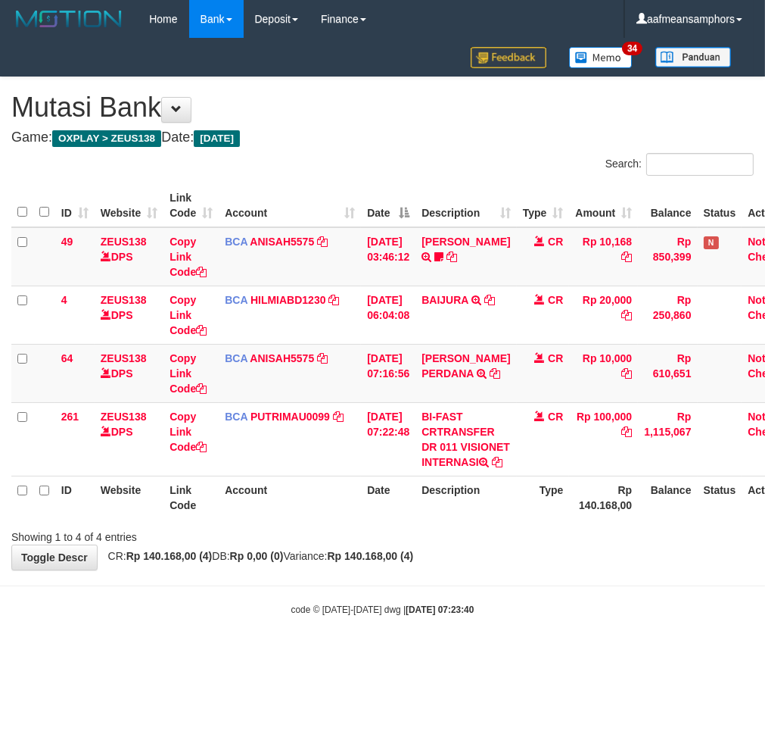
click at [515, 616] on body "Toggle navigation Home Bank Account List Load By Website Group [OXPLAY] ZEUS138…" at bounding box center [382, 327] width 765 height 654
click at [401, 628] on body "Toggle navigation Home Bank Account List Load By Website Group [OXPLAY] ZEUS138…" at bounding box center [382, 327] width 765 height 654
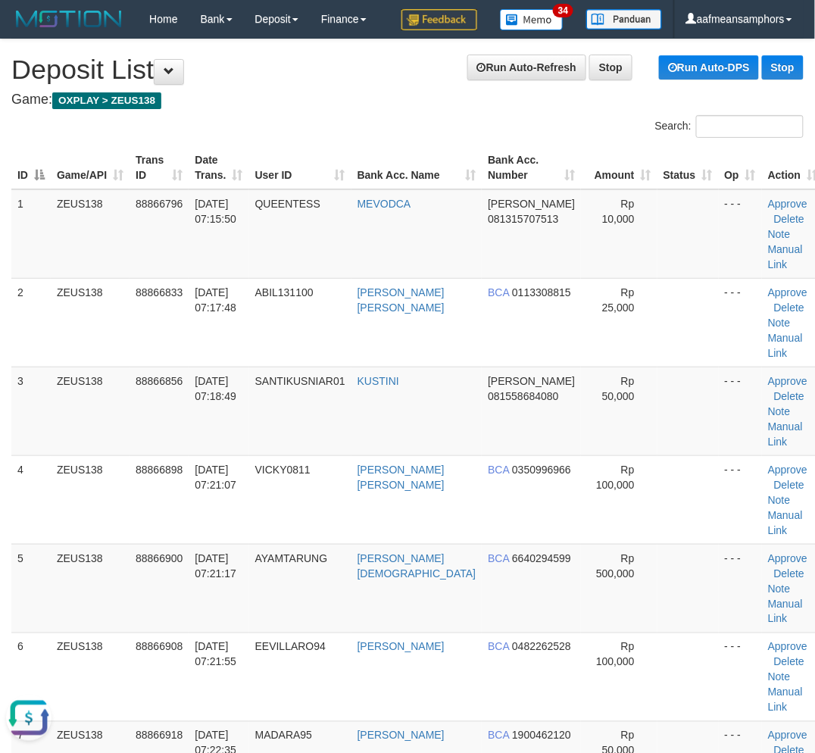
drag, startPoint x: 225, startPoint y: 614, endPoint x: 2, endPoint y: 615, distance: 223.4
click at [205, 632] on td "01/10/2025 07:21:55" at bounding box center [219, 676] width 60 height 89
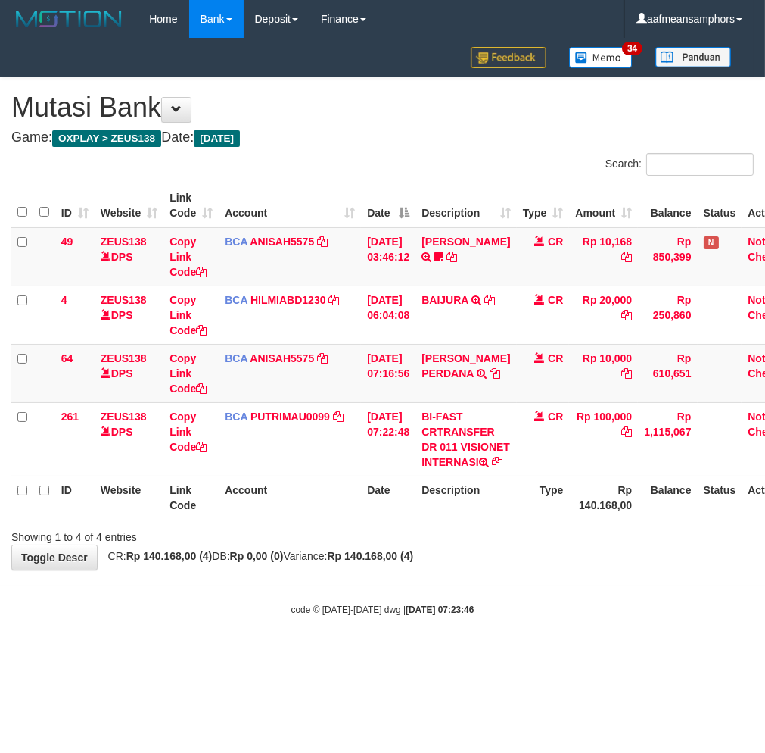
click at [450, 569] on div "**********" at bounding box center [382, 323] width 765 height 492
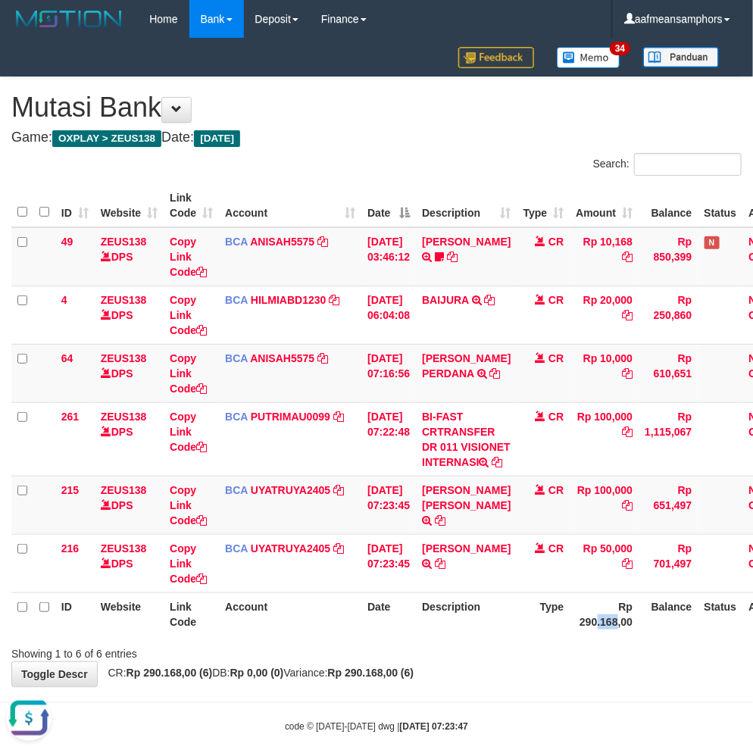
drag, startPoint x: 608, startPoint y: 653, endPoint x: 626, endPoint y: 646, distance: 19.7
click at [596, 635] on th "Rp 290.168,00" at bounding box center [603, 613] width 69 height 43
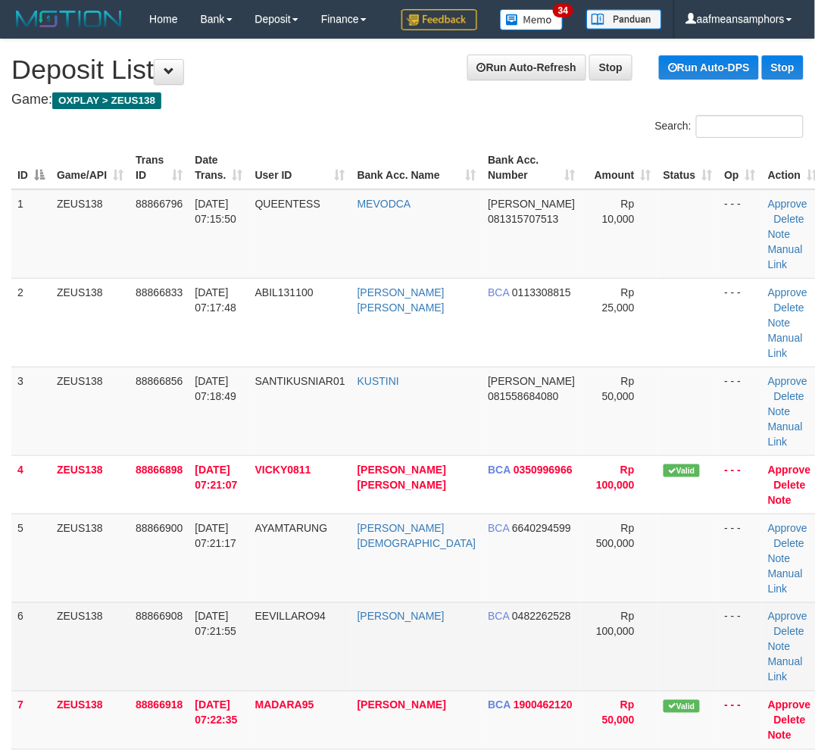
click at [398, 602] on tr "6 ZEUS138 88866908 [DATE] 07:21:55 EEVILLARO94 [PERSON_NAME] BCA 0482262528 Rp …" at bounding box center [417, 646] width 812 height 89
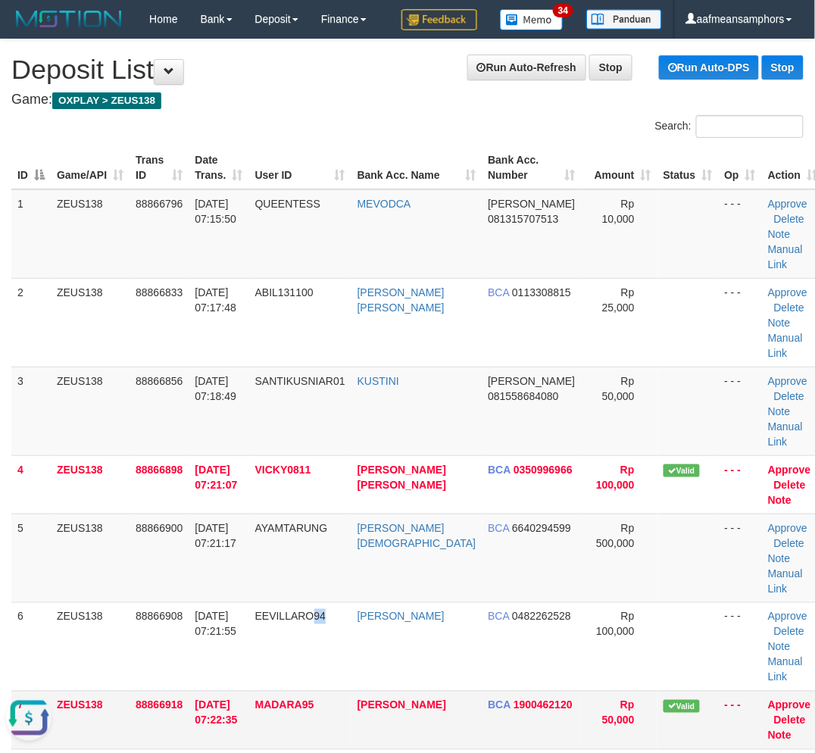
drag, startPoint x: 338, startPoint y: 606, endPoint x: 76, endPoint y: 651, distance: 265.1
click at [319, 614] on tbody "1 ZEUS138 88866796 01/10/2025 07:15:50 QUEENTESS MEVODCA DANA 081315707513 Rp 1…" at bounding box center [417, 557] width 812 height 737
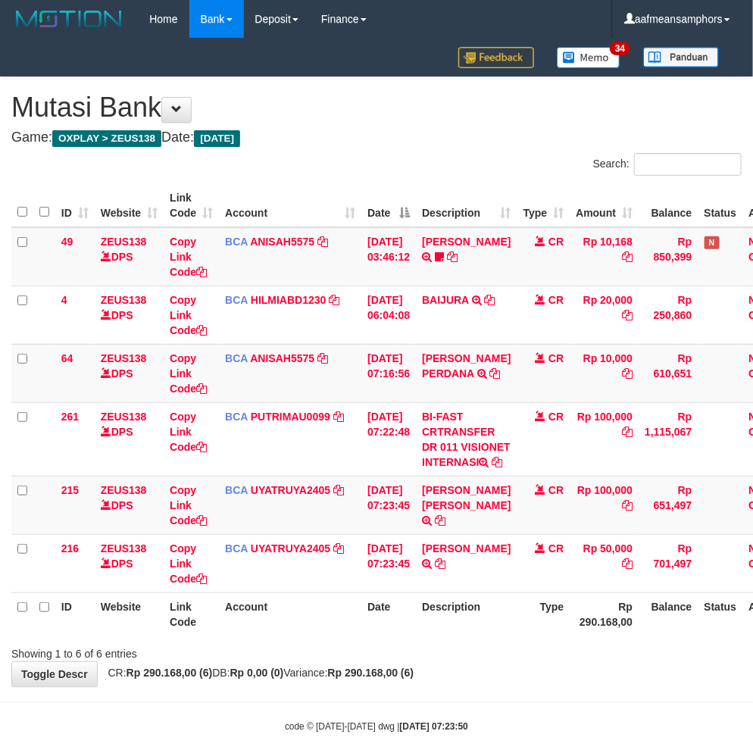
click at [557, 661] on div "Showing 1 to 6 of 6 entries" at bounding box center [376, 650] width 753 height 21
click at [437, 525] on icon at bounding box center [440, 520] width 11 height 11
drag, startPoint x: 459, startPoint y: 654, endPoint x: 475, endPoint y: 651, distance: 16.2
click at [470, 635] on th "Description" at bounding box center [466, 613] width 101 height 43
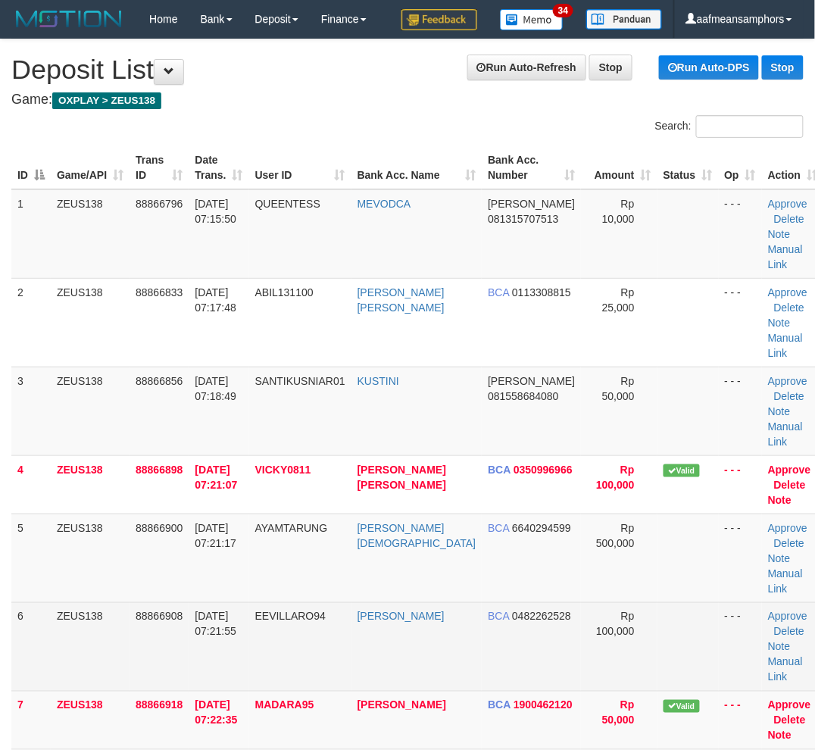
drag, startPoint x: 335, startPoint y: 578, endPoint x: 351, endPoint y: 579, distance: 15.9
click at [351, 602] on tr "6 ZEUS138 88866908 01/10/2025 07:21:55 EEVILLARO94 EVA NURDIANA BCA 0482262528 …" at bounding box center [417, 646] width 812 height 89
click at [299, 602] on td "EEVILLARO94" at bounding box center [300, 646] width 102 height 89
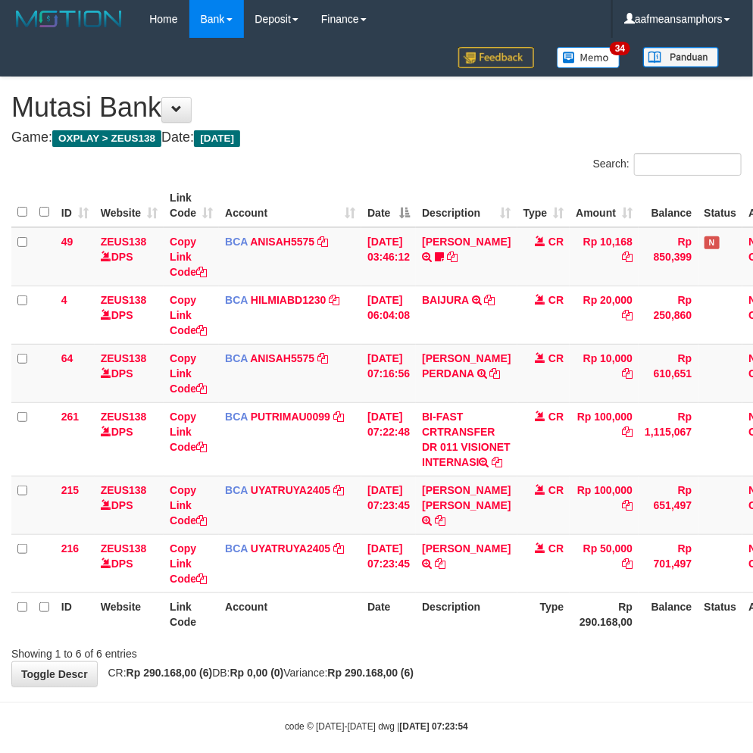
click at [510, 661] on div "Showing 1 to 6 of 6 entries" at bounding box center [376, 650] width 753 height 21
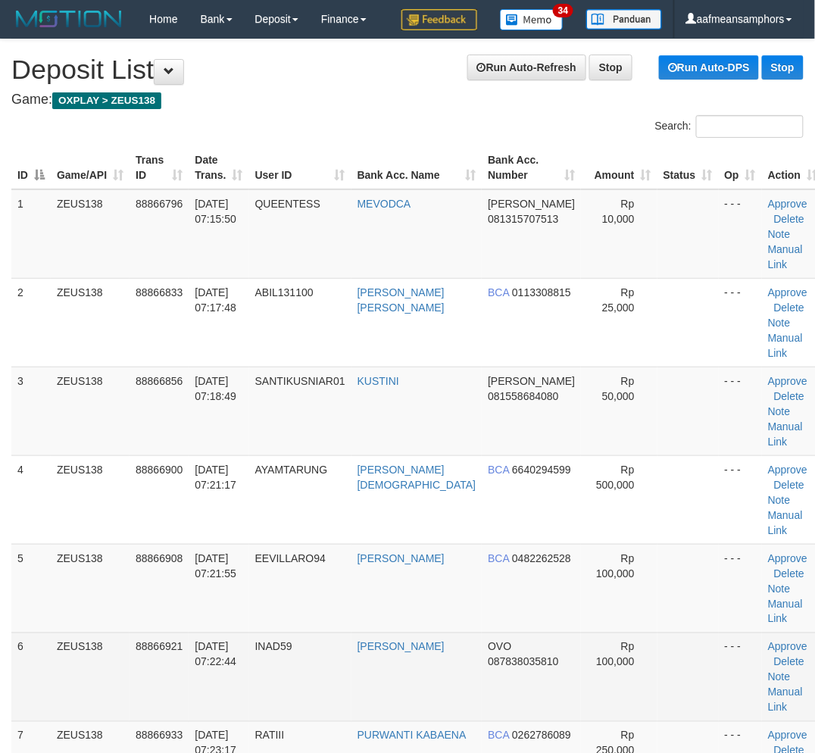
click at [351, 632] on td "INAD59" at bounding box center [300, 676] width 102 height 89
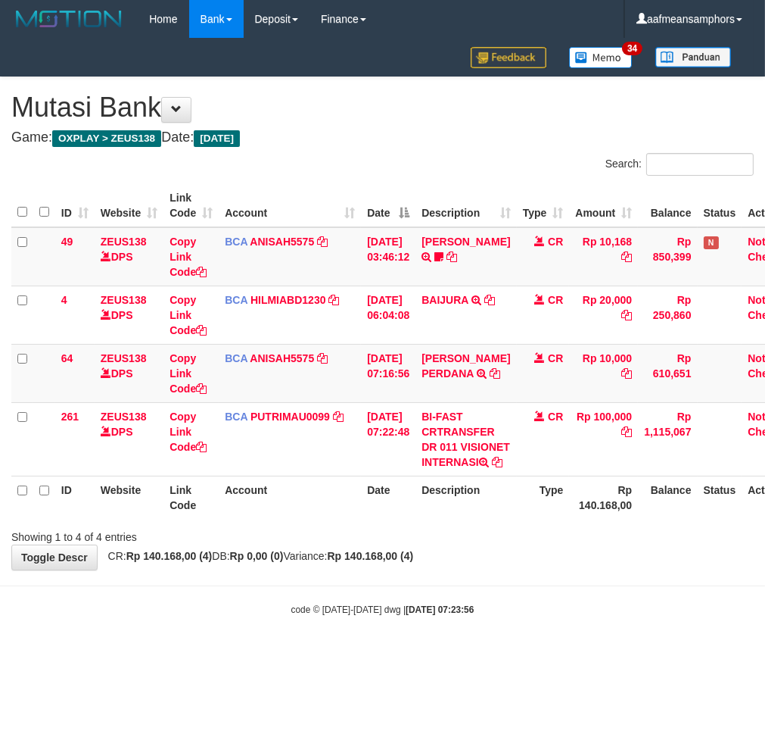
click at [557, 654] on body "Toggle navigation Home Bank Account List Load By Website Group [OXPLAY] ZEUS138…" at bounding box center [382, 327] width 765 height 654
click at [553, 616] on div "code © [DATE]-[DATE] dwg | [DATE] 07:23:57" at bounding box center [382, 608] width 765 height 15
click at [588, 616] on div "code © [DATE]-[DATE] dwg | [DATE] 07:23:57" at bounding box center [382, 608] width 765 height 15
click at [466, 625] on body "Toggle navigation Home Bank Account List Load By Website Group [OXPLAY] ZEUS138…" at bounding box center [382, 327] width 765 height 654
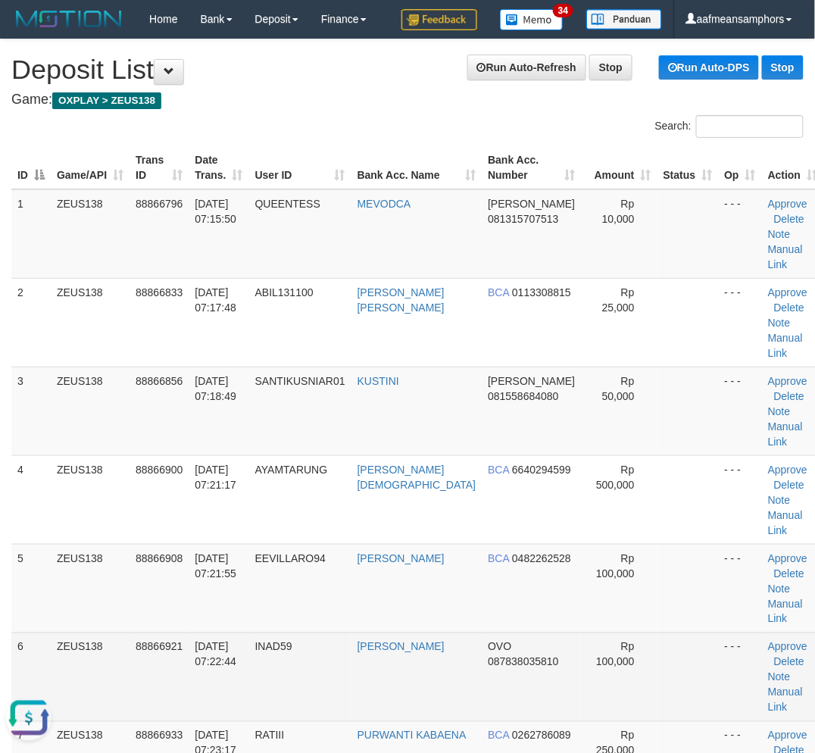
drag, startPoint x: 314, startPoint y: 573, endPoint x: 292, endPoint y: 579, distance: 22.8
click at [316, 632] on td "INAD59" at bounding box center [300, 676] width 102 height 89
drag, startPoint x: 353, startPoint y: 569, endPoint x: 182, endPoint y: 606, distance: 174.4
click at [351, 632] on td "INAD59" at bounding box center [300, 676] width 102 height 89
click at [337, 632] on td "INAD59" at bounding box center [300, 676] width 102 height 89
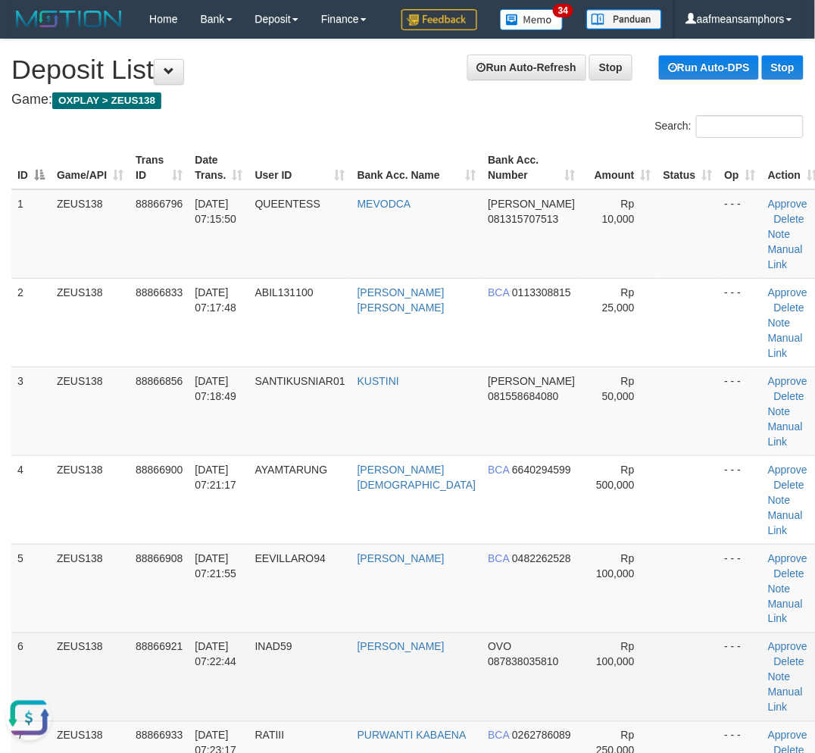
drag, startPoint x: 336, startPoint y: 586, endPoint x: 345, endPoint y: 580, distance: 10.3
click at [345, 632] on td "INAD59" at bounding box center [300, 676] width 102 height 89
click at [288, 632] on tr "6 ZEUS138 88866921 01/10/2025 07:22:44 INAD59 DANI KURNIAWAN OVO 087838035810 R…" at bounding box center [417, 676] width 812 height 89
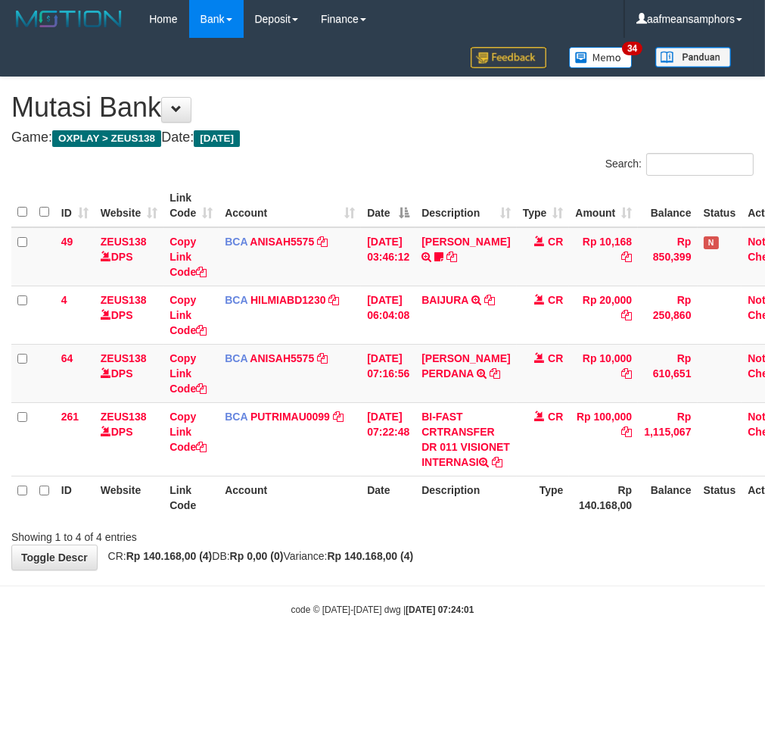
click at [540, 616] on div "code © 2012-2018 dwg | 2025/10/01 07:24:01" at bounding box center [382, 608] width 765 height 15
click at [493, 622] on body "Toggle navigation Home Bank Account List Load By Website Group [OXPLAY] ZEUS138…" at bounding box center [382, 327] width 765 height 654
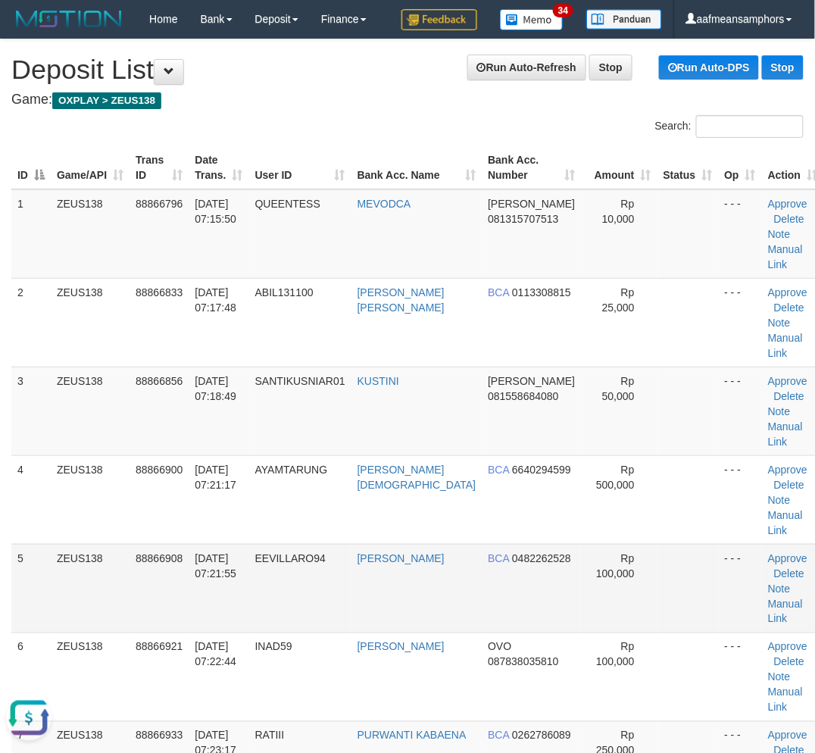
click at [248, 544] on td "01/10/2025 07:21:55" at bounding box center [219, 588] width 60 height 89
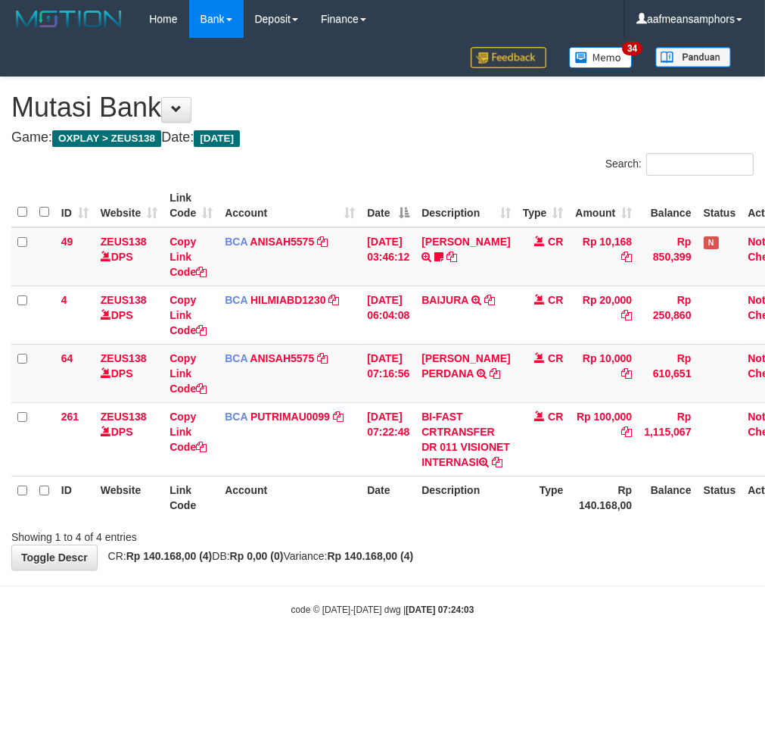
drag, startPoint x: 519, startPoint y: 629, endPoint x: 524, endPoint y: 608, distance: 21.7
click at [519, 625] on body "Toggle navigation Home Bank Account List Load By Website Group [OXPLAY] ZEUS138…" at bounding box center [382, 327] width 765 height 654
drag, startPoint x: 505, startPoint y: 625, endPoint x: 513, endPoint y: 626, distance: 7.7
click at [513, 626] on body "Toggle navigation Home Bank Account List Load By Website Group [OXPLAY] ZEUS138…" at bounding box center [382, 327] width 765 height 654
drag, startPoint x: 421, startPoint y: 625, endPoint x: 433, endPoint y: 633, distance: 14.3
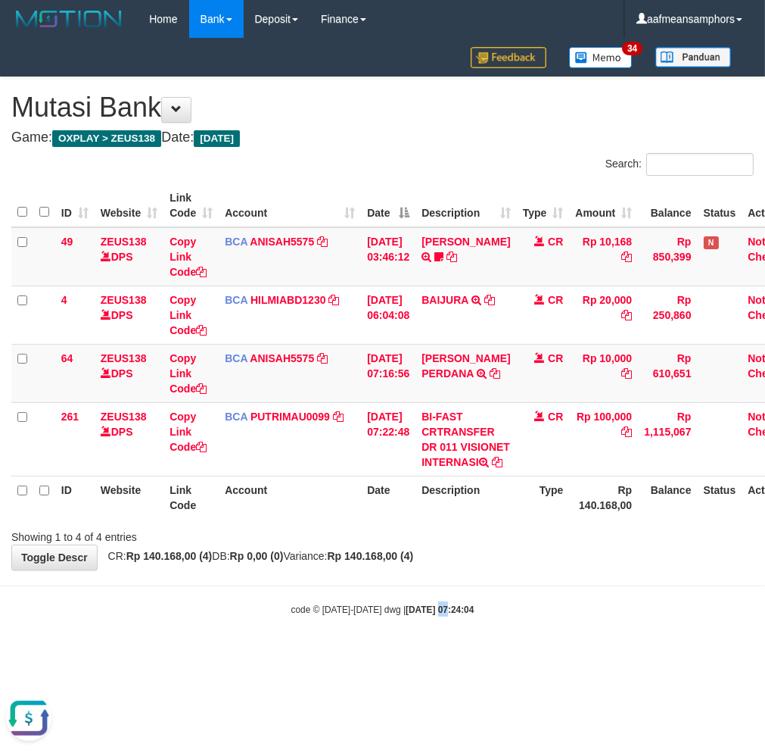
click at [433, 633] on body "Toggle navigation Home Bank Account List Load By Website Group [OXPLAY] ZEUS138…" at bounding box center [382, 327] width 765 height 654
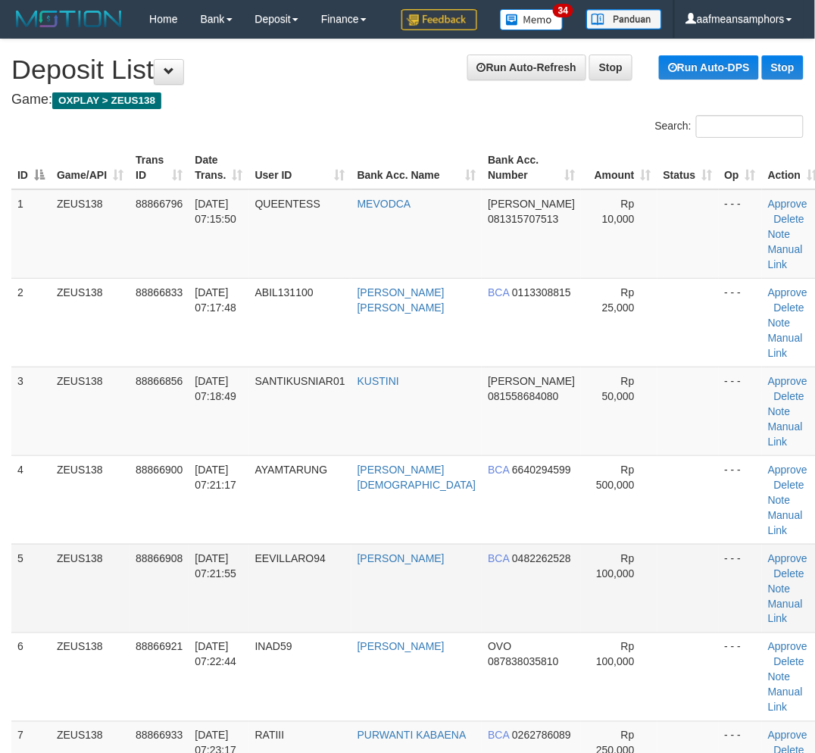
click at [344, 544] on td "EEVILLARO94" at bounding box center [300, 588] width 102 height 89
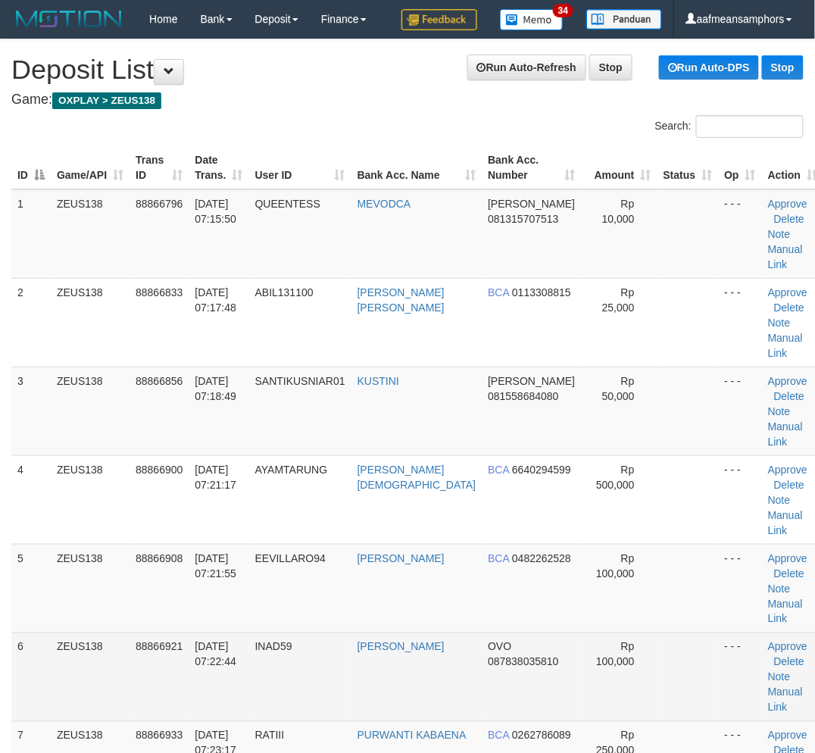
click at [320, 632] on td "INAD59" at bounding box center [300, 676] width 102 height 89
drag, startPoint x: 331, startPoint y: 563, endPoint x: 297, endPoint y: 555, distance: 35.1
click at [332, 632] on td "INAD59" at bounding box center [300, 676] width 102 height 89
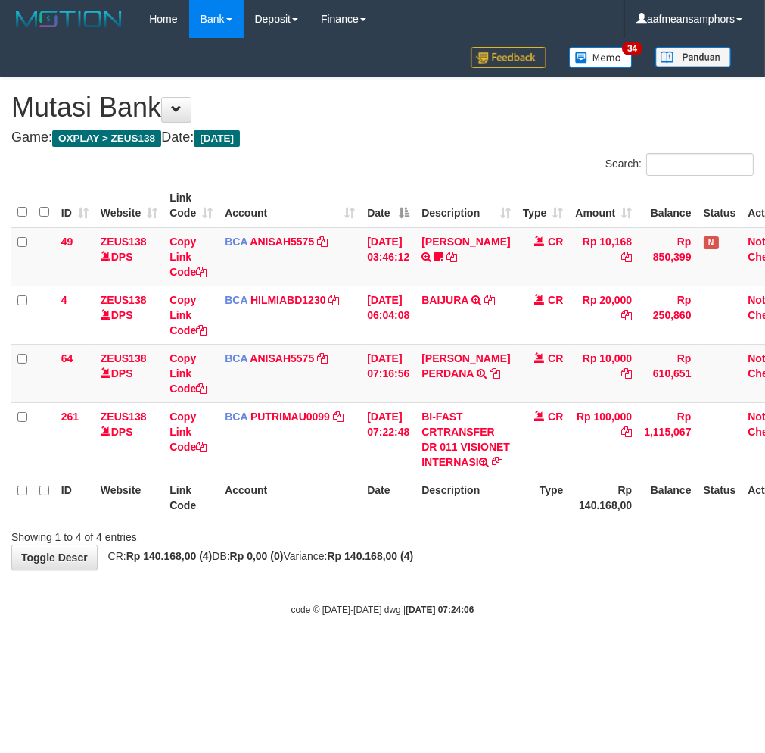
click at [558, 625] on body "Toggle navigation Home Bank Account List Load By Website Group [OXPLAY] ZEUS138…" at bounding box center [382, 327] width 765 height 654
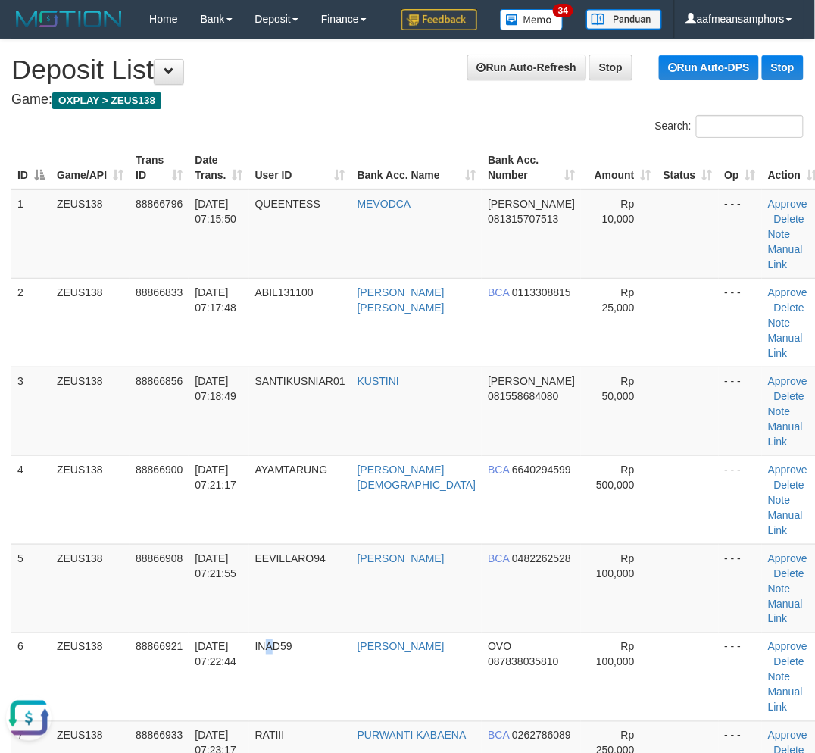
drag, startPoint x: 285, startPoint y: 581, endPoint x: 0, endPoint y: 612, distance: 287.1
click at [284, 632] on td "INAD59" at bounding box center [300, 676] width 102 height 89
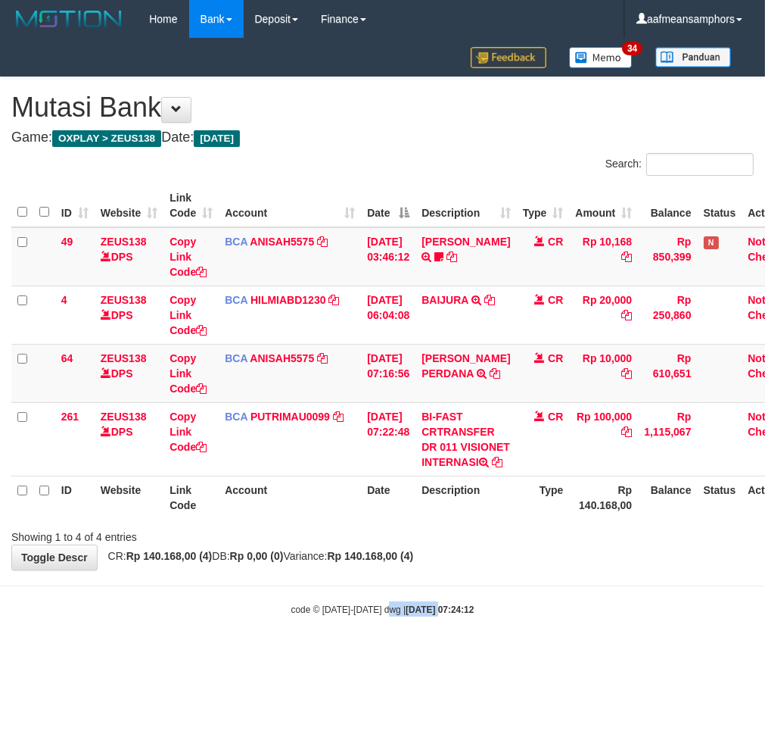
click at [388, 630] on body "Toggle navigation Home Bank Account List Load By Website Group [OXPLAY] ZEUS138…" at bounding box center [382, 327] width 765 height 654
drag, startPoint x: 450, startPoint y: 680, endPoint x: 556, endPoint y: 652, distance: 109.6
click at [441, 654] on html "Toggle navigation Home Bank Account List Load By Website Group [OXPLAY] ZEUS138…" at bounding box center [382, 327] width 765 height 654
click at [403, 616] on div "code © [DATE]-[DATE] dwg | [DATE] 07:24:13" at bounding box center [382, 608] width 765 height 15
click at [417, 626] on body "Toggle navigation Home Bank Account List Load By Website Group [OXPLAY] ZEUS138…" at bounding box center [382, 327] width 765 height 654
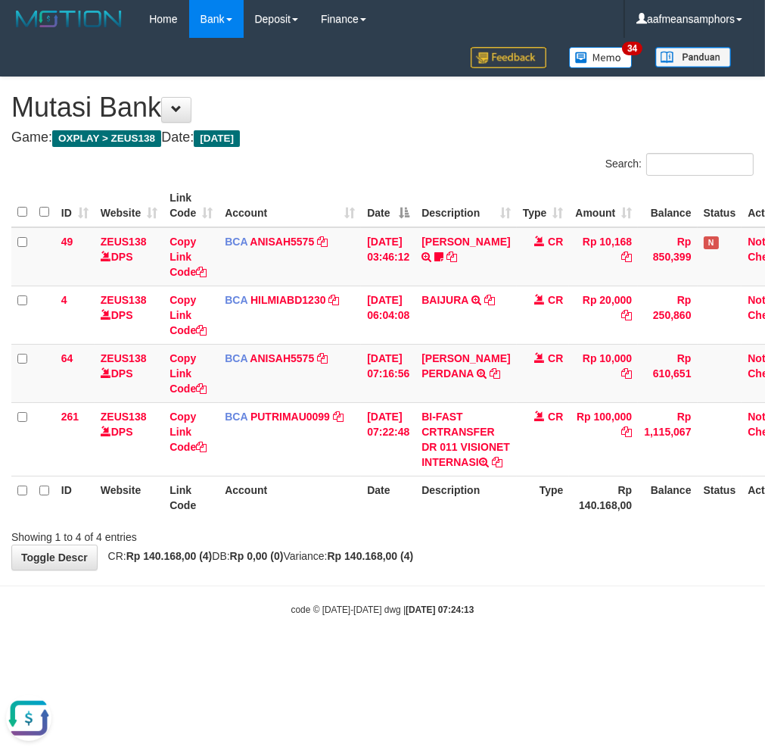
click at [501, 610] on body "Toggle navigation Home Bank Account List Load By Website Group [OXPLAY] ZEUS138…" at bounding box center [382, 327] width 765 height 654
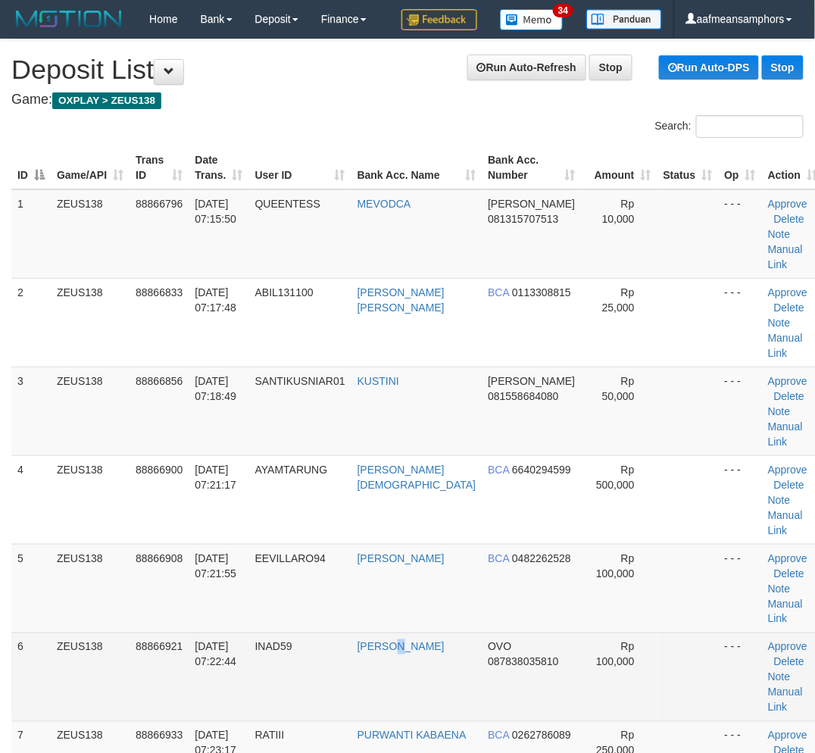
click at [383, 632] on td "[PERSON_NAME]" at bounding box center [416, 676] width 131 height 89
click at [192, 632] on td "[DATE] 07:22:44" at bounding box center [219, 676] width 60 height 89
click at [144, 632] on td "88866921" at bounding box center [158, 676] width 59 height 89
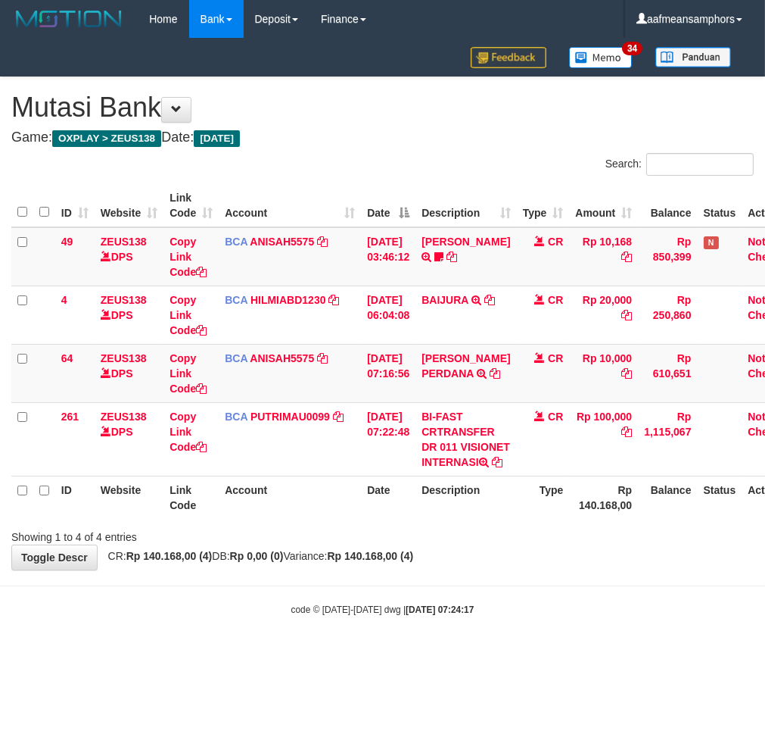
drag, startPoint x: 0, startPoint y: 0, endPoint x: 494, endPoint y: 608, distance: 783.2
click at [494, 608] on body "Toggle navigation Home Bank Account List Load By Website Group [OXPLAY] ZEUS138…" at bounding box center [382, 327] width 765 height 654
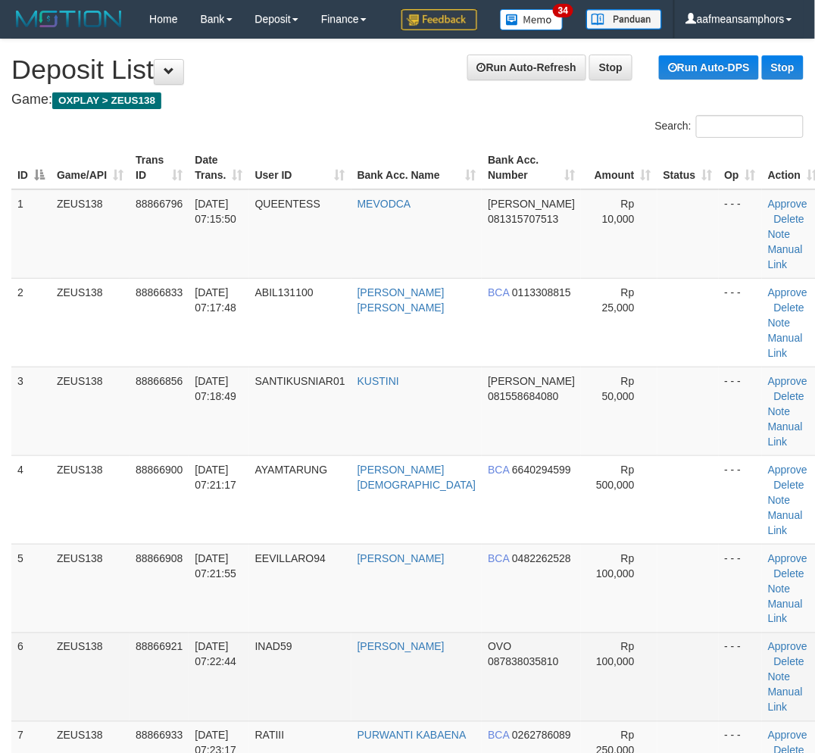
click at [142, 632] on td "88866921" at bounding box center [158, 676] width 59 height 89
click at [192, 632] on td "[DATE] 07:22:44" at bounding box center [219, 676] width 60 height 89
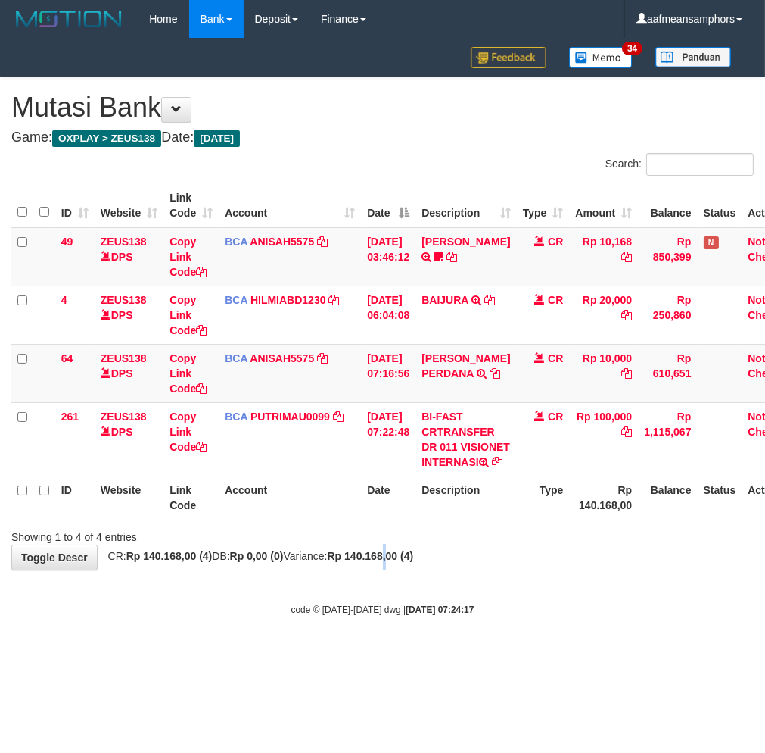
click at [424, 569] on div "**********" at bounding box center [382, 323] width 765 height 492
click at [515, 569] on div "**********" at bounding box center [382, 323] width 765 height 492
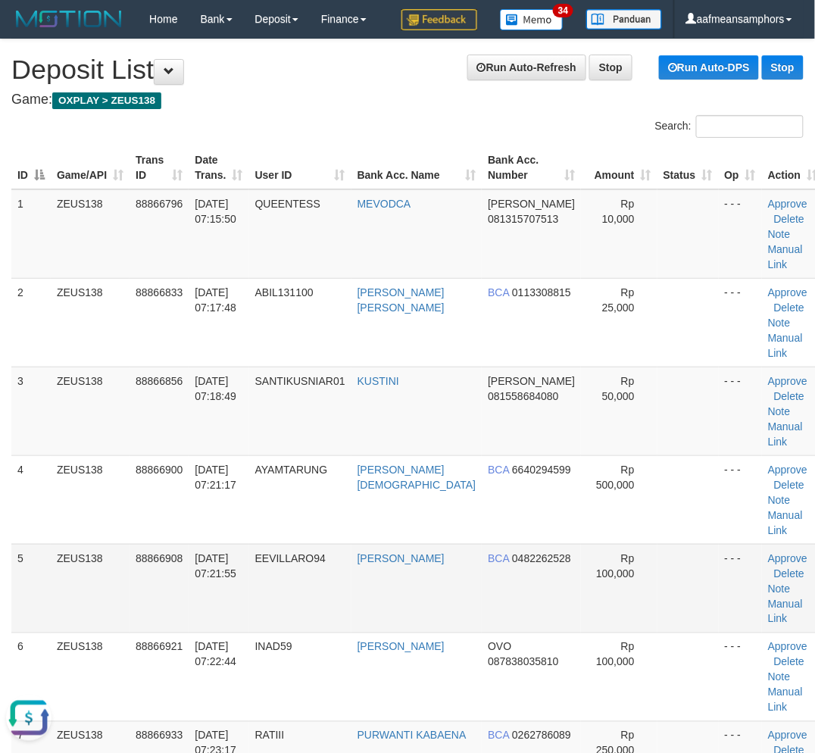
click at [226, 545] on td "[DATE] 07:21:55" at bounding box center [219, 588] width 60 height 89
click at [221, 545] on td "[DATE] 07:21:55" at bounding box center [219, 588] width 60 height 89
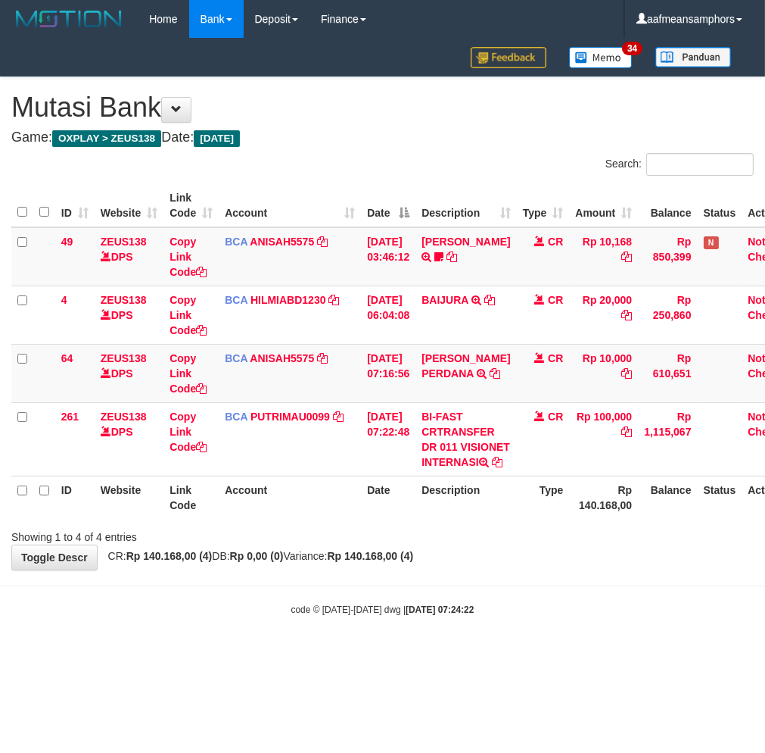
click at [498, 569] on div "**********" at bounding box center [382, 323] width 765 height 492
drag, startPoint x: 0, startPoint y: 0, endPoint x: 485, endPoint y: 587, distance: 761.5
click at [485, 569] on div "**********" at bounding box center [382, 323] width 765 height 492
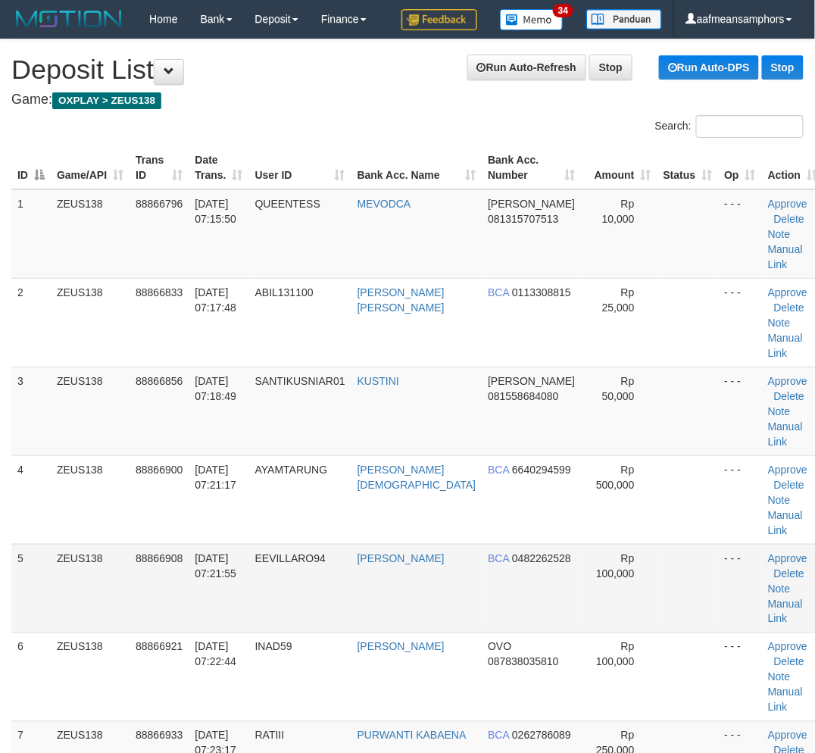
click at [223, 547] on td "[DATE] 07:21:55" at bounding box center [219, 588] width 60 height 89
click at [225, 546] on td "[DATE] 07:21:55" at bounding box center [219, 588] width 60 height 89
click at [223, 545] on td "01/10/2025 07:21:55" at bounding box center [219, 588] width 60 height 89
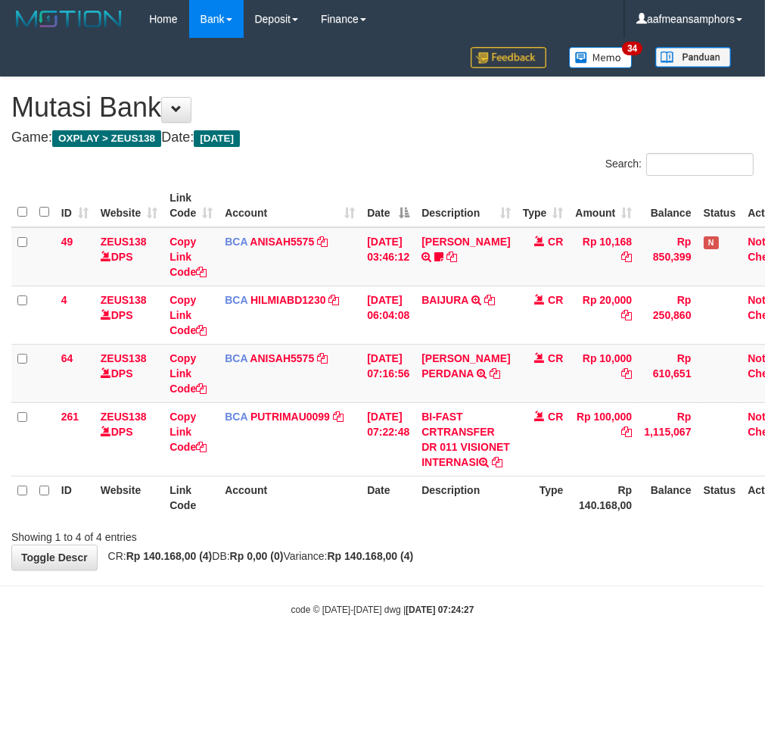
click at [460, 569] on div "**********" at bounding box center [382, 323] width 765 height 492
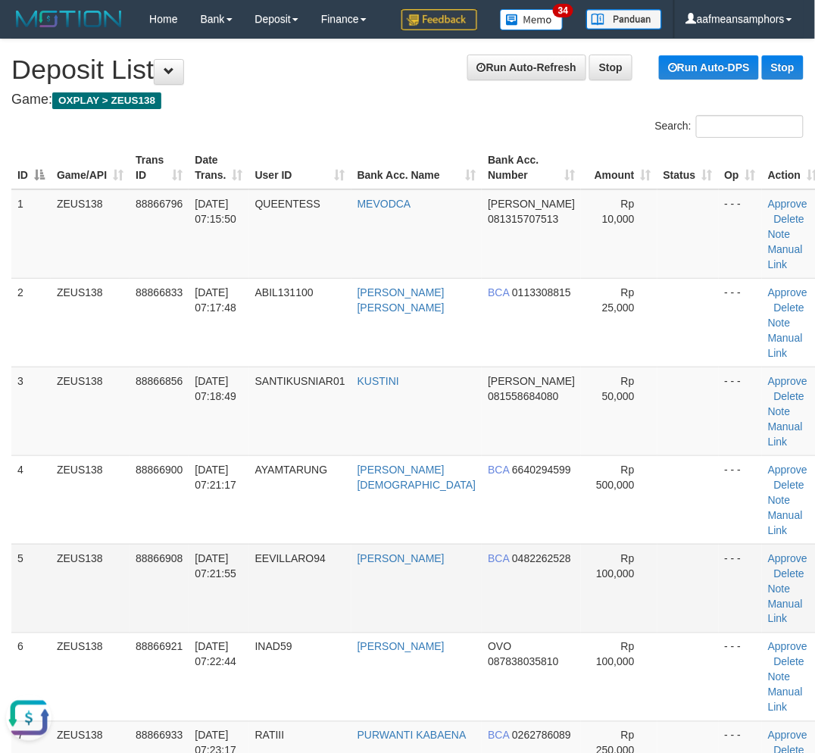
click at [212, 544] on td "[DATE] 07:21:55" at bounding box center [219, 588] width 60 height 89
click at [213, 544] on td "[DATE] 07:21:55" at bounding box center [219, 588] width 60 height 89
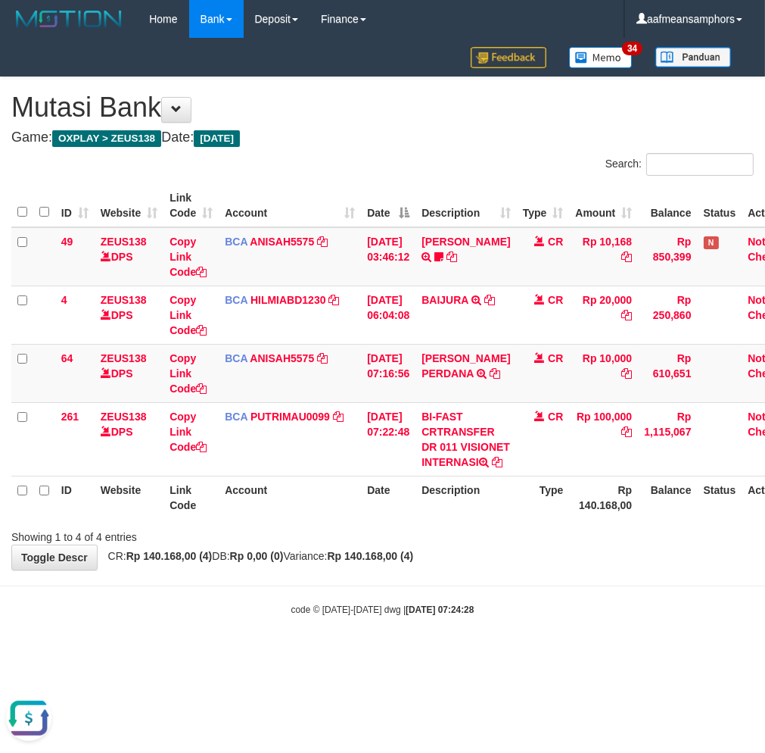
click at [495, 544] on div "Showing 1 to 4 of 4 entries" at bounding box center [382, 533] width 765 height 21
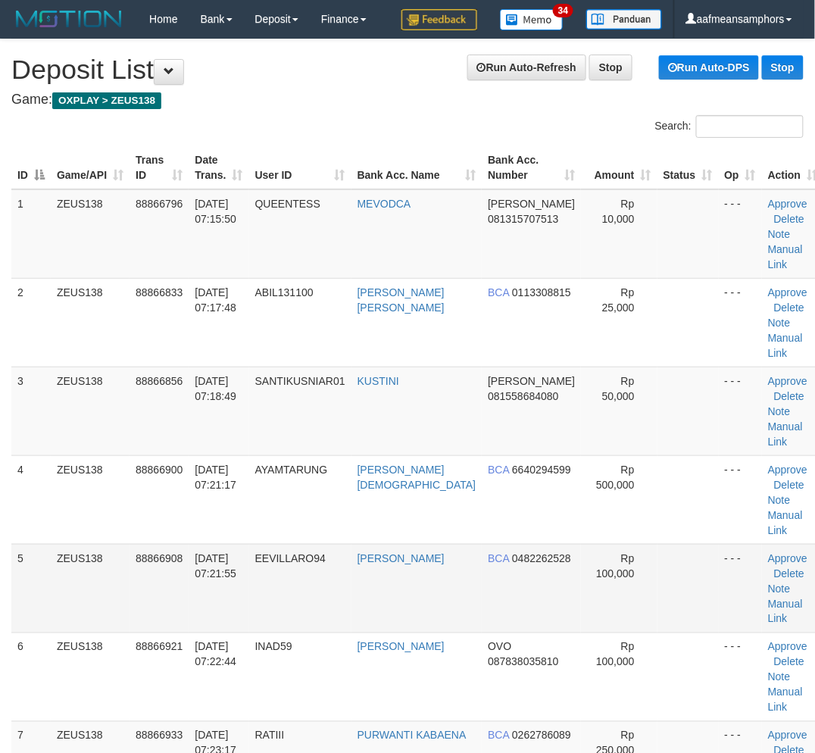
click at [226, 544] on td "[DATE] 07:21:55" at bounding box center [219, 588] width 60 height 89
click at [214, 544] on td "[DATE] 07:21:55" at bounding box center [219, 588] width 60 height 89
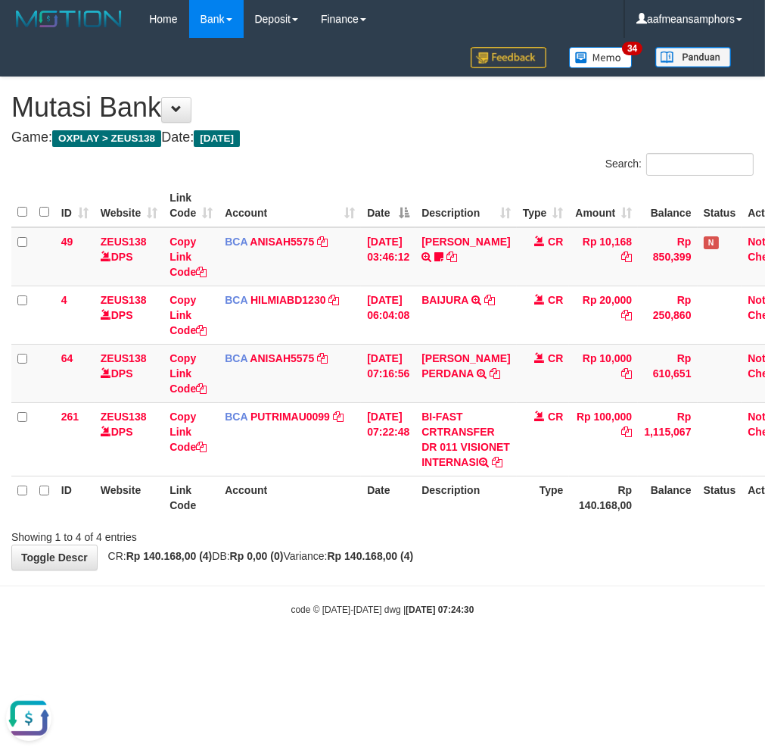
click at [481, 569] on div "**********" at bounding box center [382, 323] width 765 height 492
click at [488, 569] on div "**********" at bounding box center [382, 323] width 765 height 492
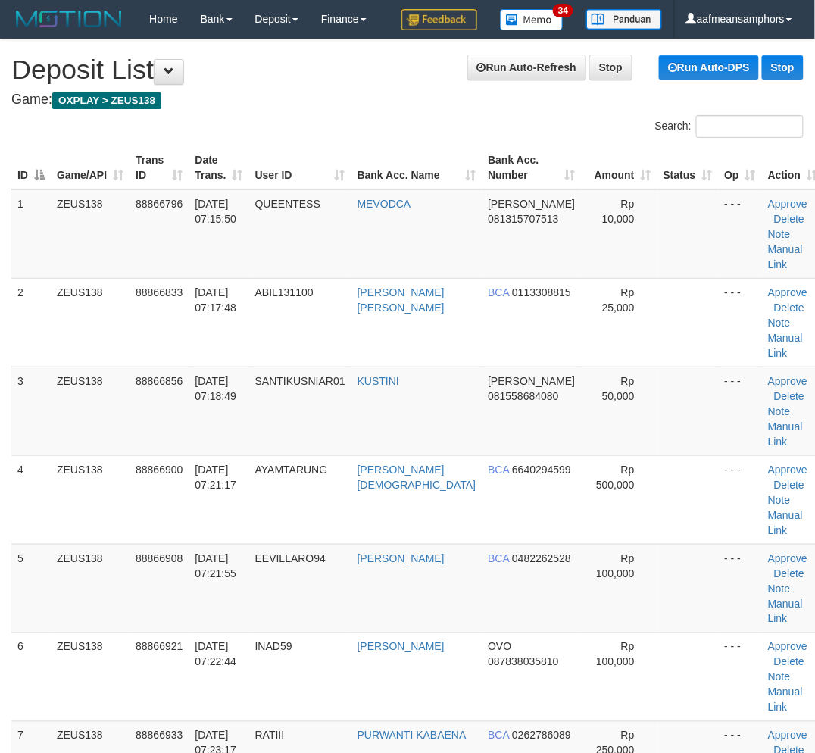
click at [214, 544] on td "[DATE] 07:21:55" at bounding box center [219, 588] width 60 height 89
click at [208, 544] on td "[DATE] 07:21:55" at bounding box center [219, 588] width 60 height 89
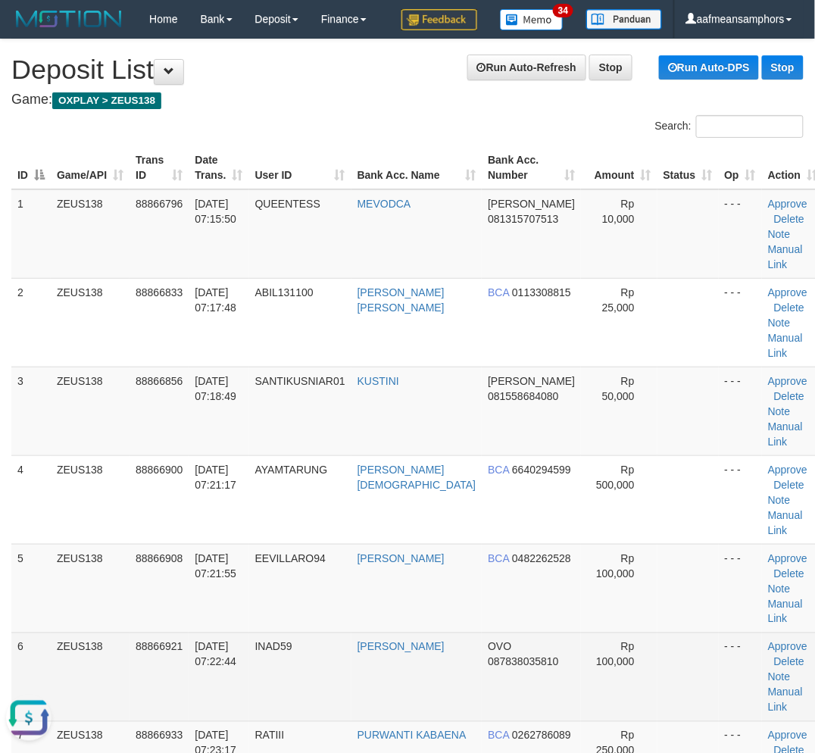
click at [217, 632] on td "[DATE] 07:22:44" at bounding box center [219, 676] width 60 height 89
drag, startPoint x: 201, startPoint y: 596, endPoint x: 188, endPoint y: 591, distance: 14.4
click at [201, 632] on td "[DATE] 07:22:44" at bounding box center [219, 676] width 60 height 89
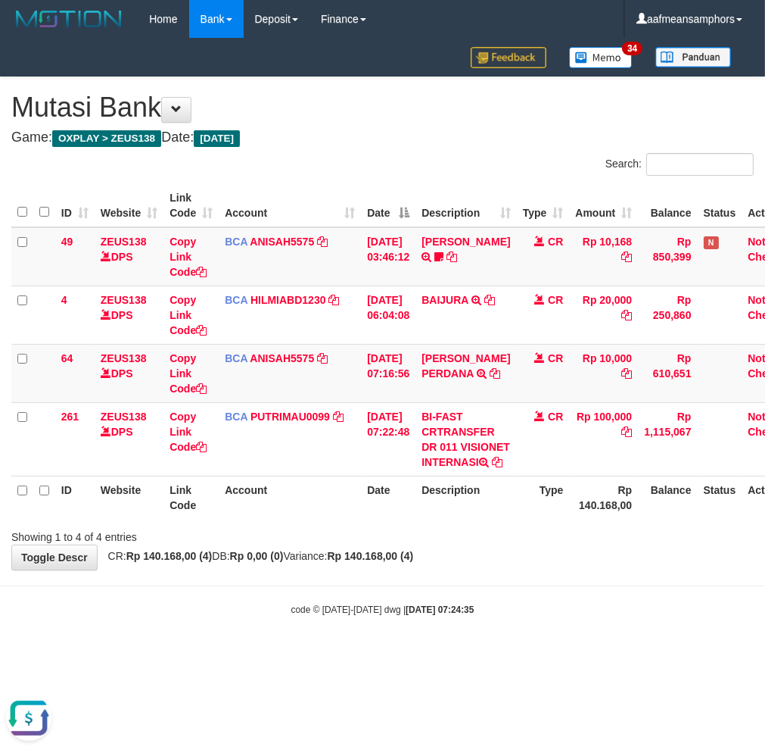
click at [460, 524] on div at bounding box center [542, 523] width 447 height 1
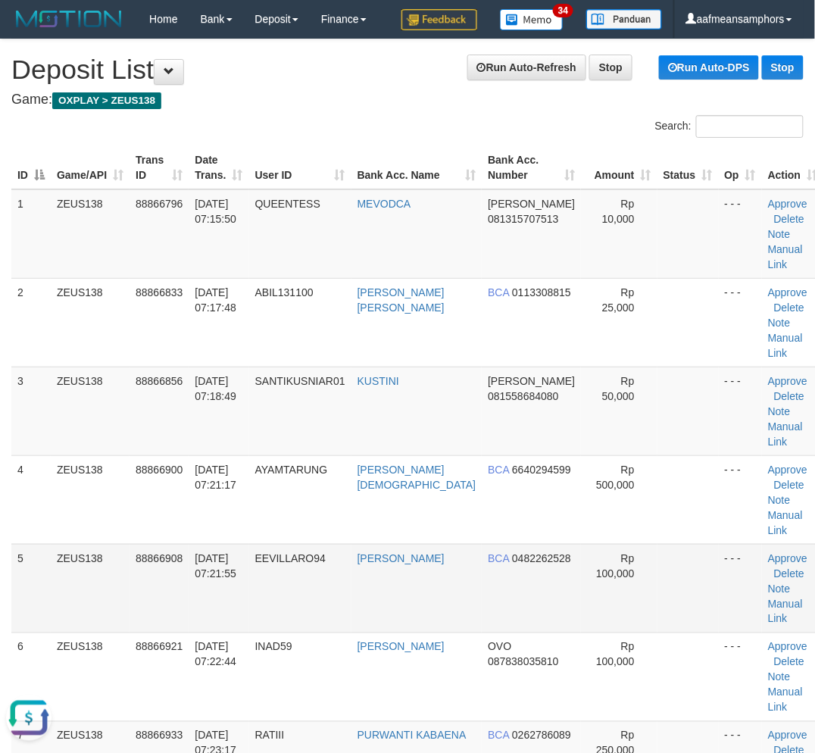
click at [299, 544] on td "EEVILLARO94" at bounding box center [300, 588] width 102 height 89
drag, startPoint x: 290, startPoint y: 532, endPoint x: 281, endPoint y: 533, distance: 9.1
click at [290, 544] on td "EEVILLARO94" at bounding box center [300, 588] width 102 height 89
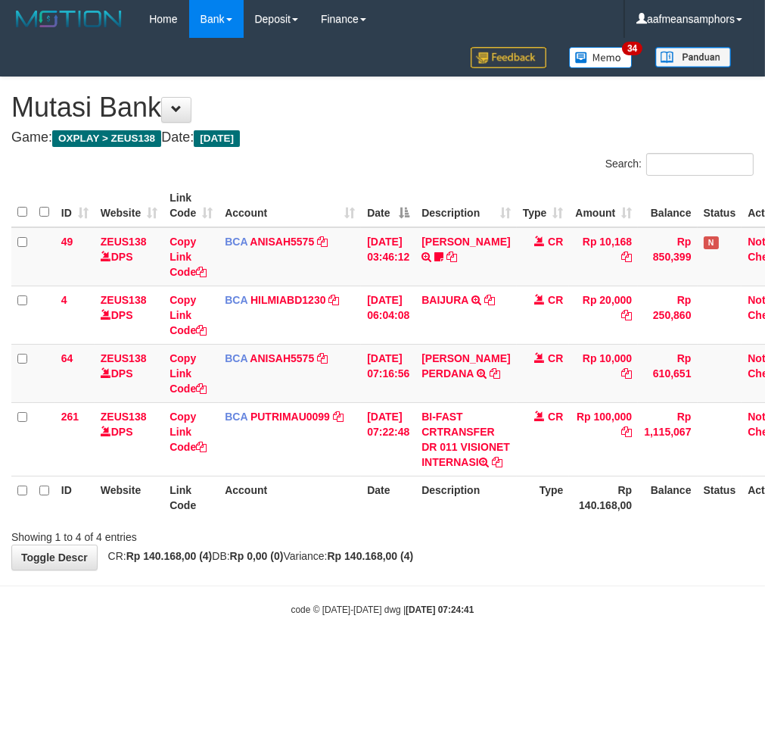
click at [464, 519] on th "Description" at bounding box center [466, 496] width 101 height 43
click at [466, 519] on th "Description" at bounding box center [466, 496] width 101 height 43
click at [454, 519] on th "Description" at bounding box center [466, 496] width 101 height 43
drag, startPoint x: 454, startPoint y: 539, endPoint x: 462, endPoint y: 538, distance: 7.7
click at [462, 519] on th "Description" at bounding box center [466, 496] width 101 height 43
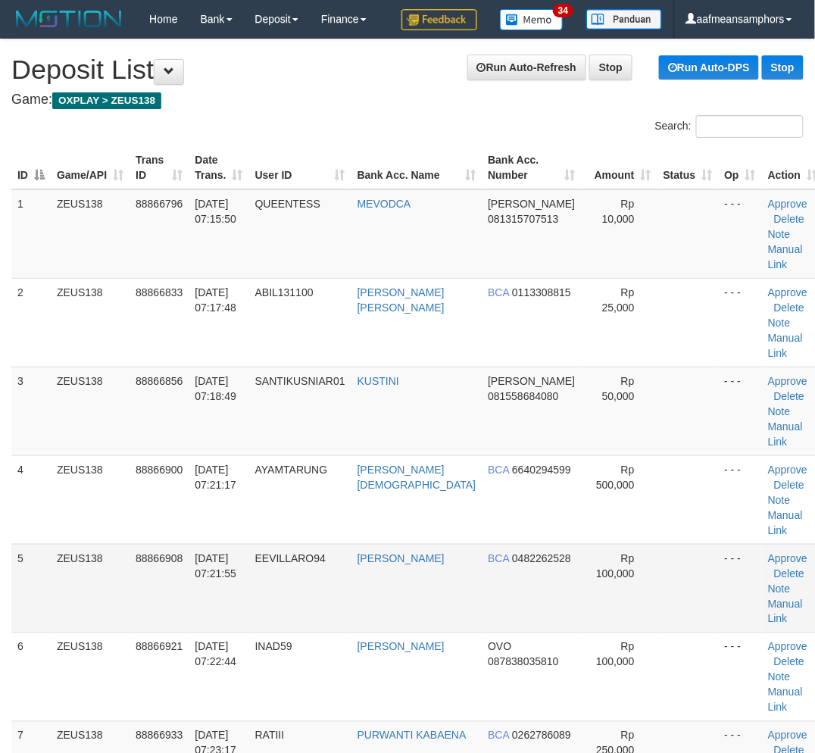
click at [304, 544] on td "EEVILLARO94" at bounding box center [300, 588] width 102 height 89
click at [297, 544] on td "EEVILLARO94" at bounding box center [300, 588] width 102 height 89
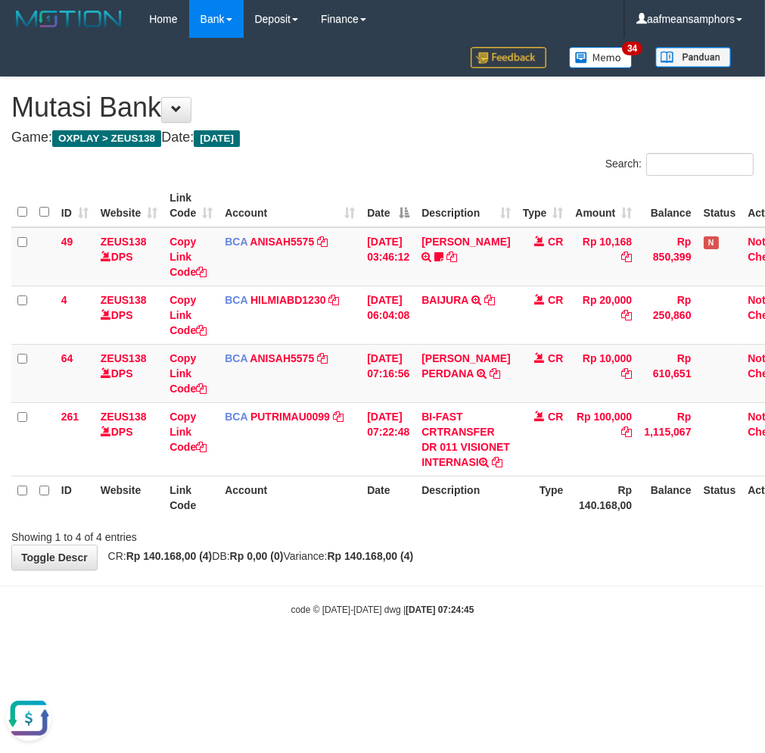
click at [449, 544] on div "Showing 1 to 4 of 4 entries" at bounding box center [382, 533] width 765 height 21
click at [460, 544] on div "Showing 1 to 4 of 4 entries" at bounding box center [382, 533] width 765 height 21
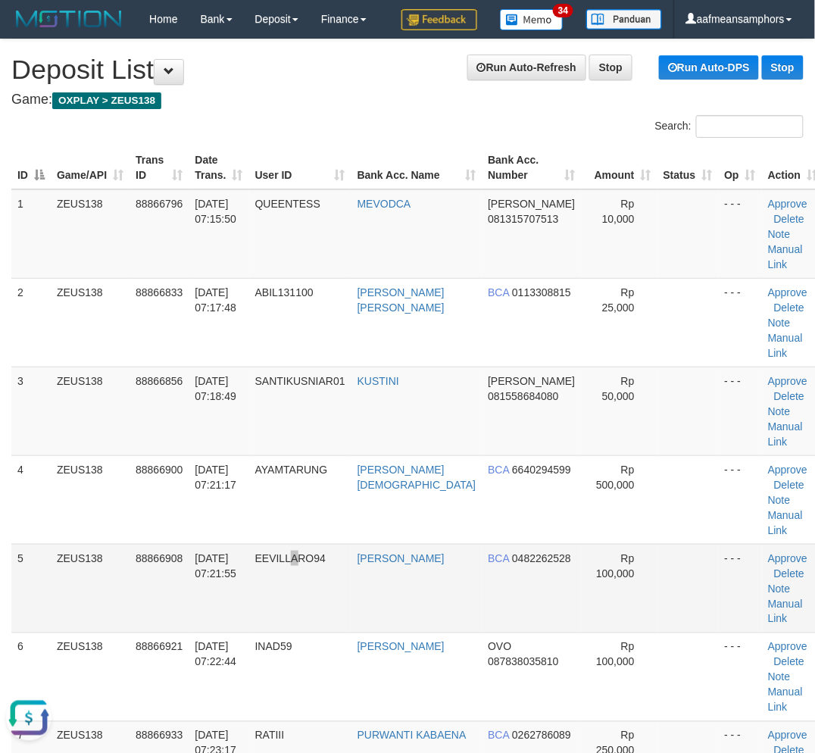
click at [310, 544] on td "EEVILLARO94" at bounding box center [300, 588] width 102 height 89
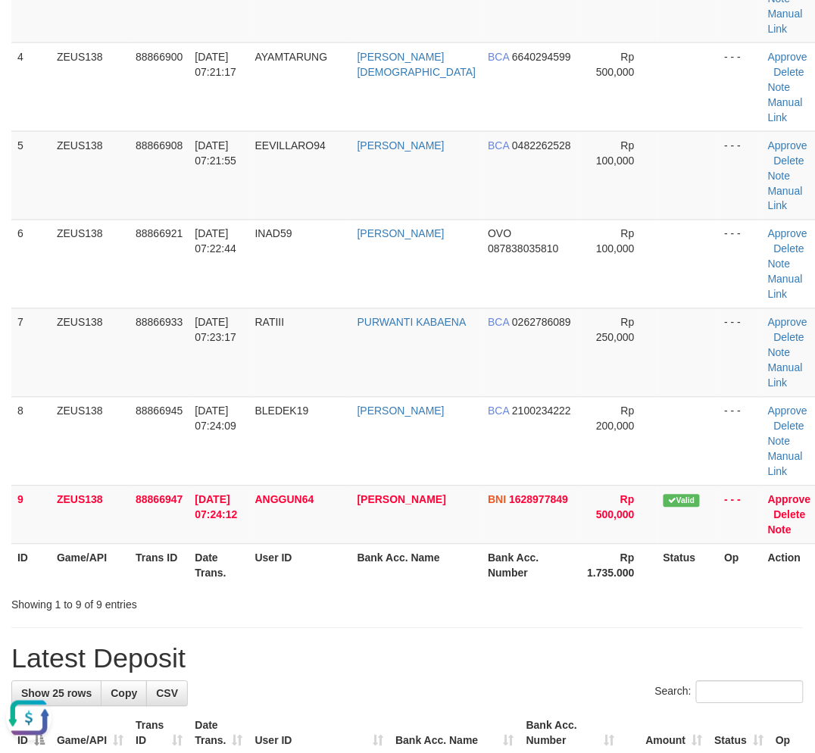
click at [406, 544] on th "Bank Acc. Name" at bounding box center [416, 565] width 131 height 43
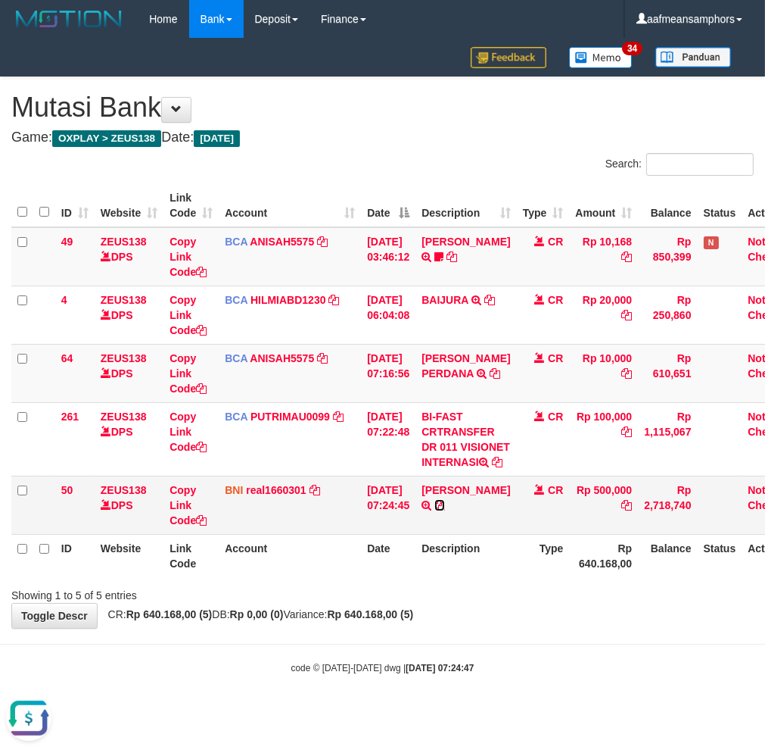
click at [445, 510] on icon at bounding box center [440, 505] width 11 height 11
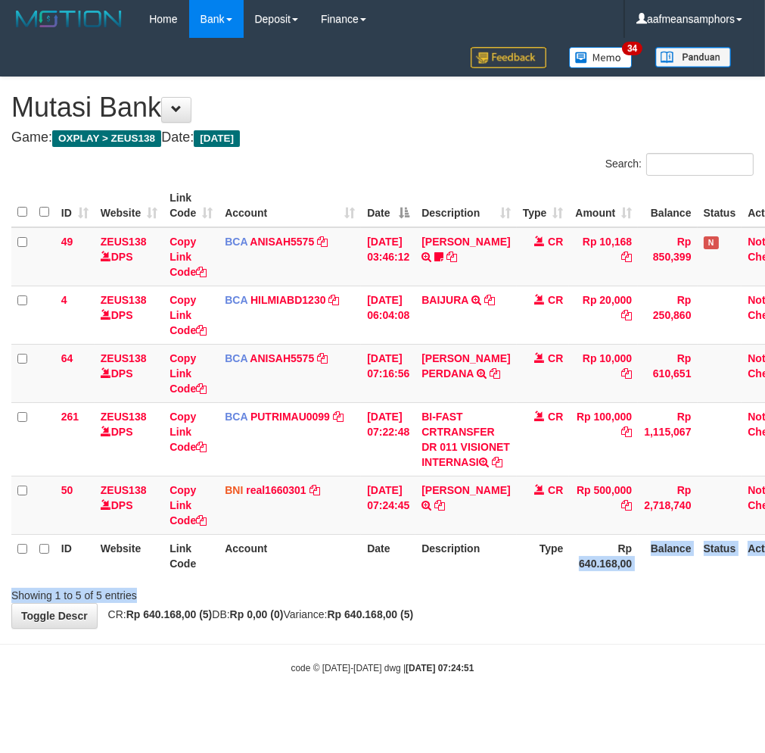
drag, startPoint x: 569, startPoint y: 610, endPoint x: 577, endPoint y: 612, distance: 7.7
click at [577, 603] on div "Search: ID Website Link Code Account Date Description Type Amount Balance Statu…" at bounding box center [382, 378] width 743 height 450
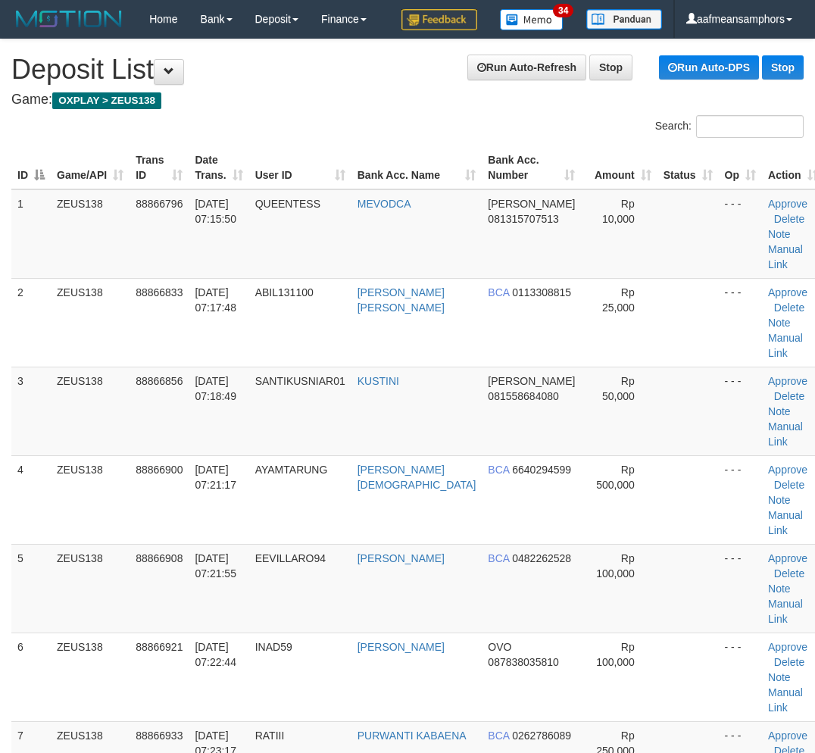
scroll to position [454, 0]
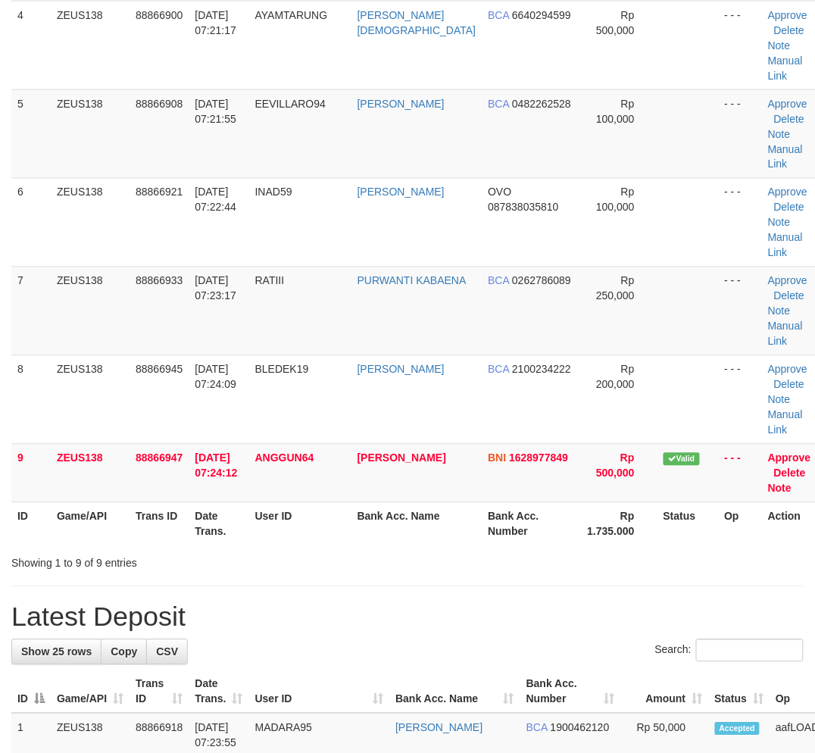
drag, startPoint x: 373, startPoint y: 448, endPoint x: 416, endPoint y: 445, distance: 44.0
click at [417, 550] on div "Showing 1 to 9 of 9 entries" at bounding box center [407, 560] width 815 height 21
click at [454, 472] on div "**********" at bounding box center [407, 739] width 815 height 2309
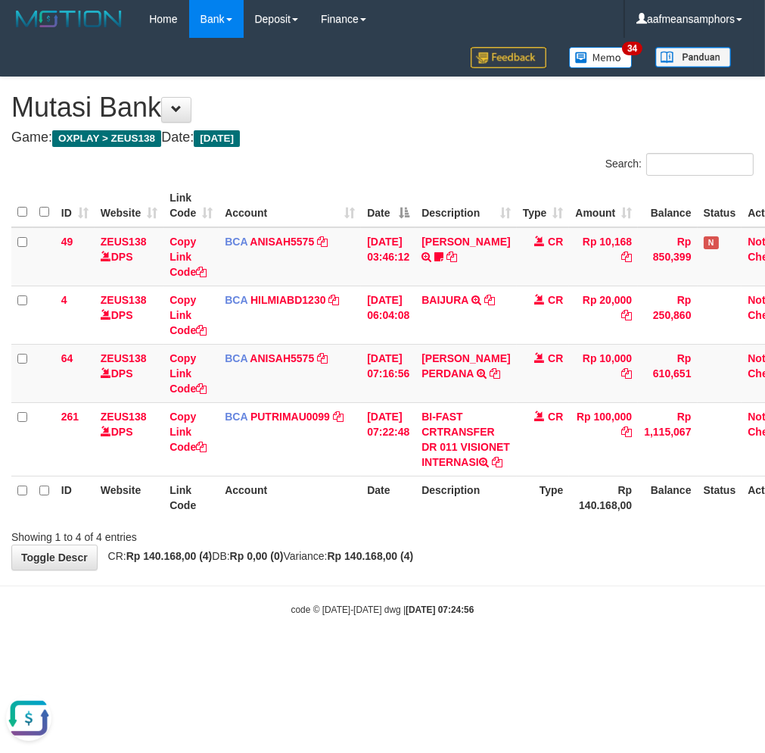
click at [436, 625] on body "Toggle navigation Home Bank Account List Load By Website Group [OXPLAY] ZEUS138…" at bounding box center [382, 327] width 765 height 654
click at [421, 569] on div "**********" at bounding box center [382, 323] width 765 height 492
drag, startPoint x: 500, startPoint y: 598, endPoint x: 505, endPoint y: 559, distance: 39.6
click at [488, 569] on div "**********" at bounding box center [382, 323] width 765 height 492
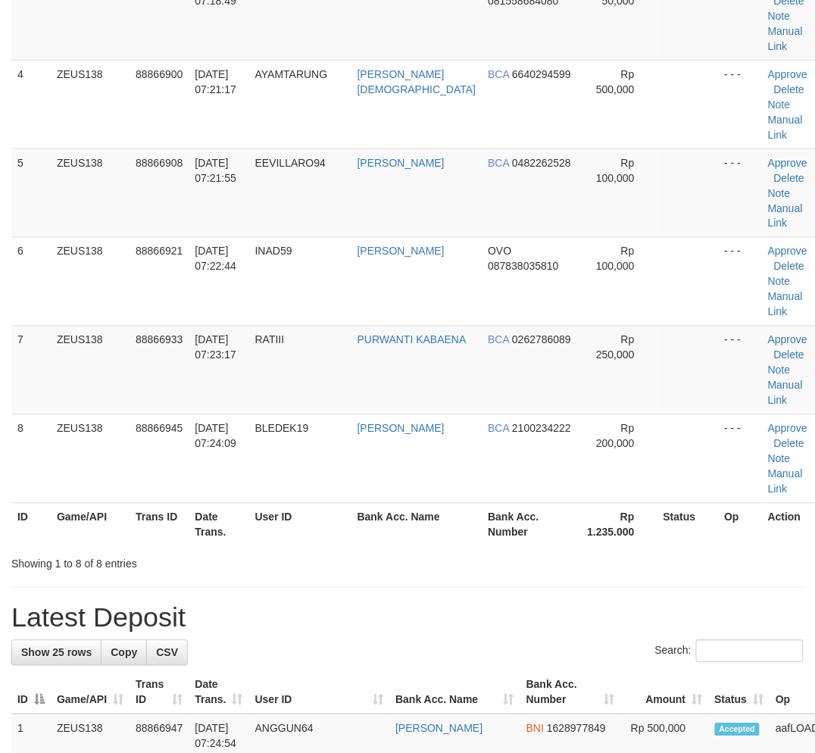
scroll to position [454, 0]
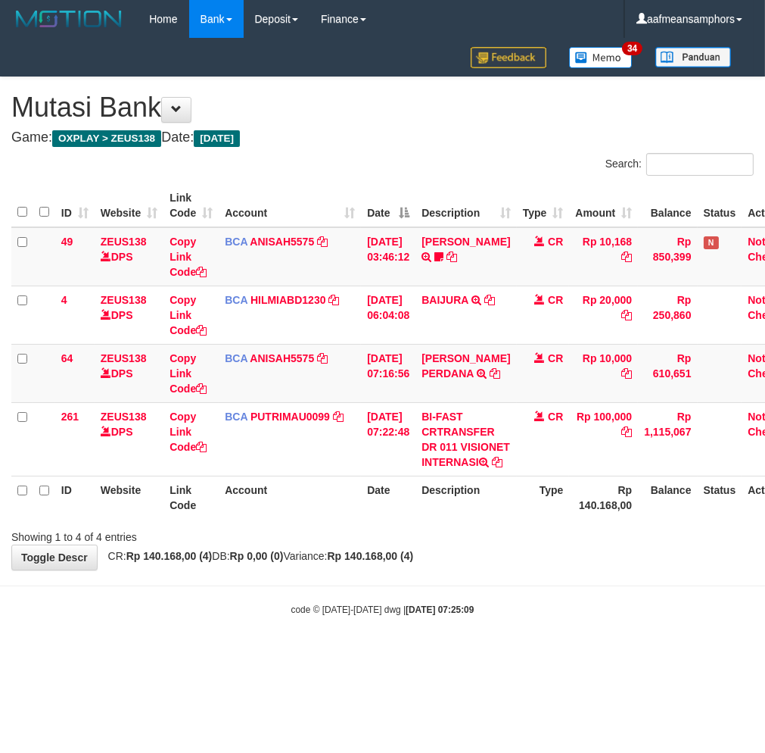
drag, startPoint x: 606, startPoint y: 520, endPoint x: 728, endPoint y: 482, distance: 127.6
click at [608, 519] on th "Rp 140.168,00" at bounding box center [603, 496] width 69 height 43
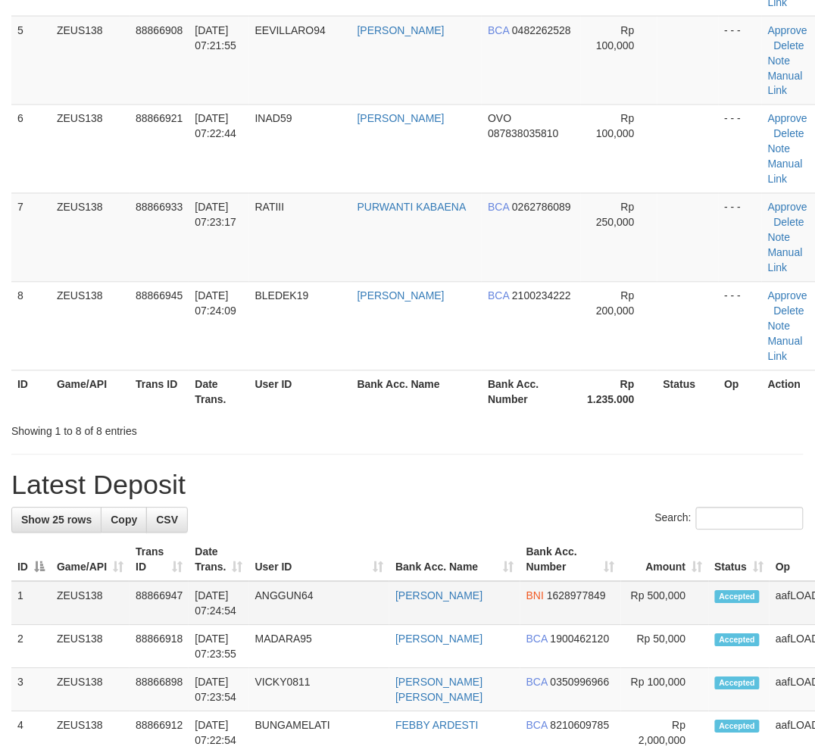
scroll to position [463, 0]
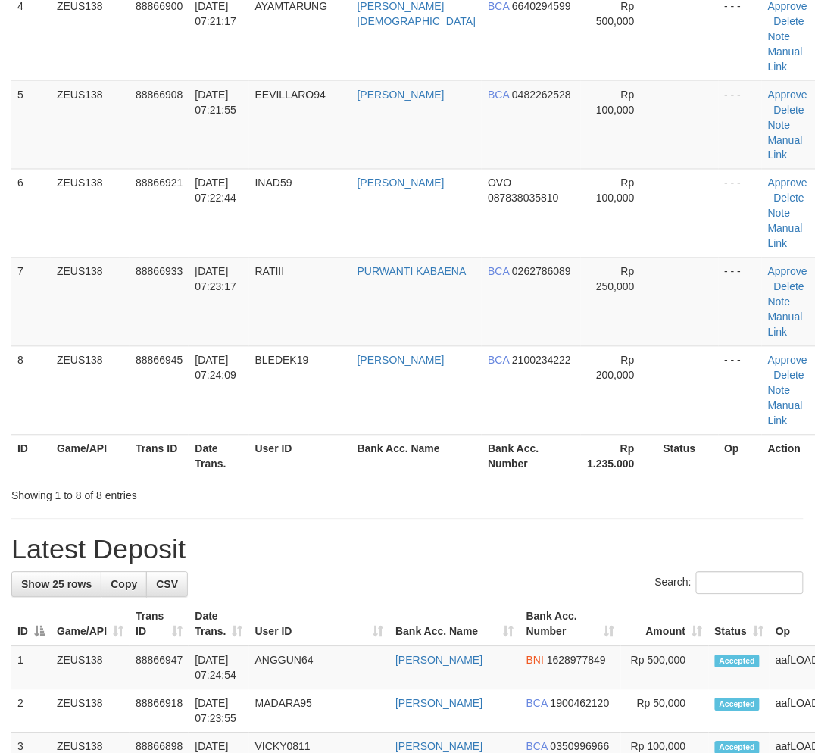
click at [282, 535] on h1 "Latest Deposit" at bounding box center [407, 550] width 792 height 30
drag, startPoint x: 282, startPoint y: 416, endPoint x: 200, endPoint y: 462, distance: 94.2
click at [285, 535] on h1 "Latest Deposit" at bounding box center [407, 550] width 792 height 30
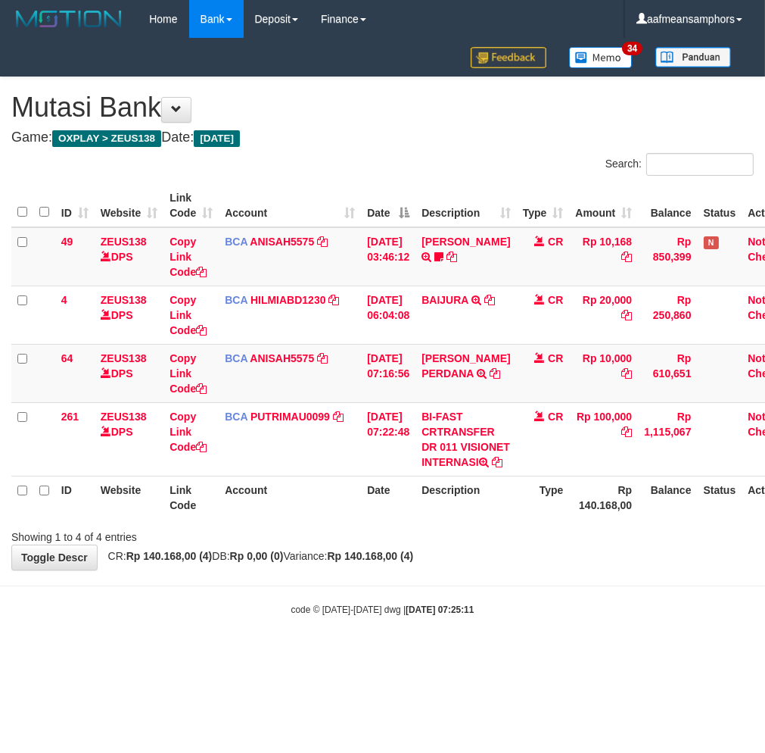
drag, startPoint x: 536, startPoint y: 586, endPoint x: 563, endPoint y: 572, distance: 30.8
click at [547, 569] on div "**********" at bounding box center [382, 323] width 765 height 492
click at [475, 544] on div "Showing 1 to 4 of 4 entries" at bounding box center [382, 533] width 765 height 21
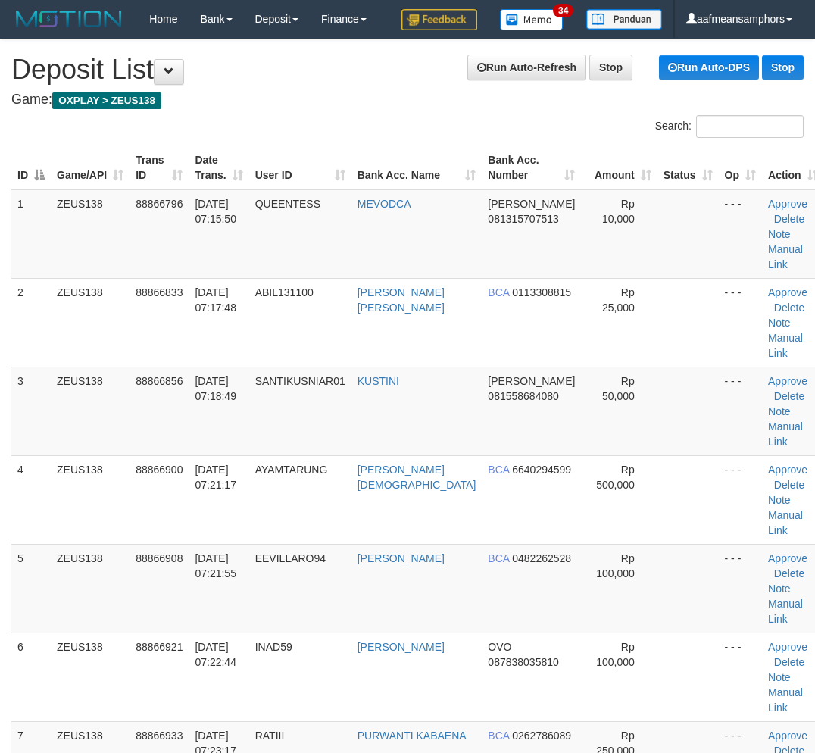
scroll to position [641, 0]
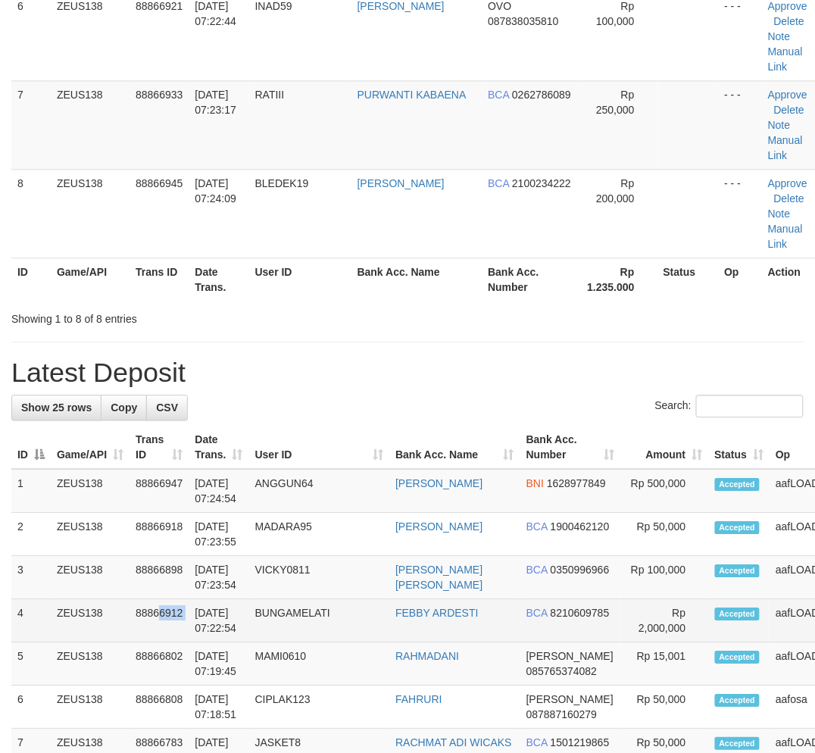
click at [195, 599] on tr "4 ZEUS138 88866912 01/10/2025 07:22:54 BUNGAMELATI FEBBY ARDESTI BCA 8210609785…" at bounding box center [477, 620] width 933 height 43
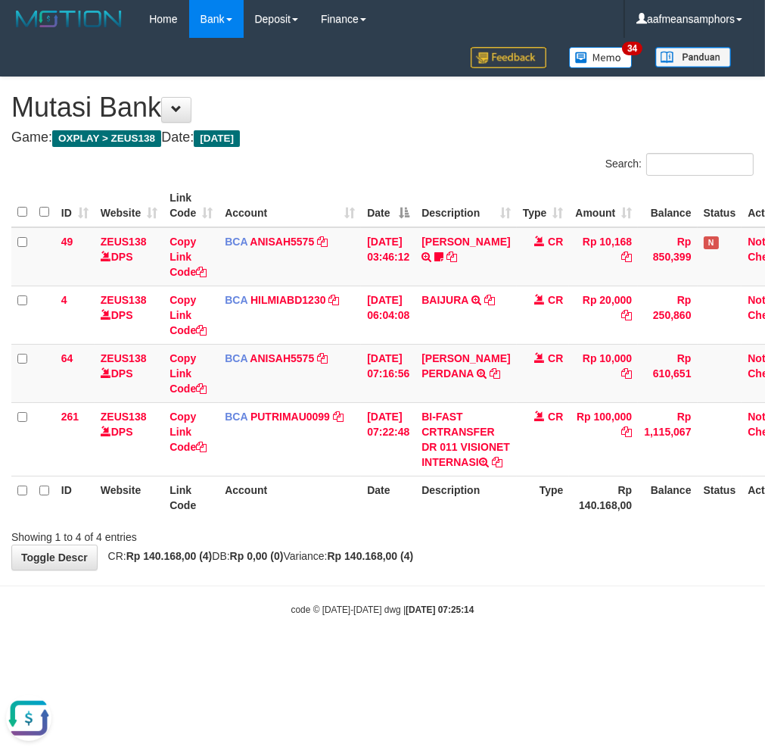
click at [641, 519] on th "Balance" at bounding box center [667, 496] width 59 height 43
drag, startPoint x: 631, startPoint y: 546, endPoint x: 625, endPoint y: 540, distance: 9.1
click at [633, 519] on th "Rp 140.168,00" at bounding box center [603, 496] width 69 height 43
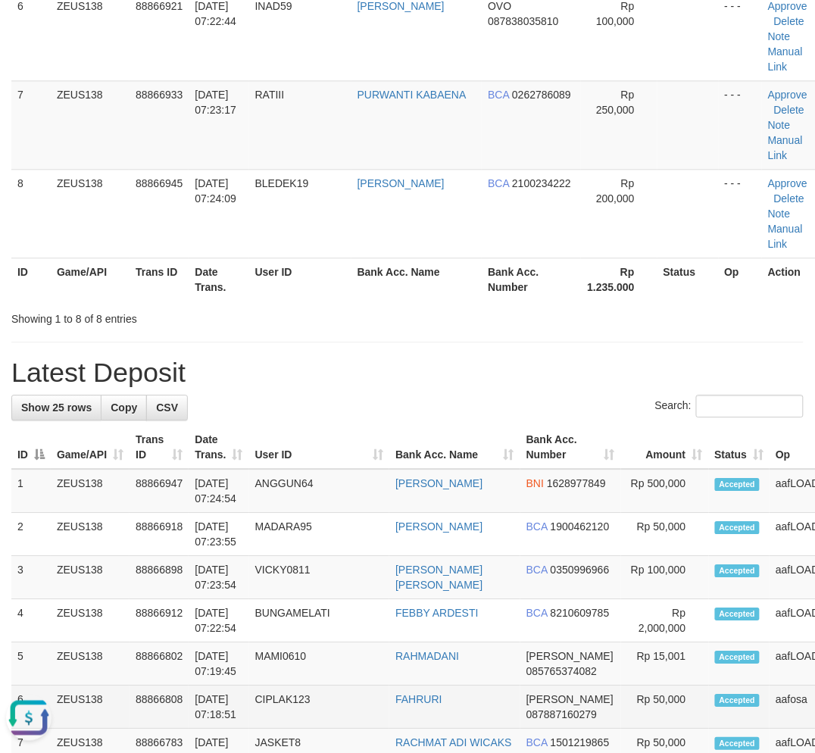
drag, startPoint x: 248, startPoint y: 588, endPoint x: 239, endPoint y: 585, distance: 10.1
click at [250, 685] on tr "6 ZEUS138 88866808 [DATE] 07:18:51 CIPLAK123 [GEOGRAPHIC_DATA] [PERSON_NAME] 08…" at bounding box center [477, 706] width 933 height 43
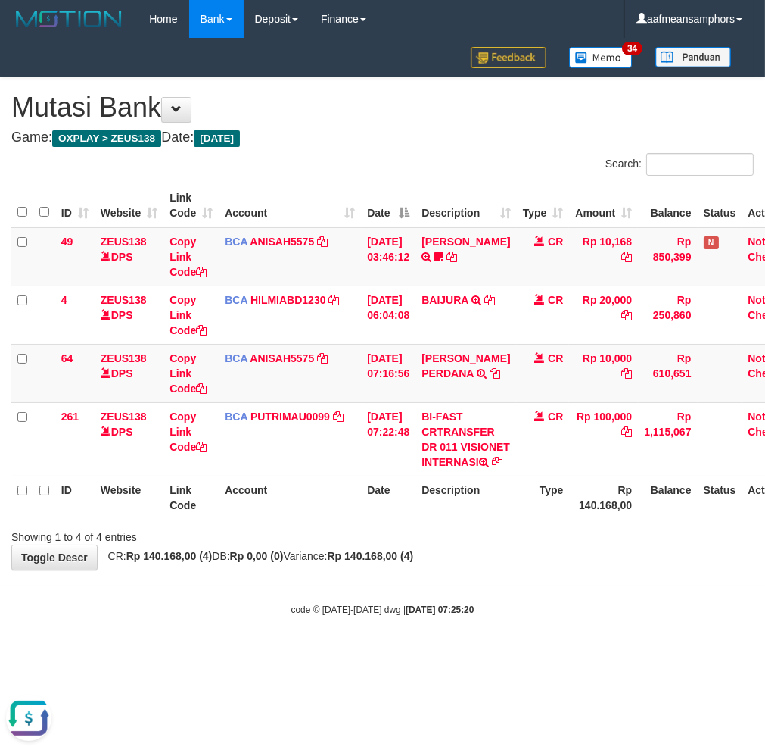
click at [534, 569] on div "**********" at bounding box center [382, 323] width 765 height 492
click at [520, 544] on div "Showing 1 to 4 of 4 entries" at bounding box center [382, 533] width 765 height 21
click at [510, 616] on body "Toggle navigation Home Bank Account List Load By Website Group [OXPLAY] ZEUS138…" at bounding box center [382, 327] width 765 height 654
click at [498, 610] on body "Toggle navigation Home Bank Account List Load By Website Group [OXPLAY] ZEUS138…" at bounding box center [382, 327] width 765 height 654
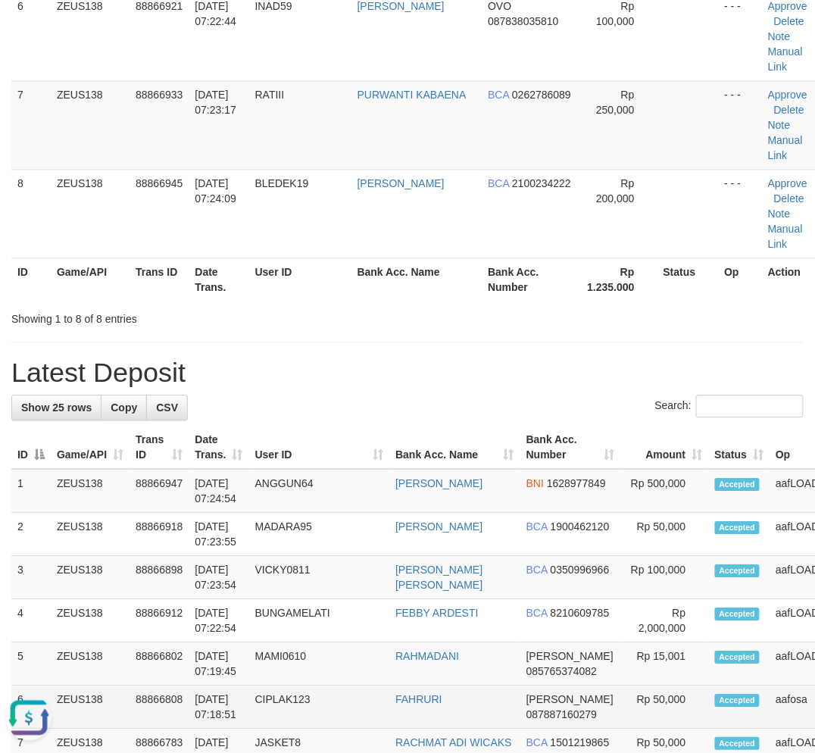
click at [333, 685] on td "CIPLAK123" at bounding box center [319, 706] width 141 height 43
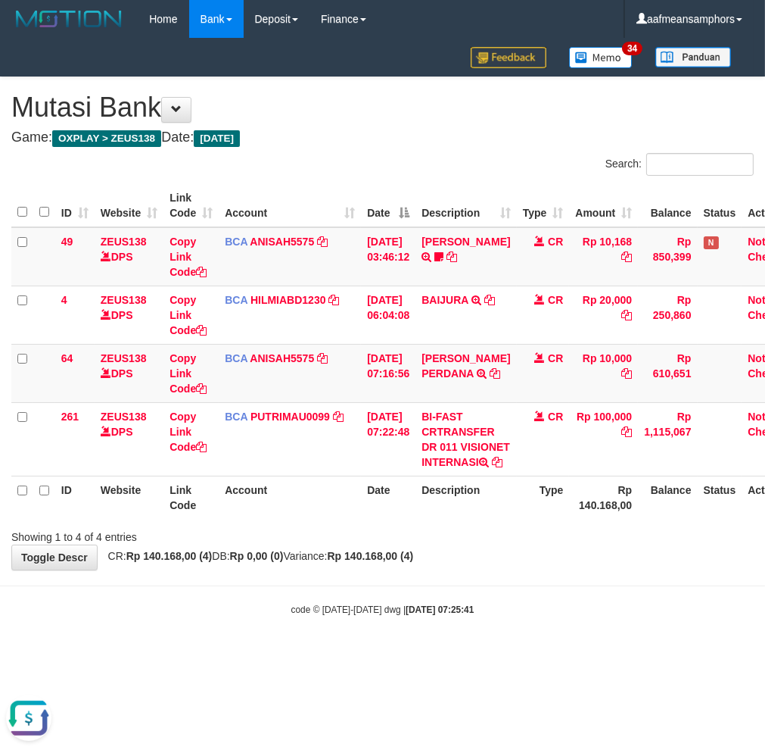
click at [598, 616] on div "code © 2012-2018 dwg | 2025/10/01 07:25:41" at bounding box center [382, 608] width 765 height 15
click at [604, 616] on div "code © 2012-2018 dwg | 2025/10/01 07:25:41" at bounding box center [382, 608] width 765 height 15
click at [588, 616] on div "code © 2012-2018 dwg | 2025/10/01 07:25:43" at bounding box center [382, 608] width 765 height 15
click at [597, 608] on body "Toggle navigation Home Bank Account List Load By Website Group [OXPLAY] ZEUS138…" at bounding box center [382, 327] width 765 height 654
click at [565, 569] on div "**********" at bounding box center [382, 323] width 765 height 492
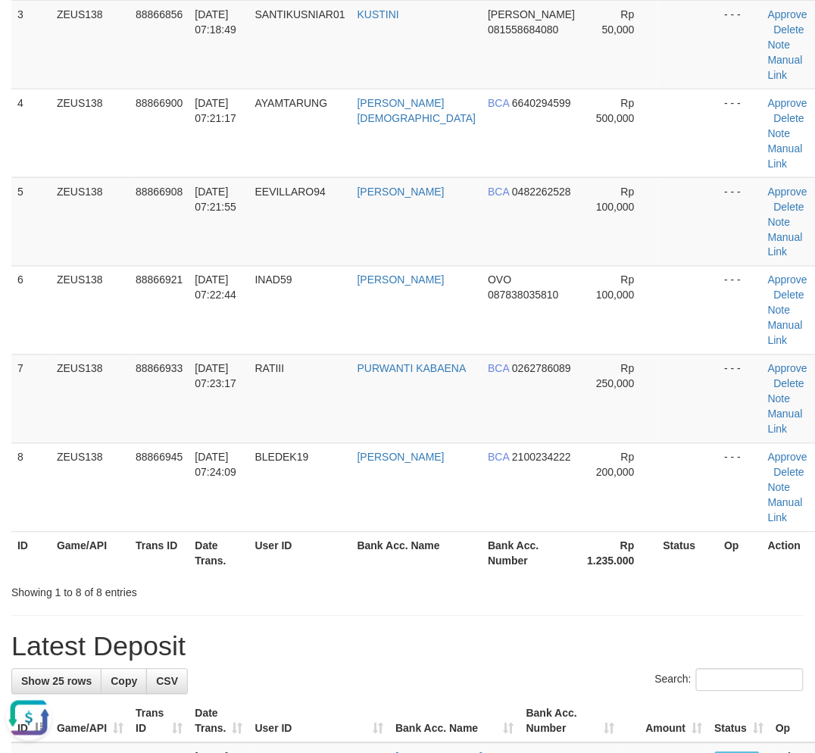
scroll to position [304, 0]
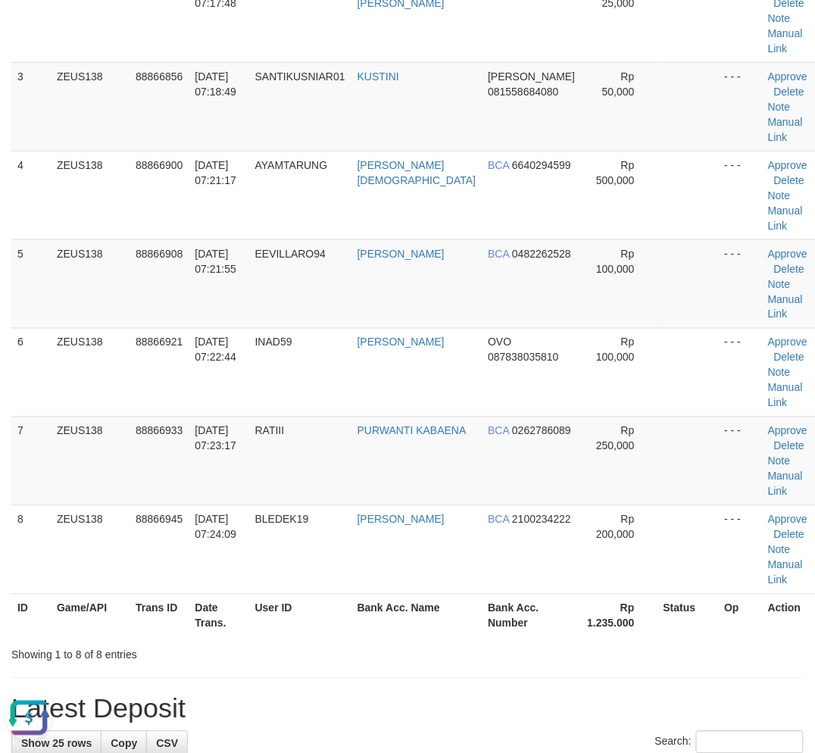
click at [273, 694] on h1 "Latest Deposit" at bounding box center [407, 709] width 792 height 30
click at [270, 694] on h1 "Latest Deposit" at bounding box center [407, 709] width 792 height 30
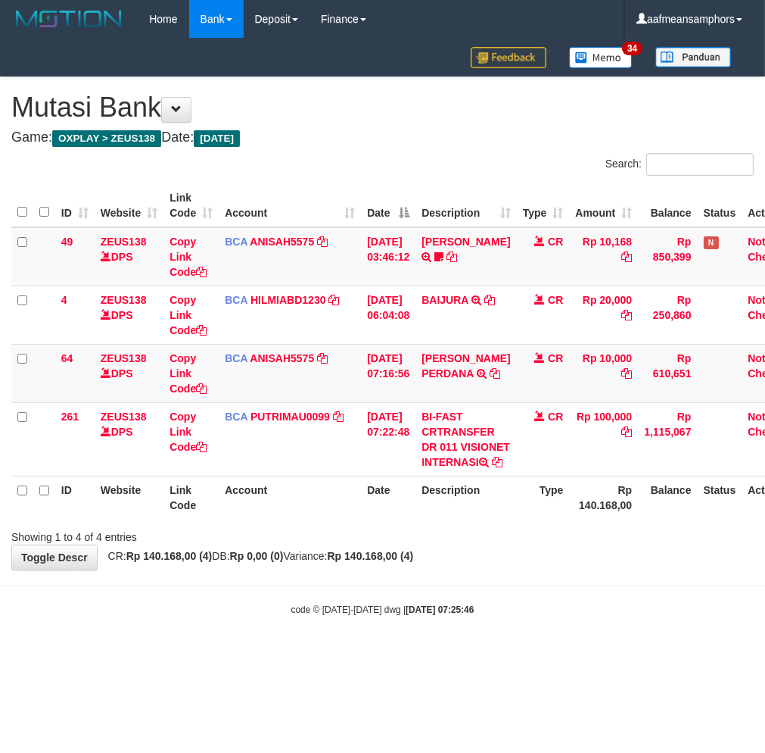
click at [513, 606] on body "Toggle navigation Home Bank Account List Load By Website Group [OXPLAY] ZEUS138…" at bounding box center [382, 327] width 765 height 654
click at [575, 569] on div "**********" at bounding box center [382, 323] width 765 height 492
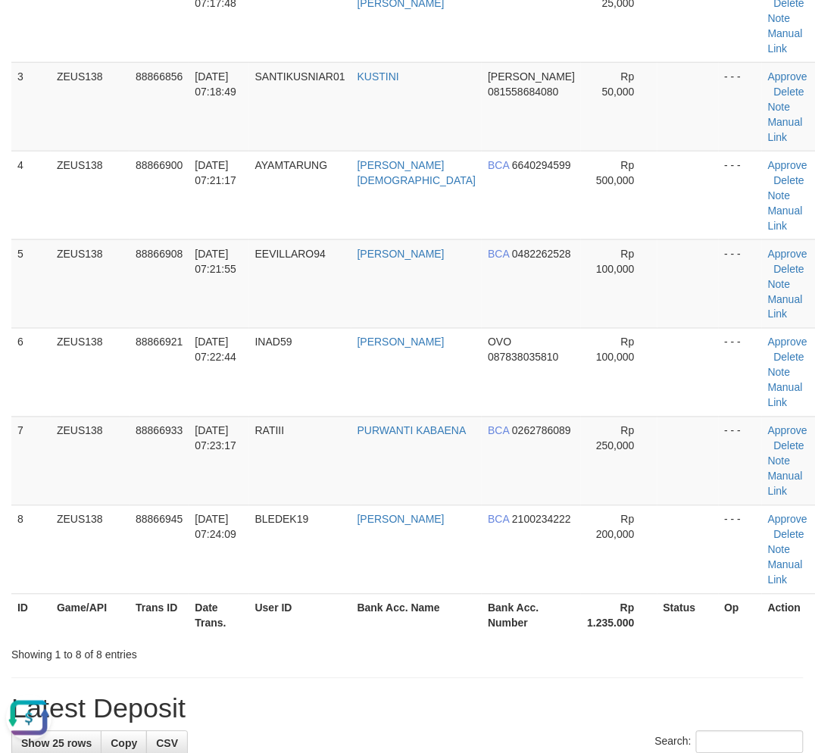
drag, startPoint x: 269, startPoint y: 550, endPoint x: 177, endPoint y: 546, distance: 91.7
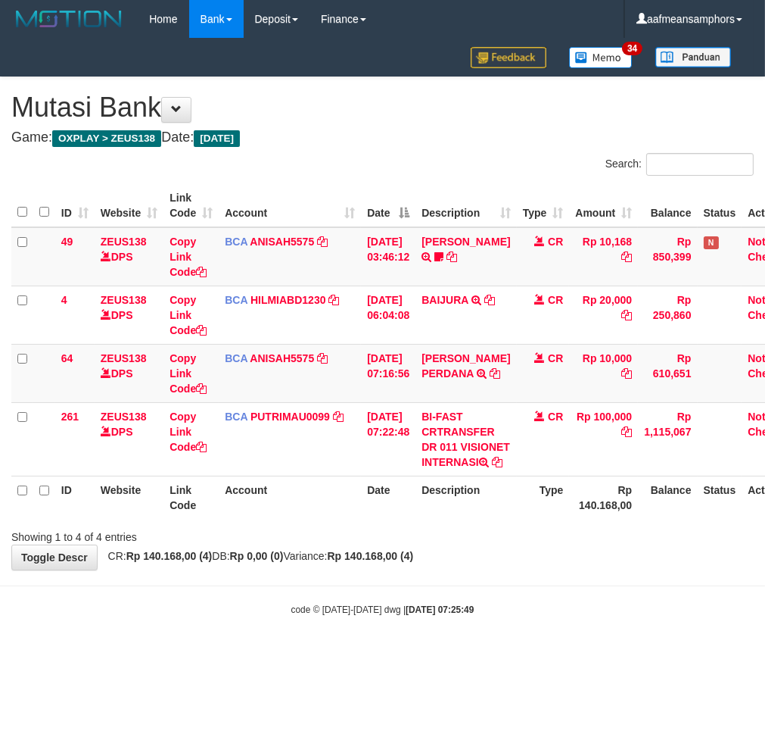
click at [594, 569] on div "**********" at bounding box center [382, 323] width 765 height 492
click at [464, 569] on div "**********" at bounding box center [382, 323] width 765 height 492
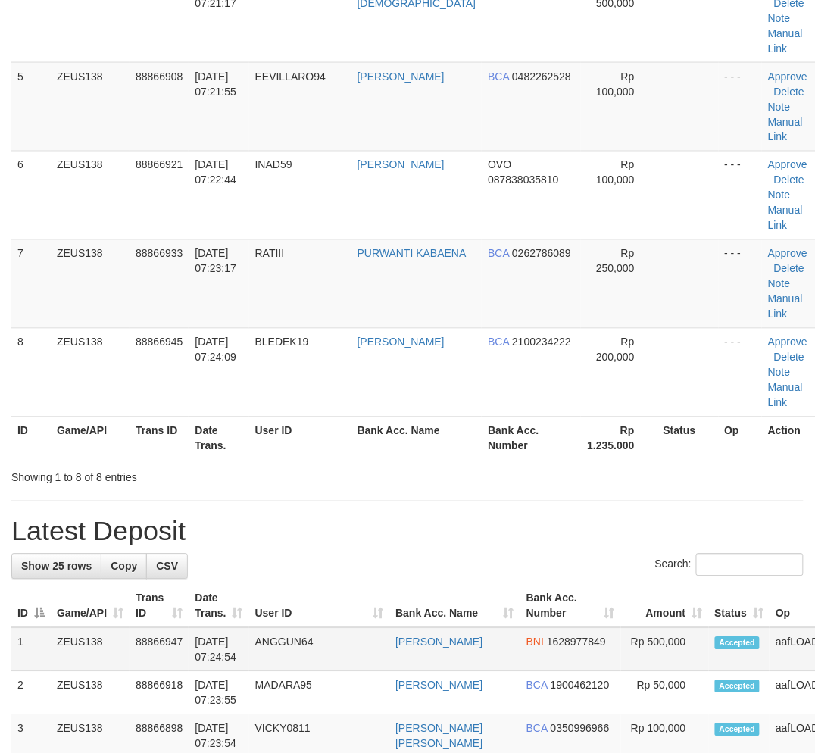
scroll to position [304, 0]
